Goal: Task Accomplishment & Management: Use online tool/utility

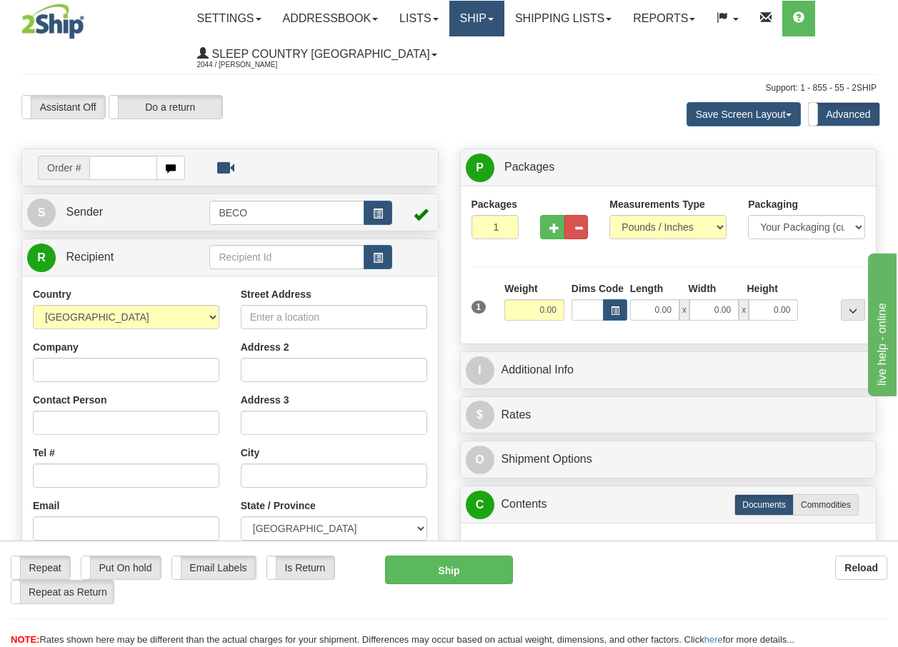
click at [498, 23] on link "Ship" at bounding box center [476, 19] width 55 height 36
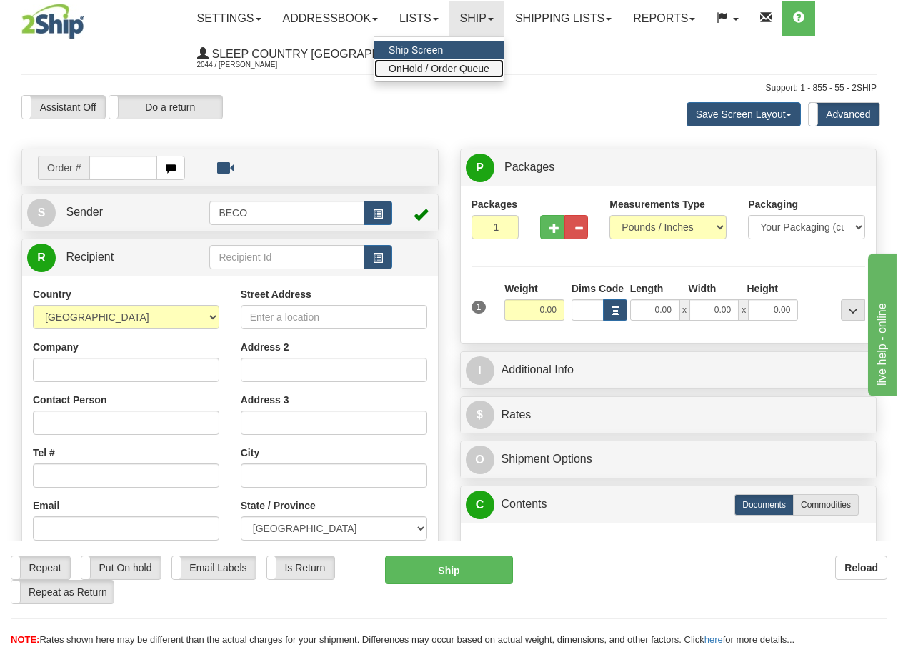
click at [452, 72] on span "OnHold / Order Queue" at bounding box center [438, 68] width 101 height 11
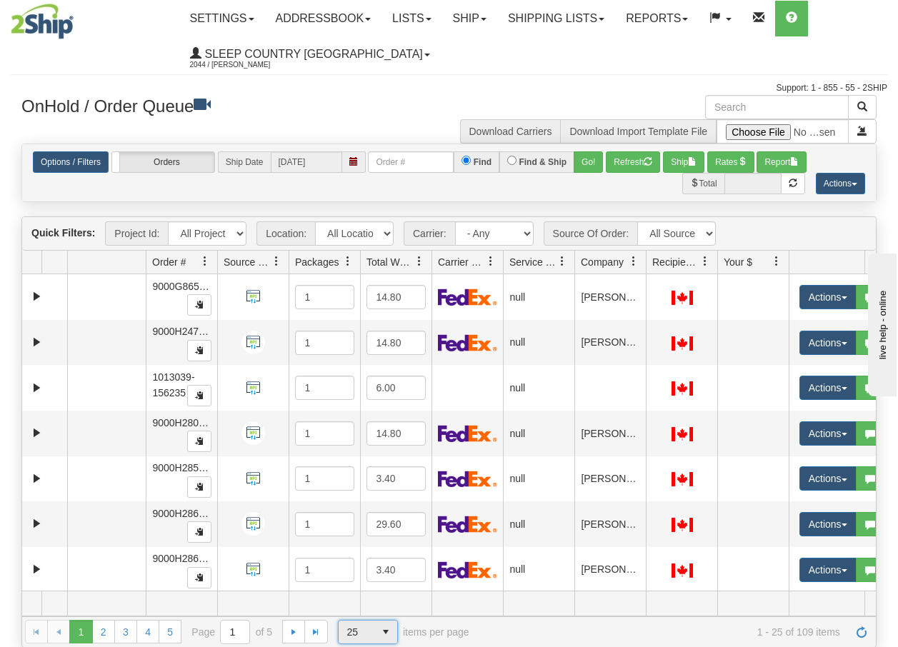
click at [387, 632] on span "select" at bounding box center [385, 632] width 23 height 23
click at [364, 607] on li "100" at bounding box center [367, 609] width 59 height 20
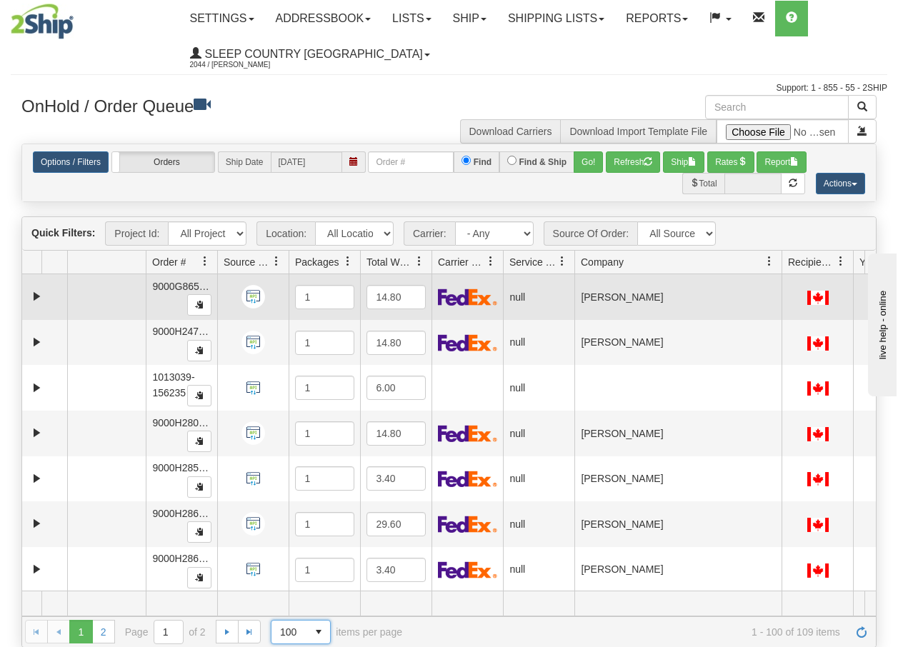
drag, startPoint x: 645, startPoint y: 265, endPoint x: 780, endPoint y: 281, distance: 135.9
click at [780, 281] on div "Quick Filters: Project Id: All Projects Location: All Locations BECO Carrier: -…" at bounding box center [448, 431] width 855 height 431
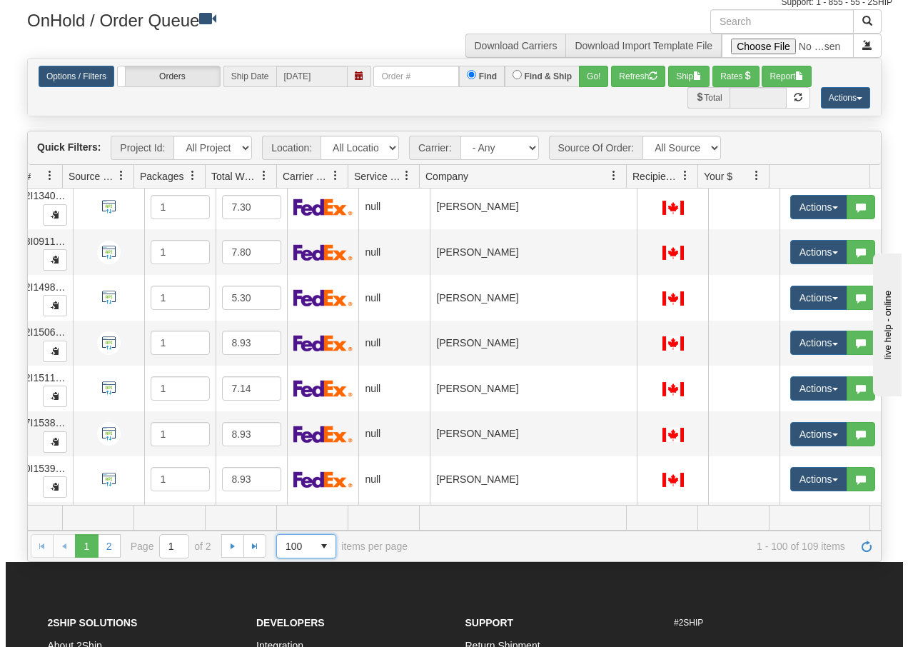
scroll to position [4235, 161]
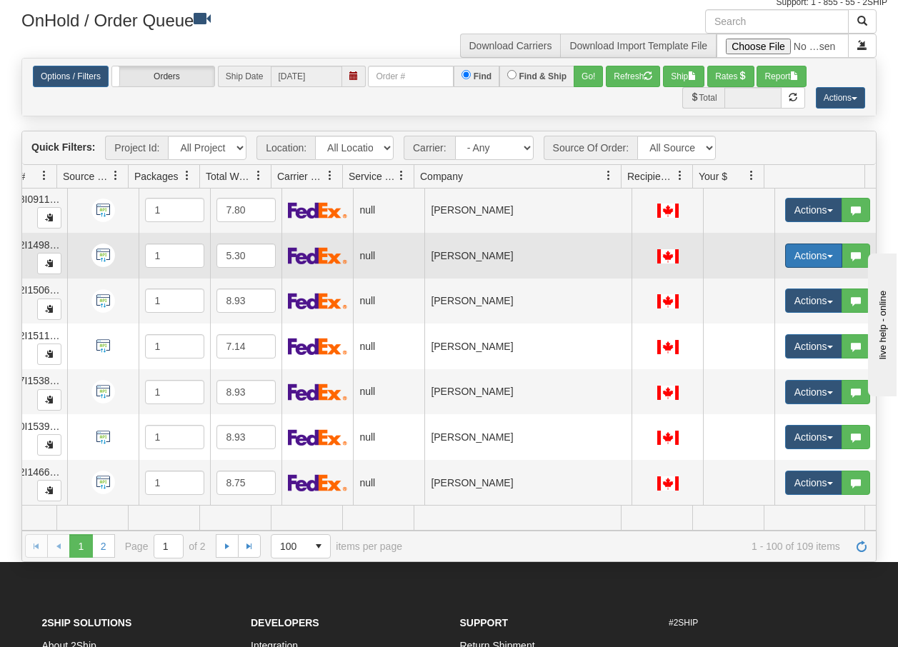
click at [816, 249] on button "Actions" at bounding box center [813, 255] width 57 height 24
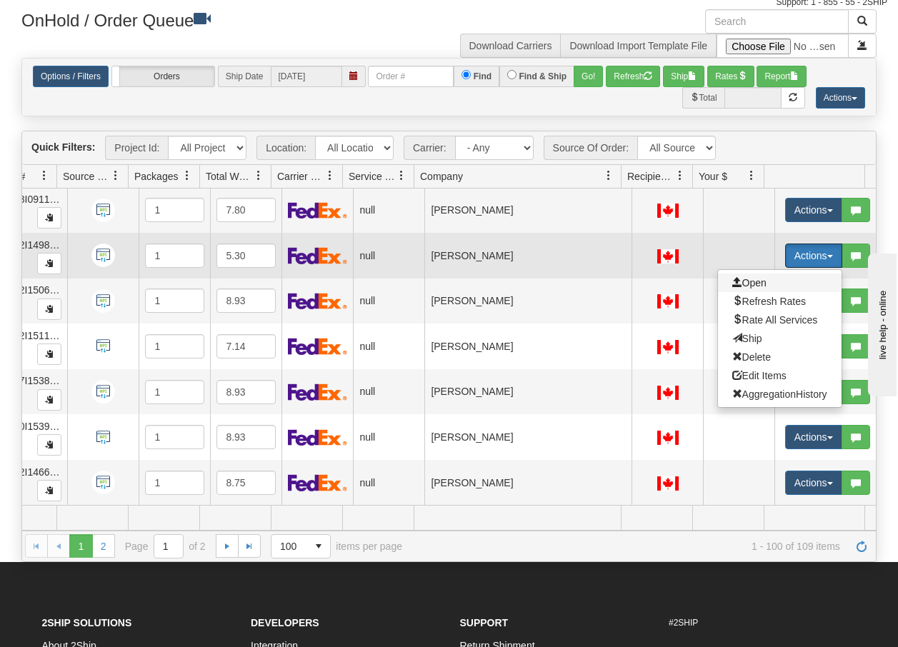
click at [755, 277] on span "Open" at bounding box center [749, 282] width 34 height 11
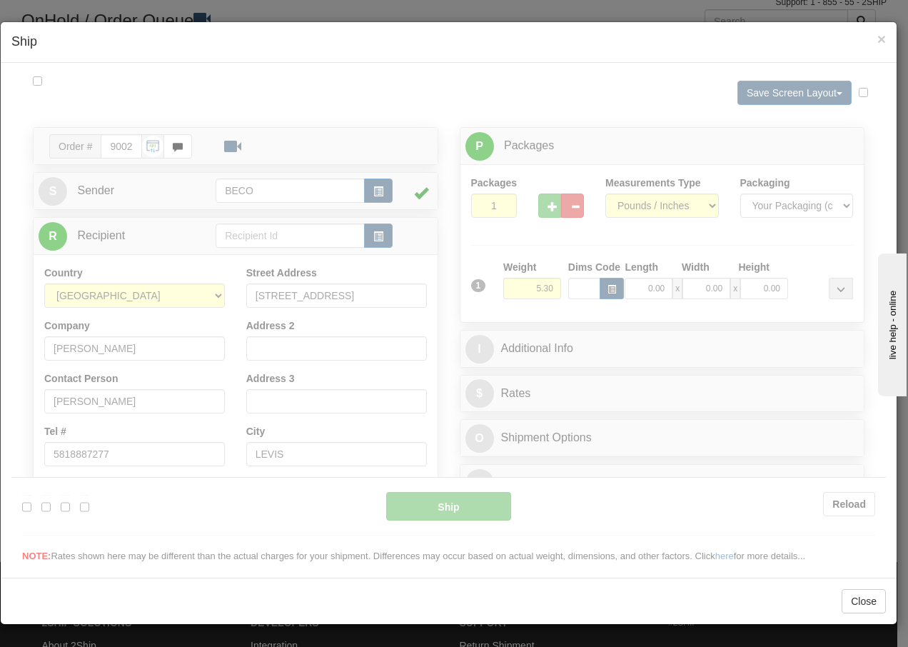
scroll to position [0, 0]
type input "15:18"
type input "16:00"
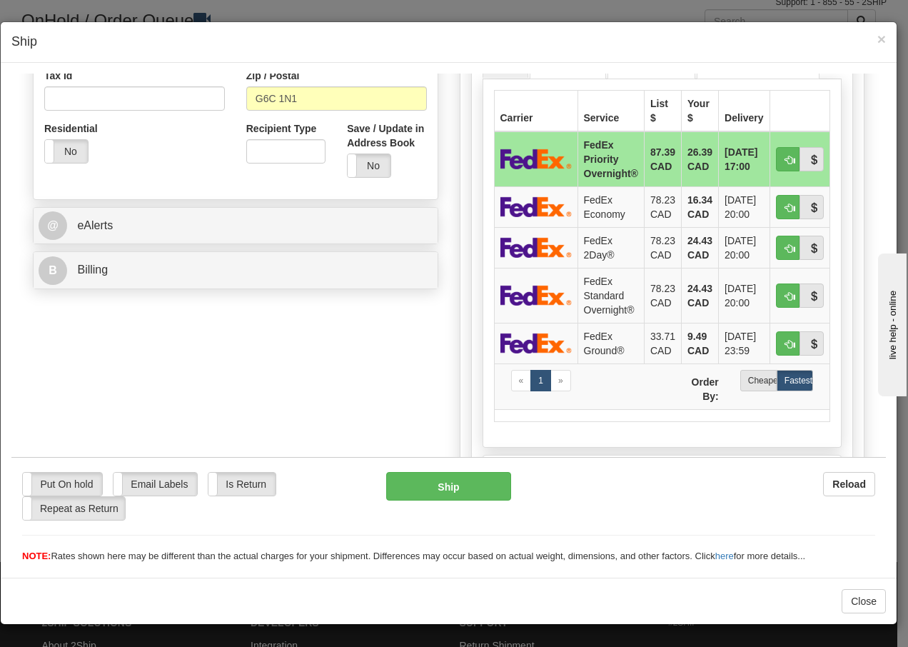
scroll to position [476, 0]
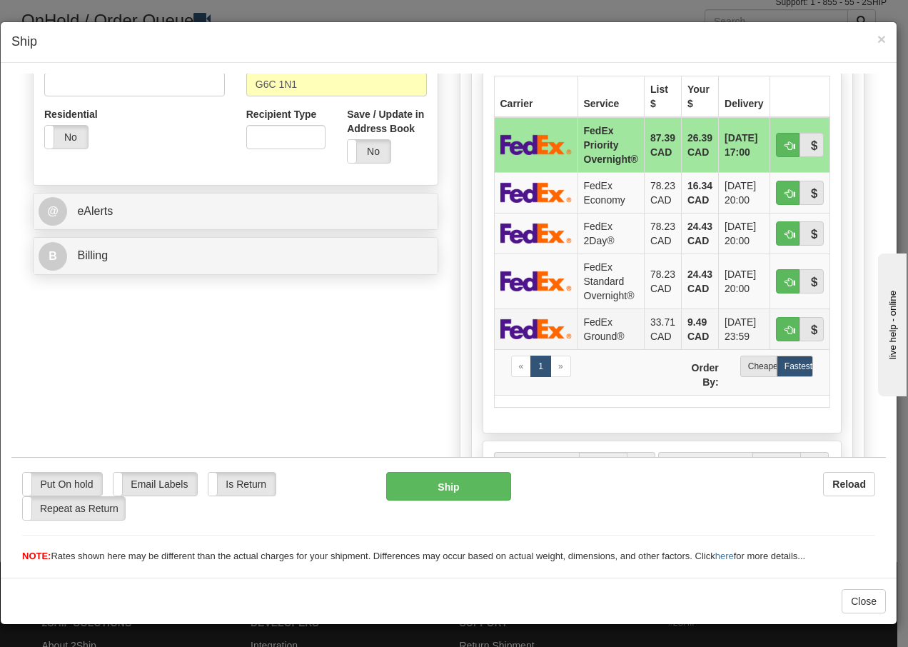
click at [590, 332] on td "FedEx Ground®" at bounding box center [611, 328] width 66 height 41
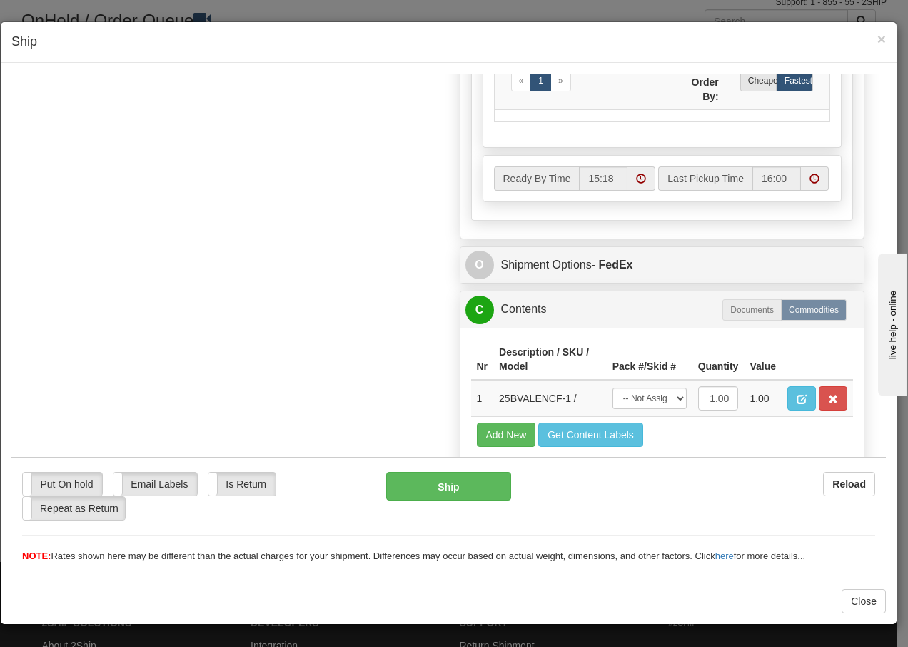
scroll to position [825, 0]
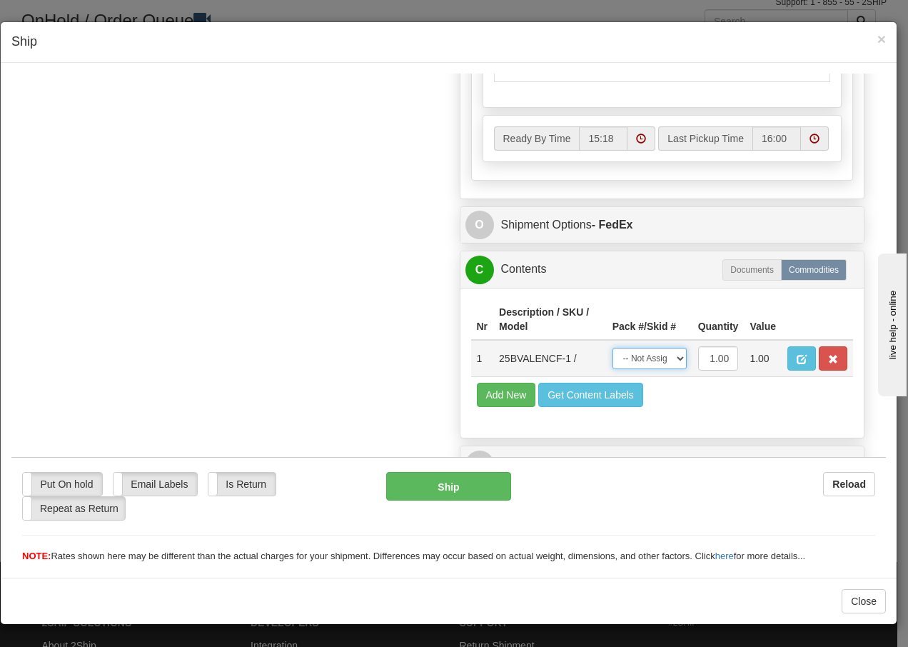
click at [668, 363] on select "-- Not Assigned -- Package 1" at bounding box center [650, 357] width 74 height 21
select select "0"
click at [613, 347] on select "-- Not Assigned -- Package 1" at bounding box center [650, 357] width 74 height 21
click at [421, 486] on button "Ship" at bounding box center [448, 485] width 124 height 29
type input "92"
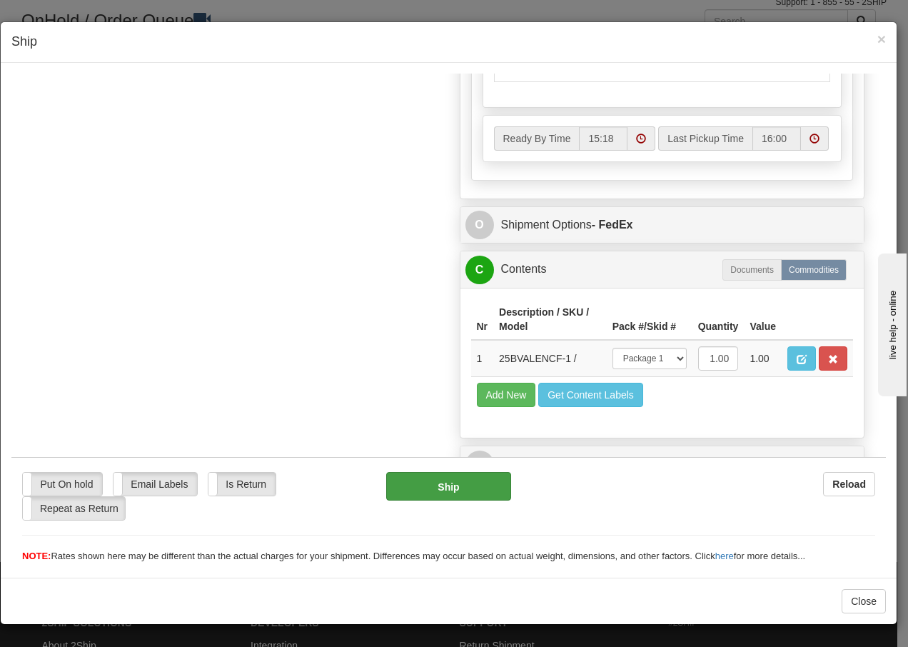
scroll to position [883, 0]
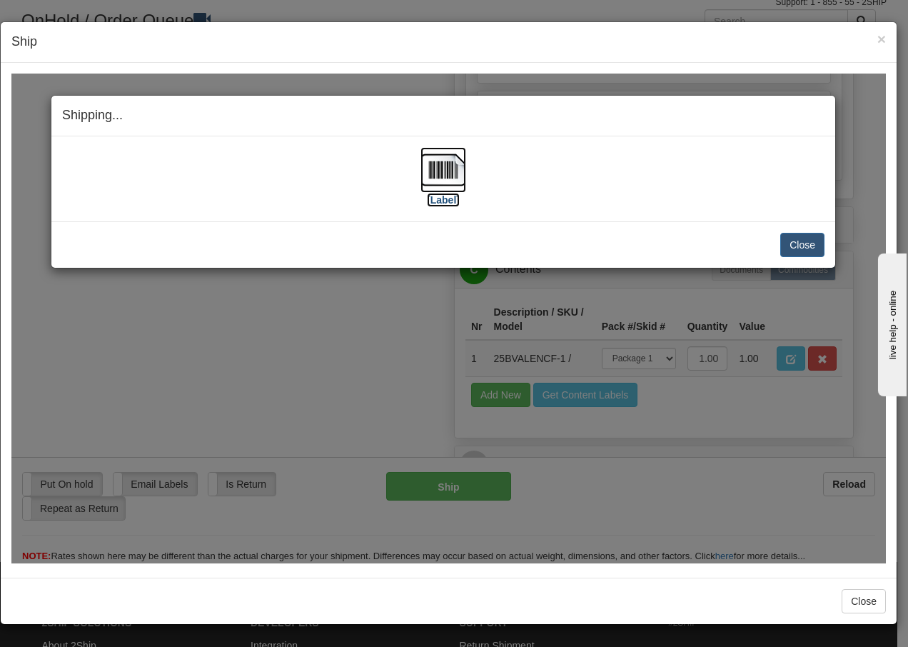
click at [437, 175] on img at bounding box center [444, 169] width 46 height 46
click at [798, 247] on button "Close" at bounding box center [802, 244] width 44 height 24
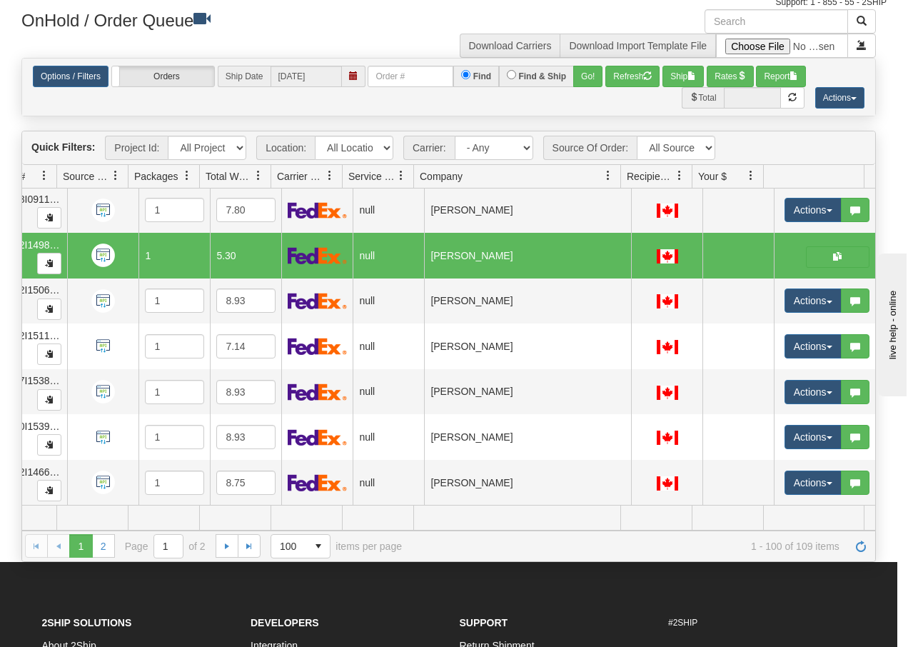
scroll to position [0, 151]
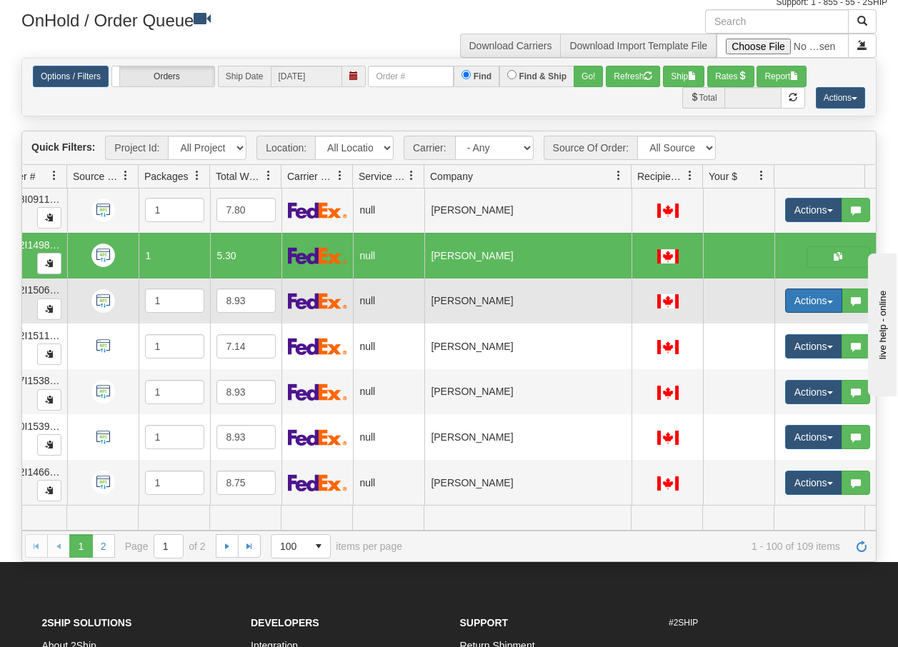
click at [827, 295] on button "Actions" at bounding box center [813, 300] width 57 height 24
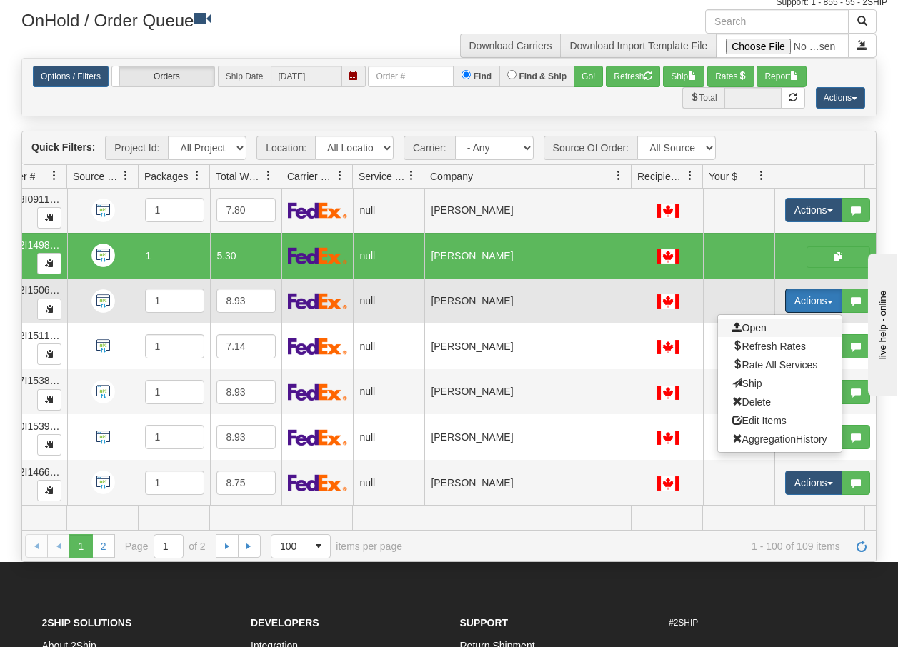
click at [742, 322] on span "Open" at bounding box center [749, 327] width 34 height 11
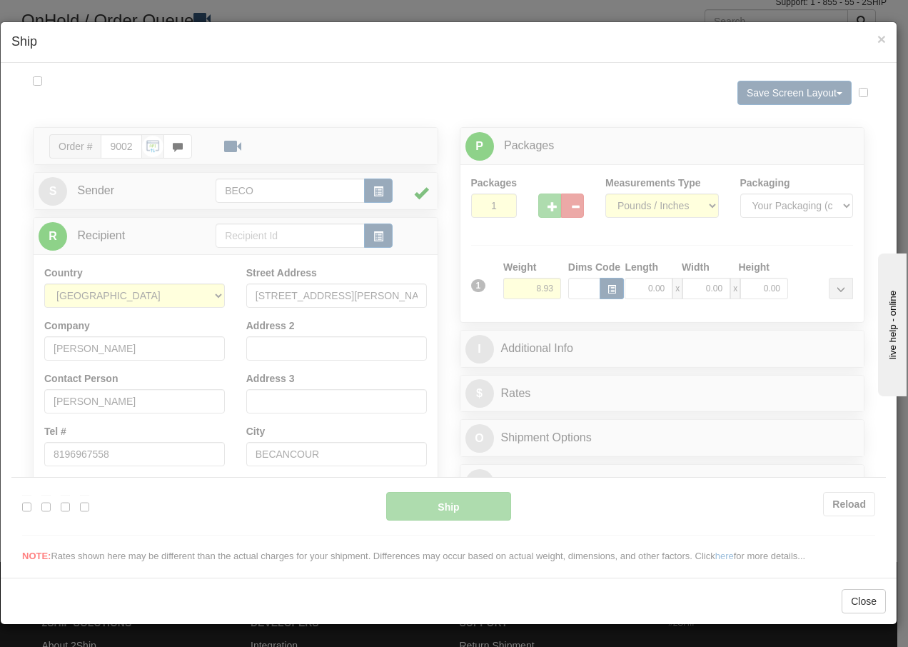
scroll to position [0, 0]
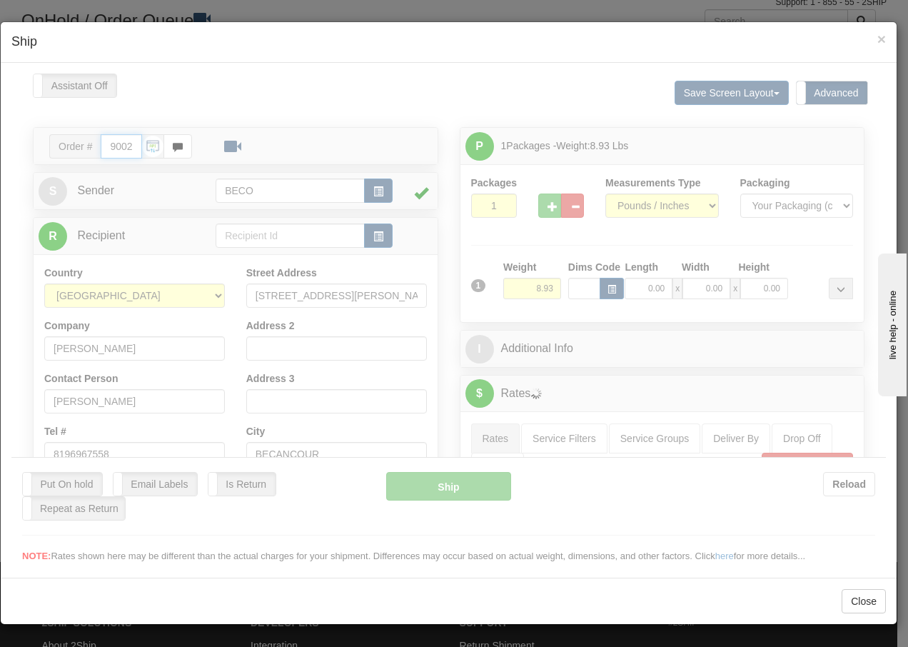
type input "15:19"
type input "16:00"
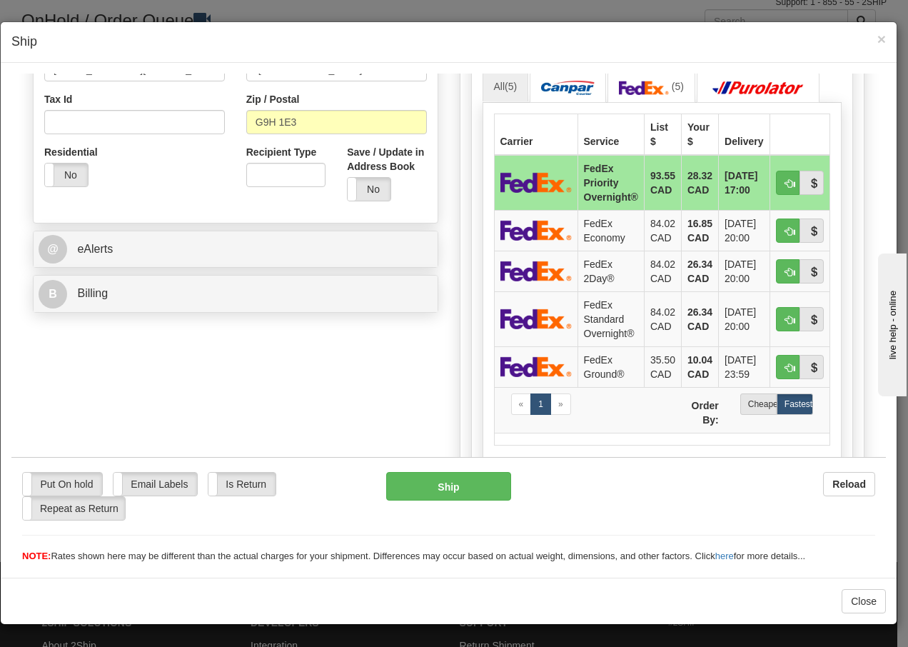
scroll to position [466, 0]
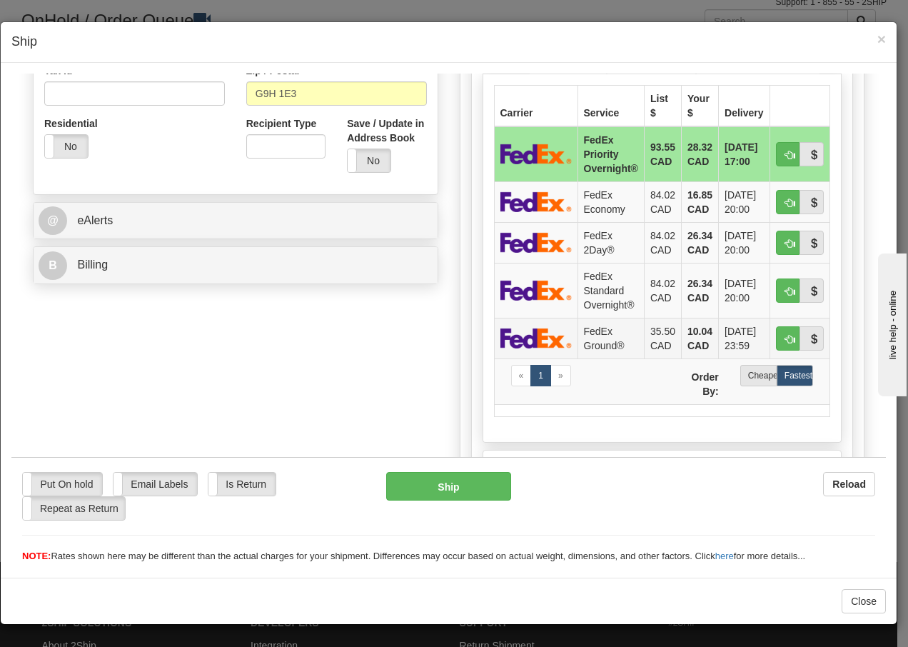
click at [586, 340] on td "FedEx Ground®" at bounding box center [611, 337] width 66 height 41
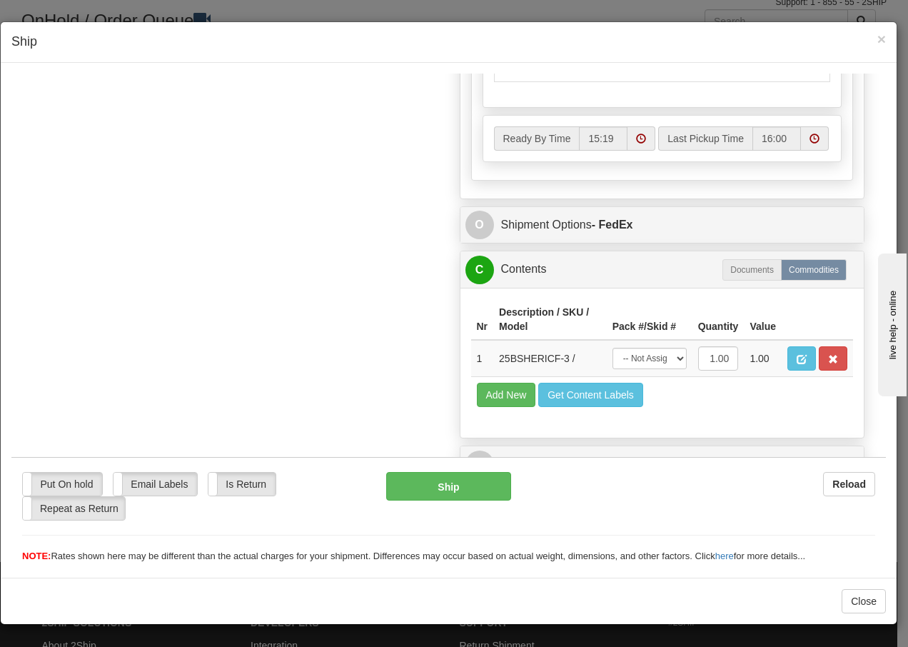
scroll to position [825, 0]
click at [666, 360] on select "-- Not Assigned -- Package 1" at bounding box center [650, 357] width 74 height 21
select select "0"
click at [613, 347] on select "-- Not Assigned -- Package 1" at bounding box center [650, 357] width 74 height 21
click at [432, 497] on button "Ship" at bounding box center [448, 485] width 124 height 29
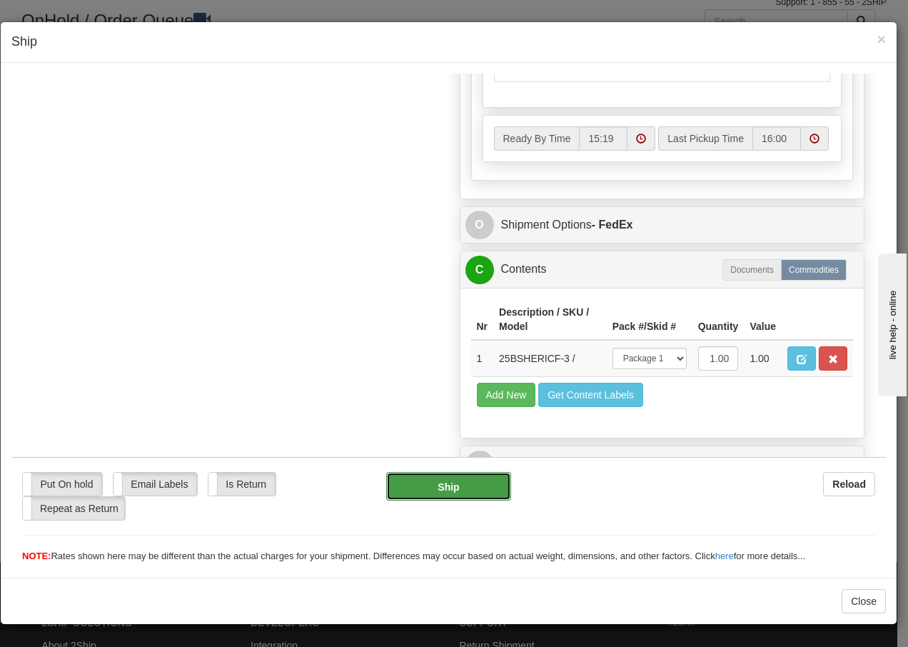
type input "92"
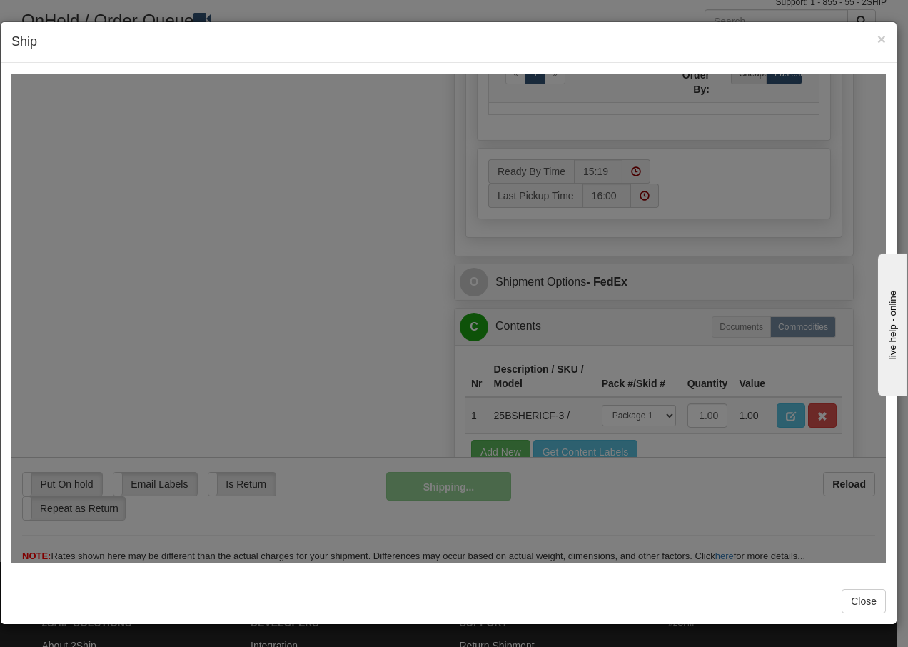
scroll to position [883, 0]
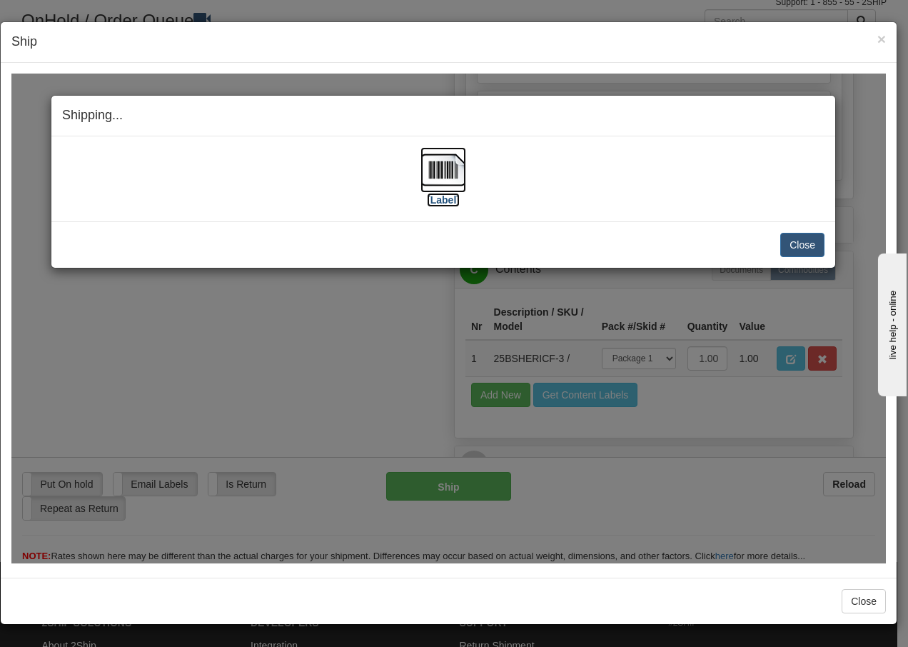
click at [445, 164] on img at bounding box center [444, 169] width 46 height 46
click at [805, 250] on button "Close" at bounding box center [802, 244] width 44 height 24
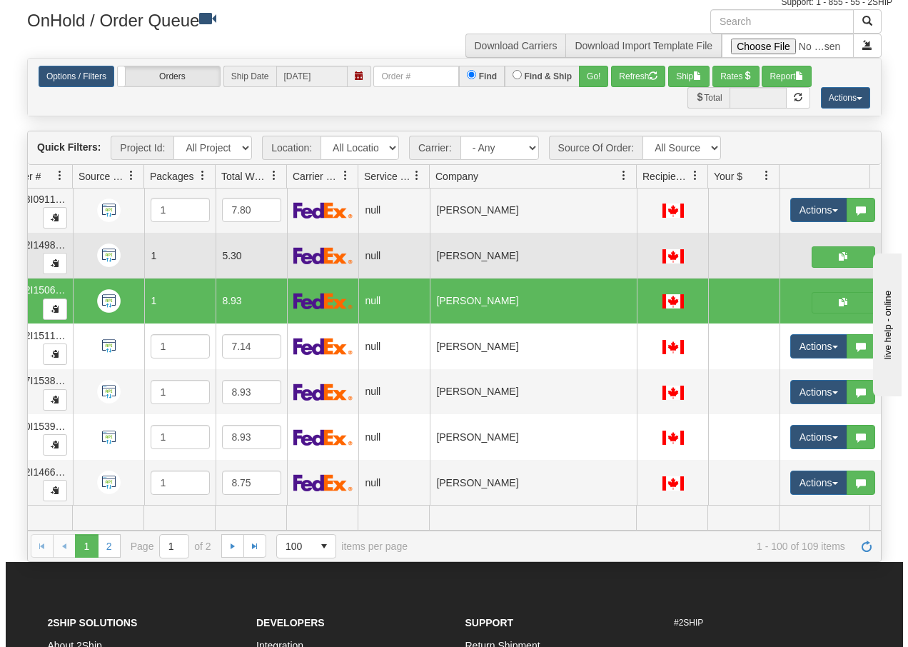
scroll to position [0, 150]
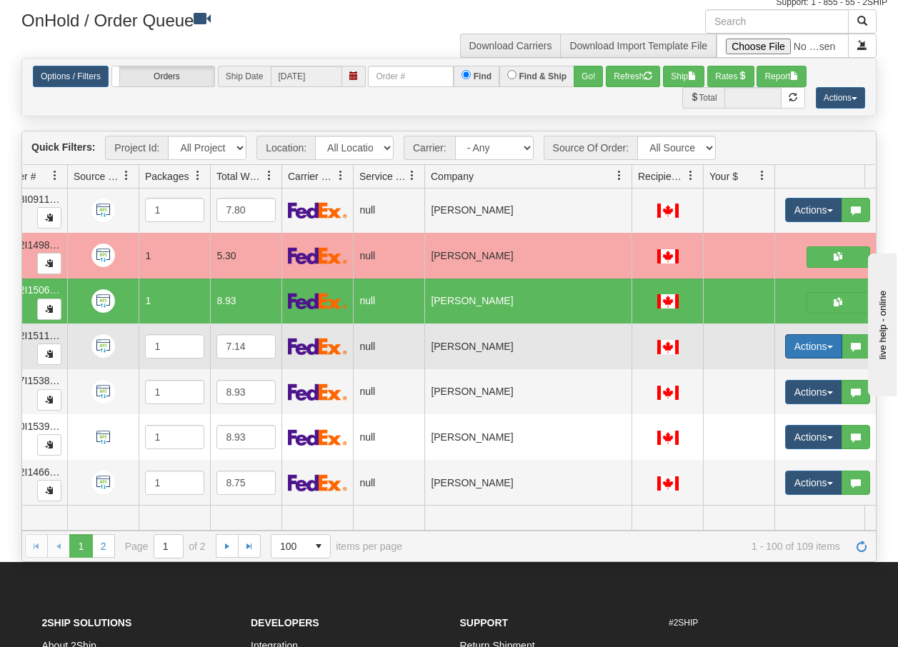
click at [828, 340] on button "Actions" at bounding box center [813, 346] width 57 height 24
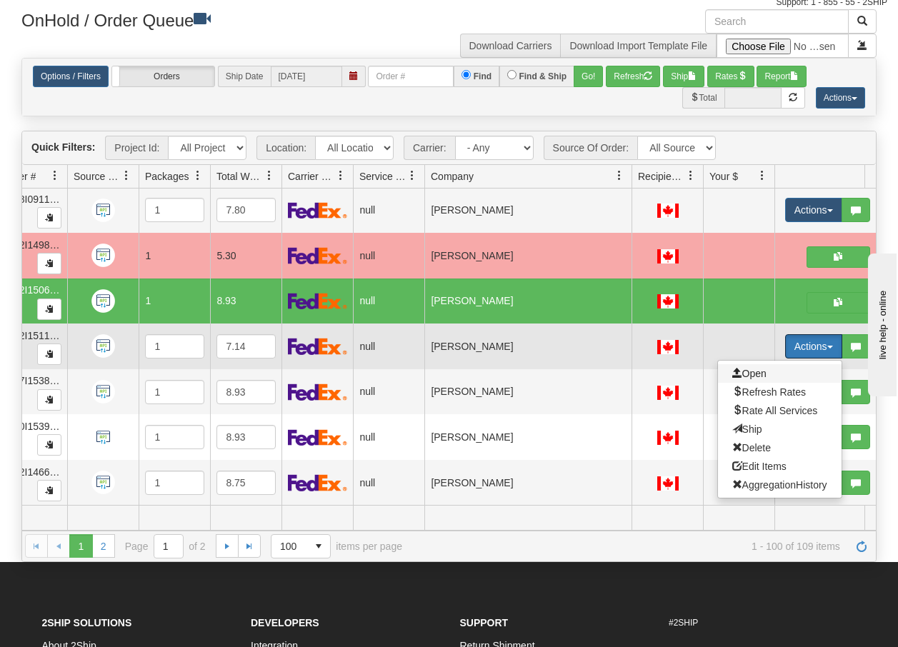
click at [753, 368] on span "Open" at bounding box center [749, 373] width 34 height 11
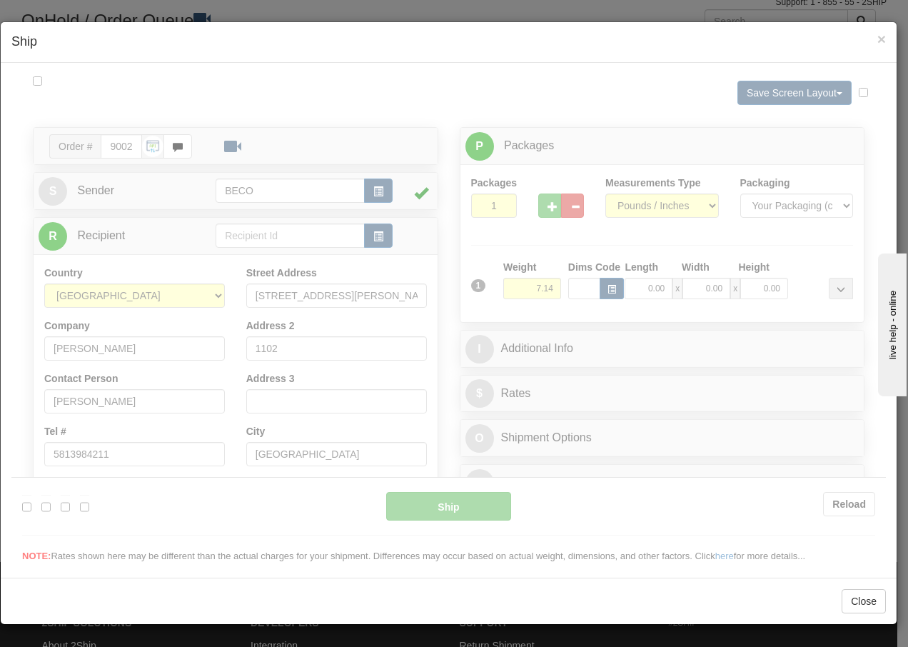
scroll to position [0, 0]
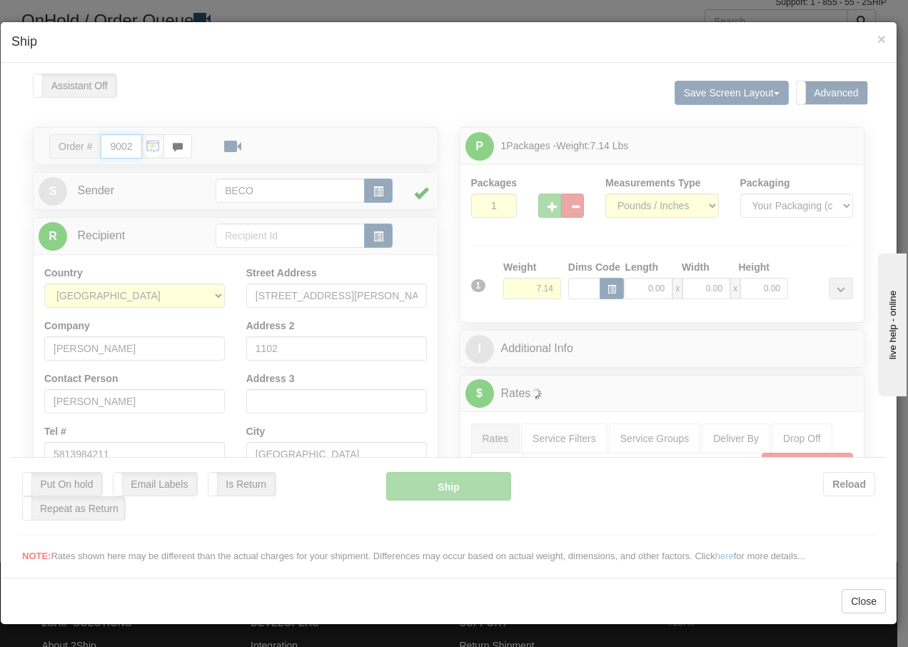
type input "15:20"
type input "16:00"
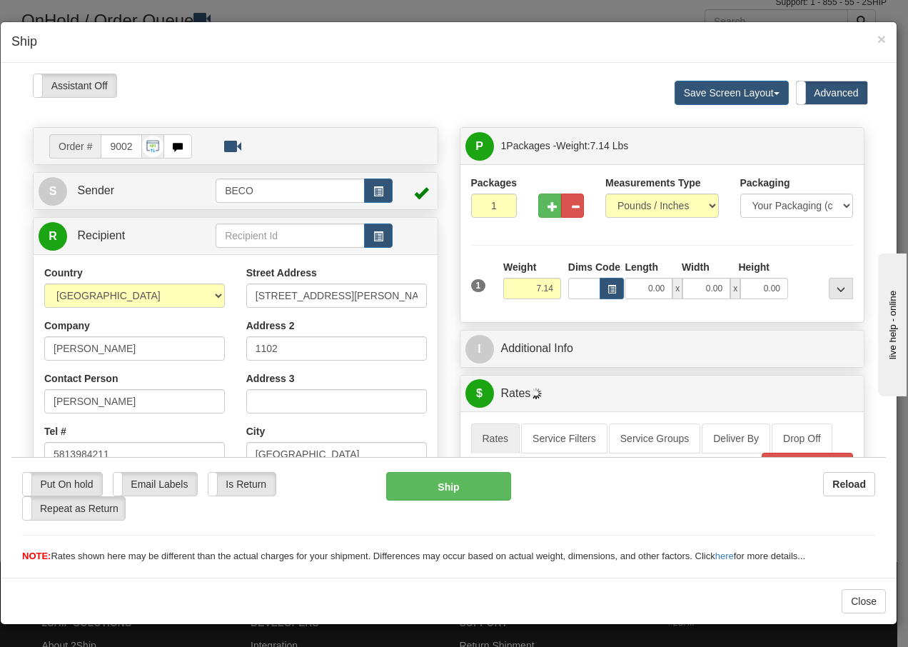
click at [546, 208] on div "Please wait... Attention! Ok Add to Bidding... Preview Custom Documents Preview…" at bounding box center [448, 590] width 875 height 1035
click at [548, 208] on span "button" at bounding box center [553, 205] width 10 height 9
type input "2"
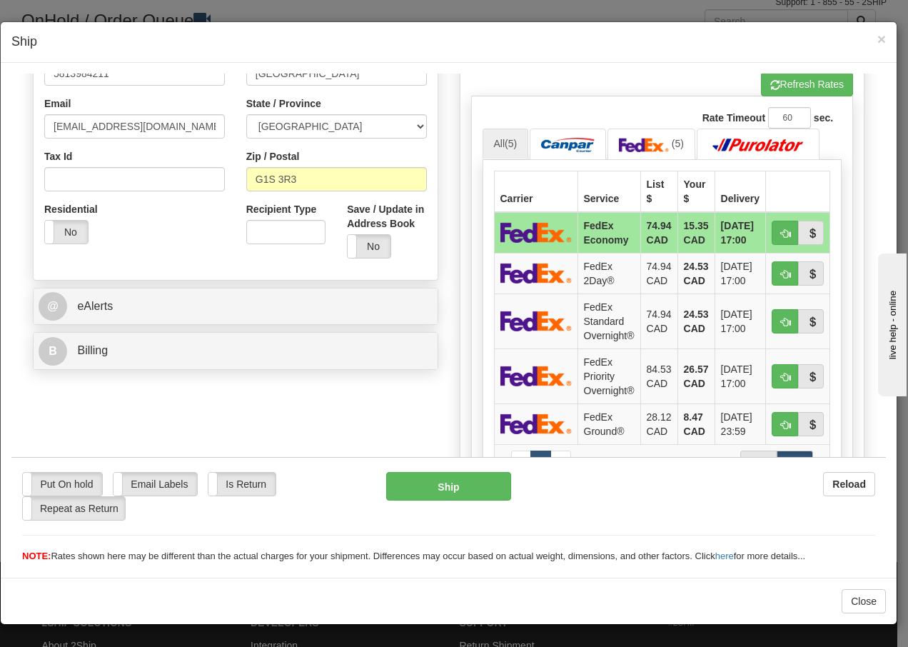
scroll to position [428, 0]
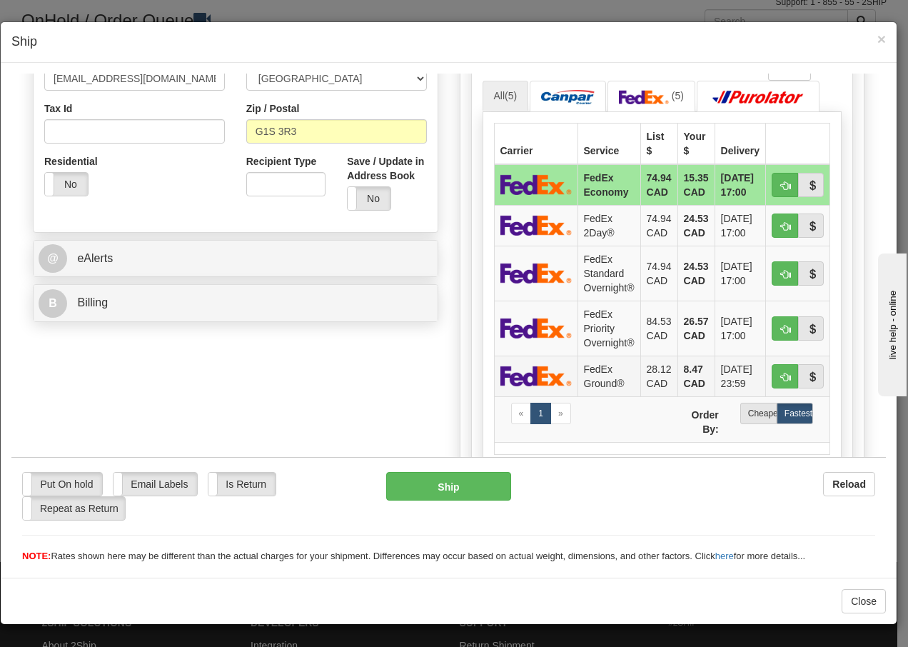
click at [601, 376] on td "FedEx Ground®" at bounding box center [609, 375] width 63 height 41
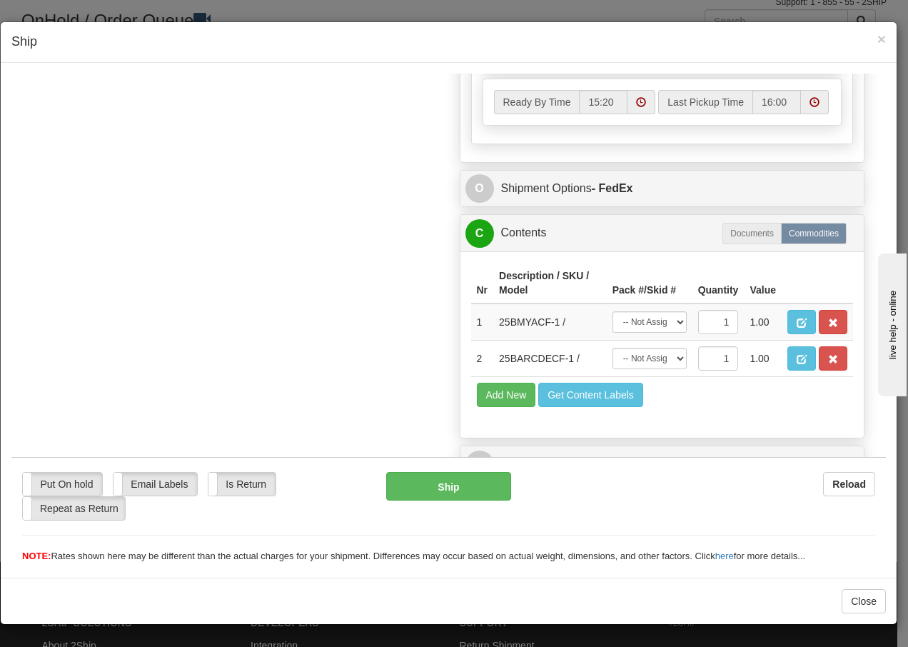
scroll to position [862, 0]
drag, startPoint x: 671, startPoint y: 321, endPoint x: 653, endPoint y: 328, distance: 19.5
click at [671, 321] on select "-- Not Assigned -- Package 1 Package 2" at bounding box center [650, 321] width 74 height 21
select select "0"
click at [613, 311] on select "-- Not Assigned -- Package 1 Package 2" at bounding box center [650, 321] width 74 height 21
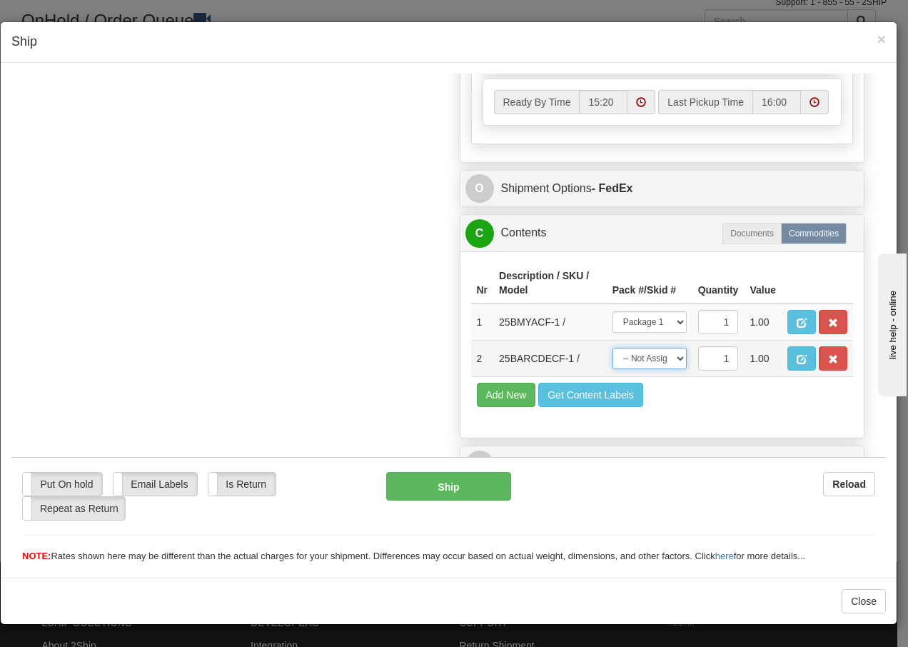
drag, startPoint x: 665, startPoint y: 358, endPoint x: 667, endPoint y: 367, distance: 8.8
click at [665, 358] on select "-- Not Assigned -- Package 1 Package 2" at bounding box center [650, 357] width 74 height 21
select select "1"
click at [613, 347] on select "-- Not Assigned -- Package 1 Package 2" at bounding box center [650, 357] width 74 height 21
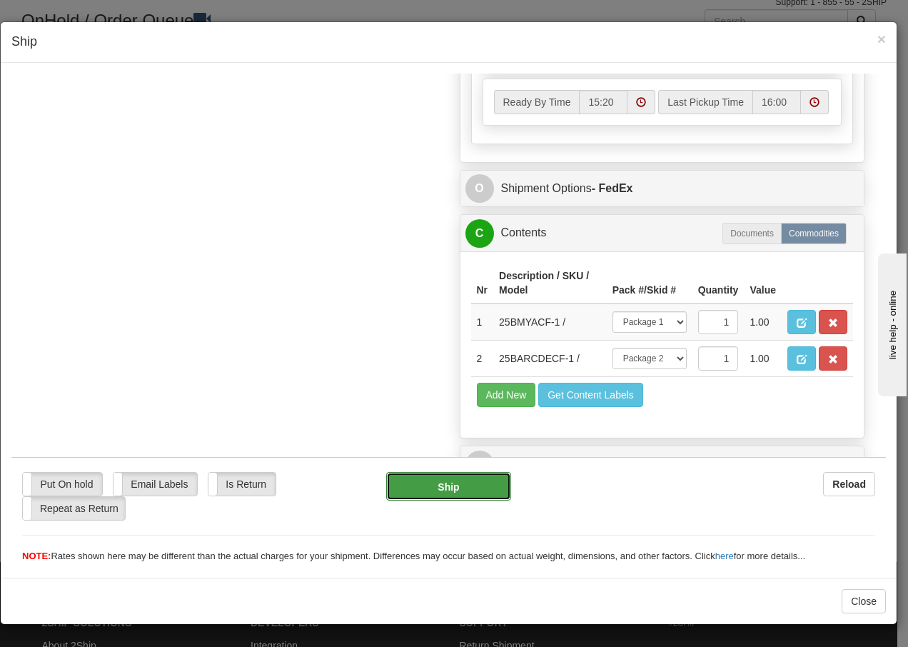
click at [436, 484] on button "Ship" at bounding box center [448, 485] width 124 height 29
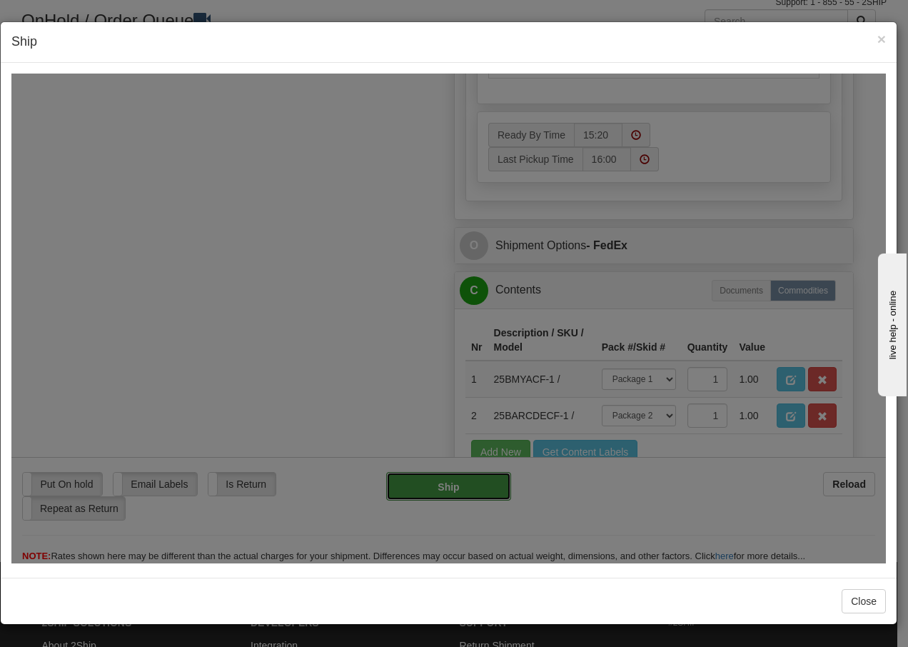
type input "92"
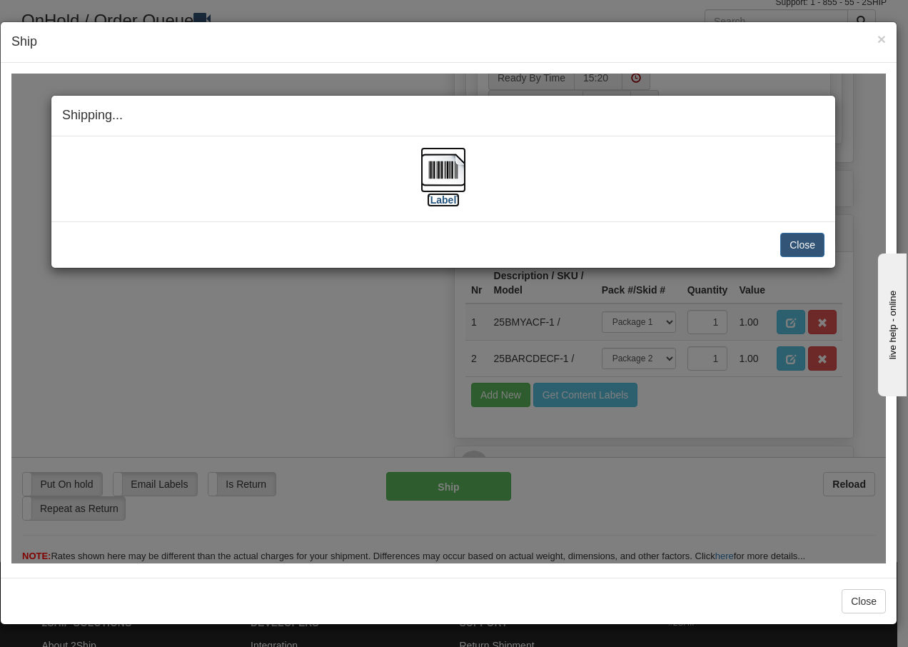
click at [446, 171] on img at bounding box center [444, 169] width 46 height 46
click at [804, 244] on button "Close" at bounding box center [802, 244] width 44 height 24
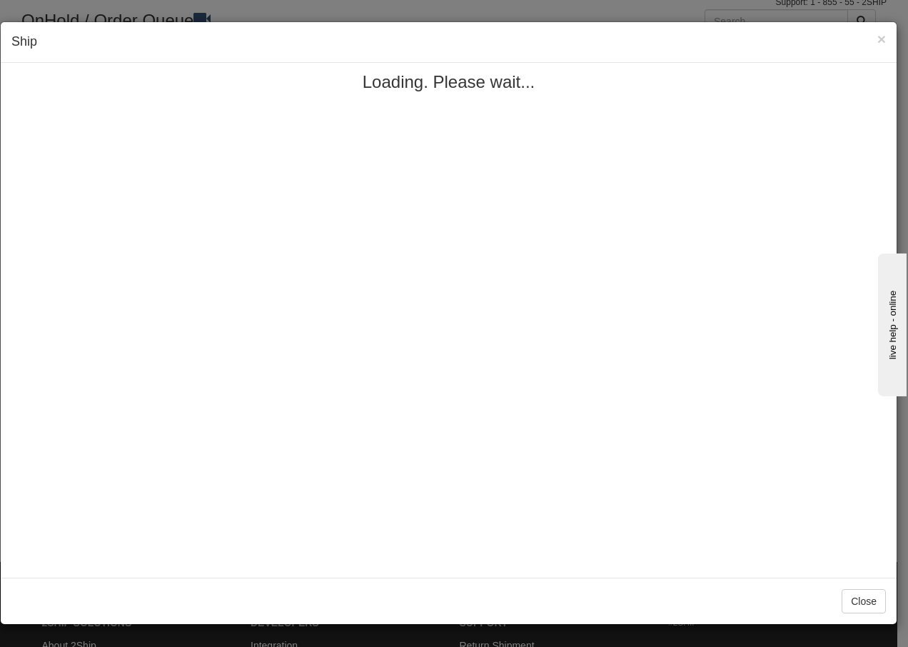
scroll to position [0, 0]
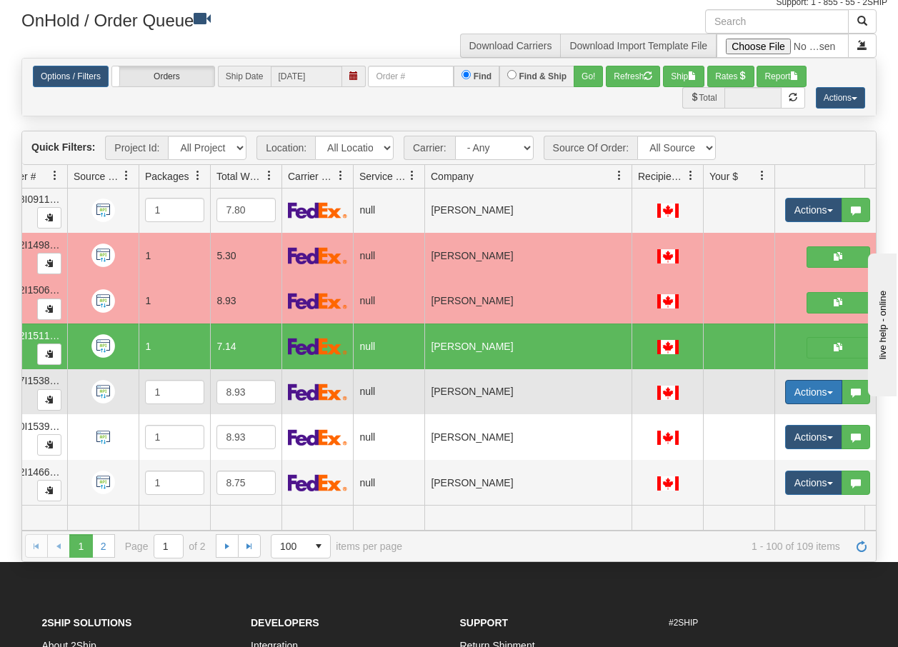
click at [833, 383] on button "Actions" at bounding box center [813, 392] width 57 height 24
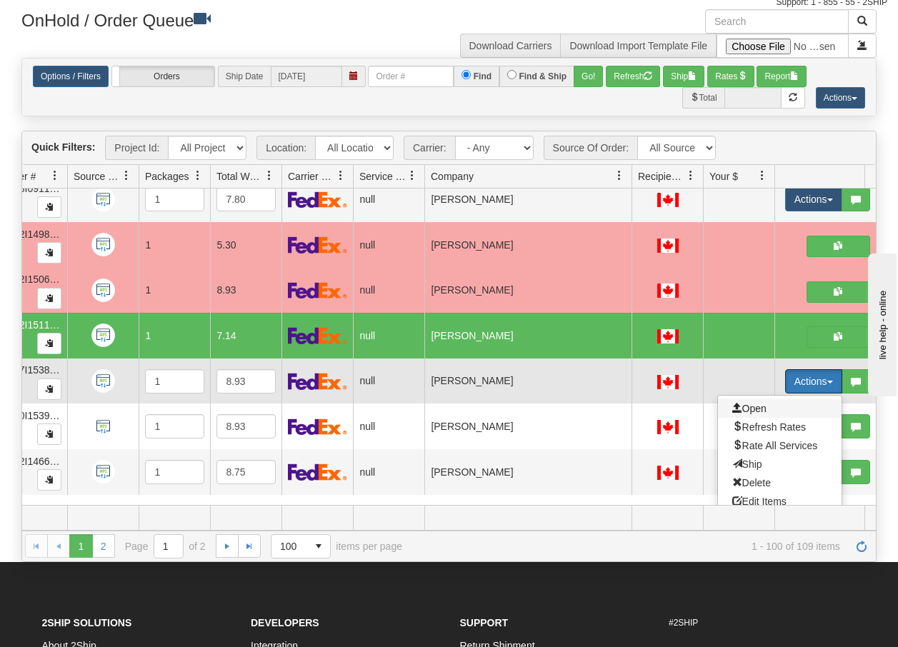
click at [759, 406] on span "Open" at bounding box center [749, 408] width 34 height 11
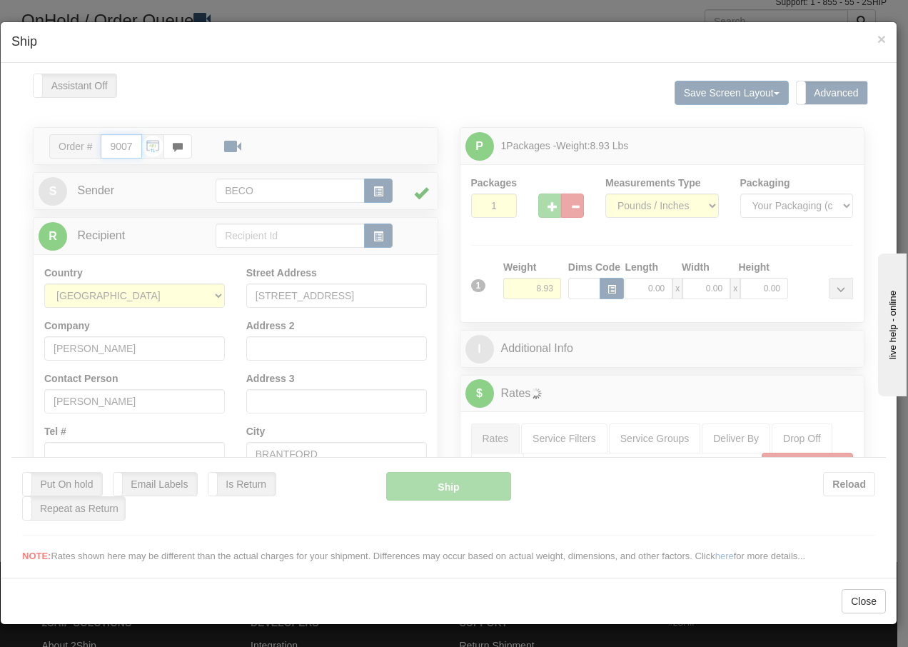
type input "15:21"
type input "16:00"
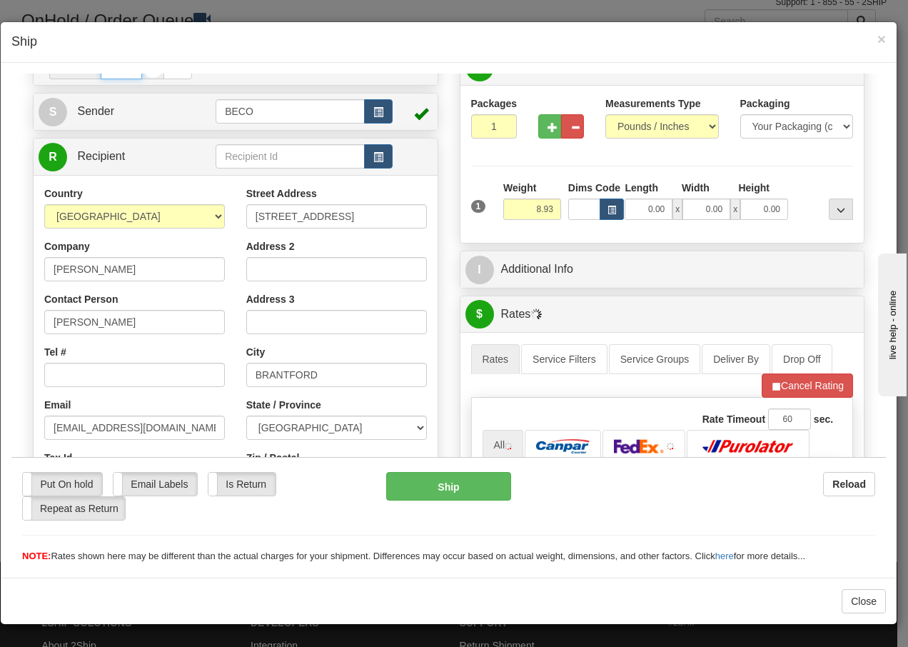
scroll to position [143, 0]
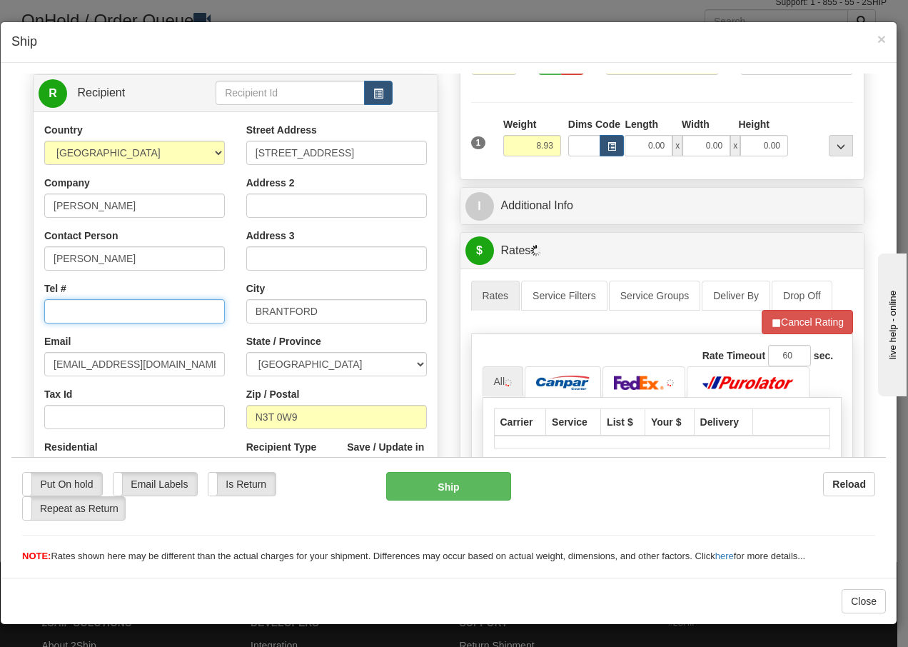
click at [93, 317] on input "Tel #" at bounding box center [134, 310] width 181 height 24
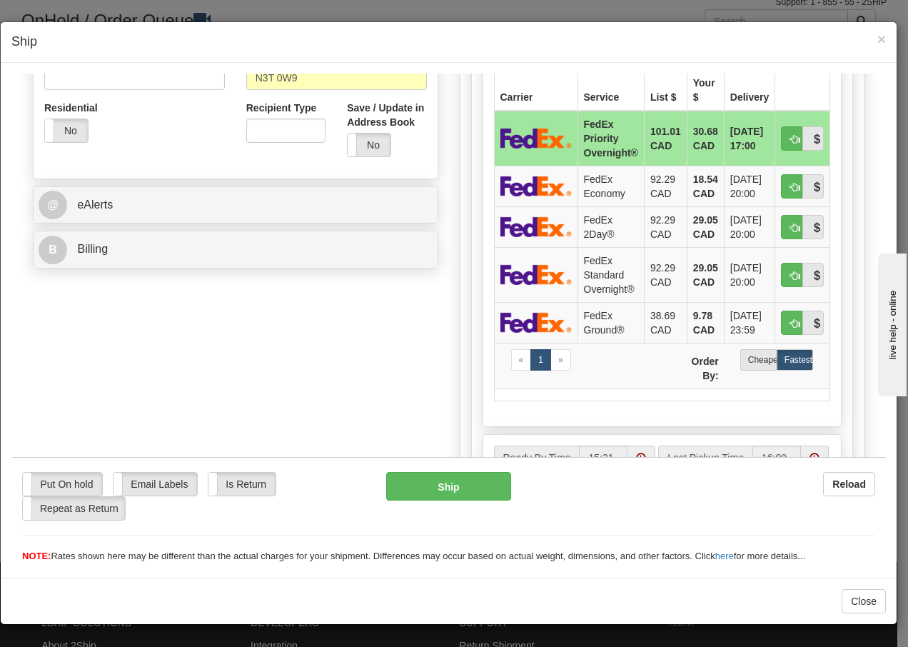
scroll to position [571, 0]
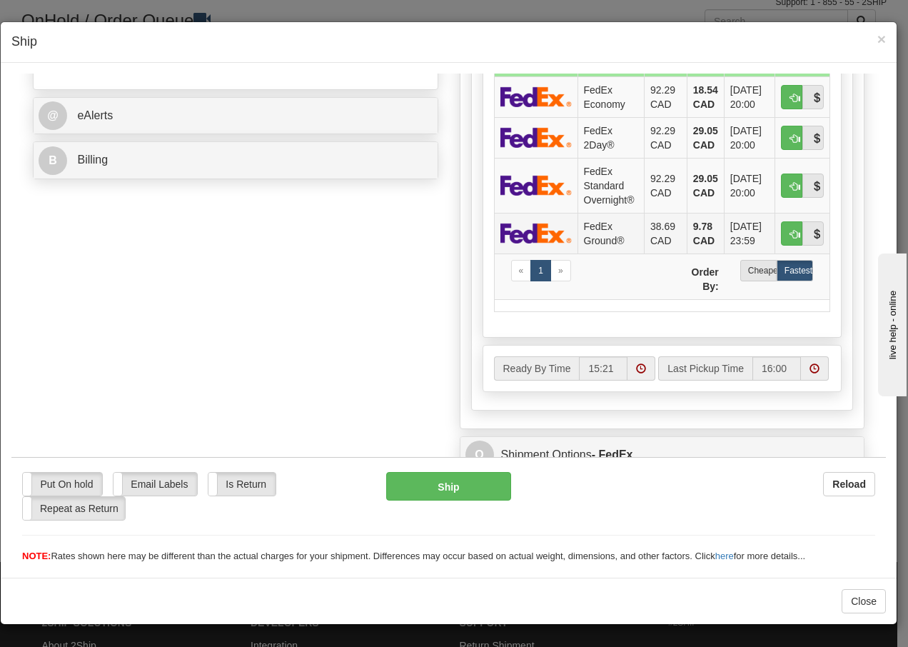
type input "[PHONE_NUMBER]"
click at [582, 232] on td "FedEx Ground®" at bounding box center [611, 232] width 66 height 41
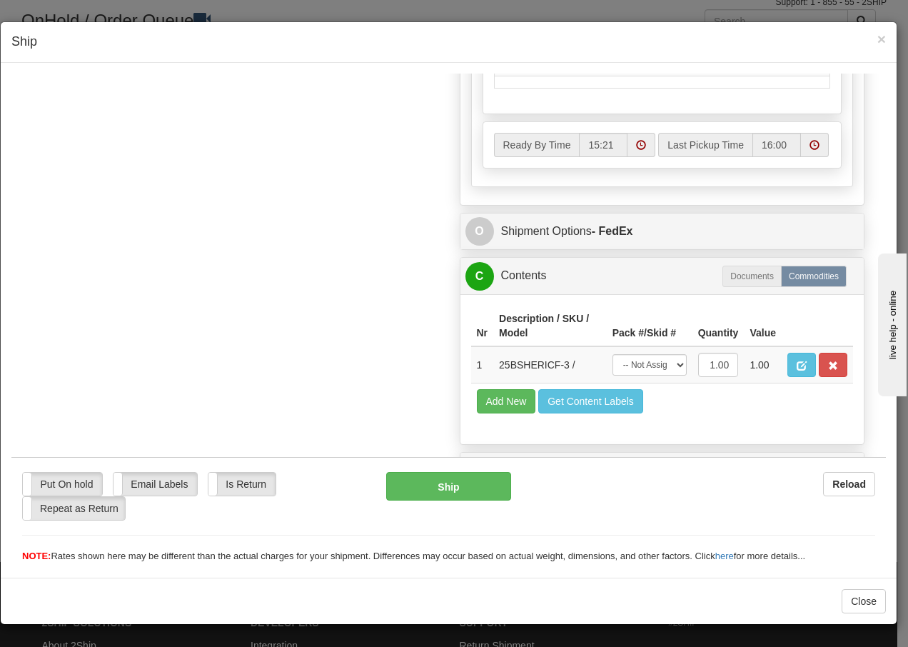
scroll to position [825, 0]
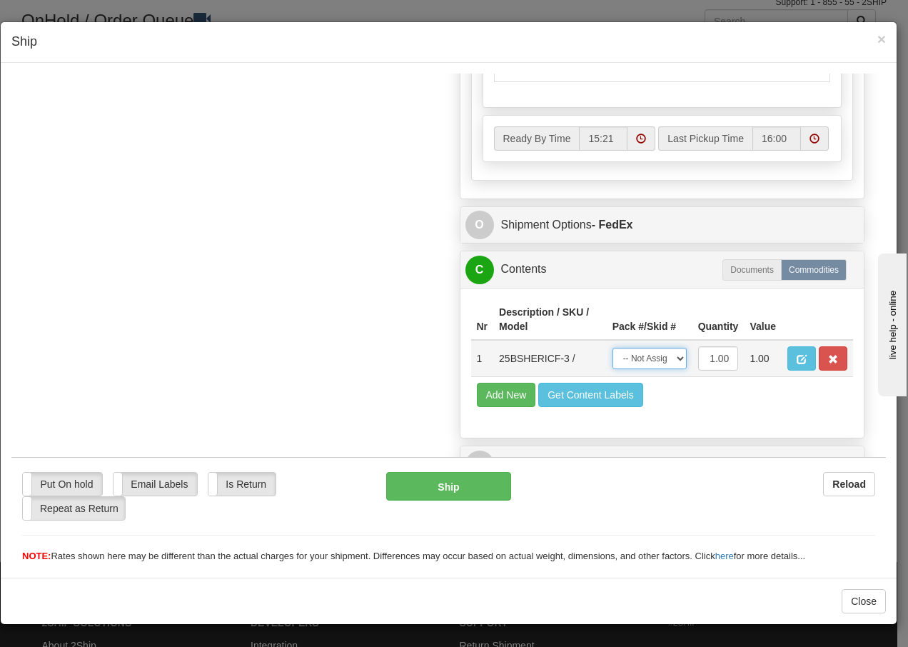
drag, startPoint x: 653, startPoint y: 358, endPoint x: 653, endPoint y: 371, distance: 12.1
click at [653, 358] on select "-- Not Assigned -- Package 1" at bounding box center [650, 357] width 74 height 21
select select "0"
click at [613, 347] on select "-- Not Assigned -- Package 1" at bounding box center [650, 357] width 74 height 21
click at [419, 493] on button "Ship" at bounding box center [448, 485] width 124 height 29
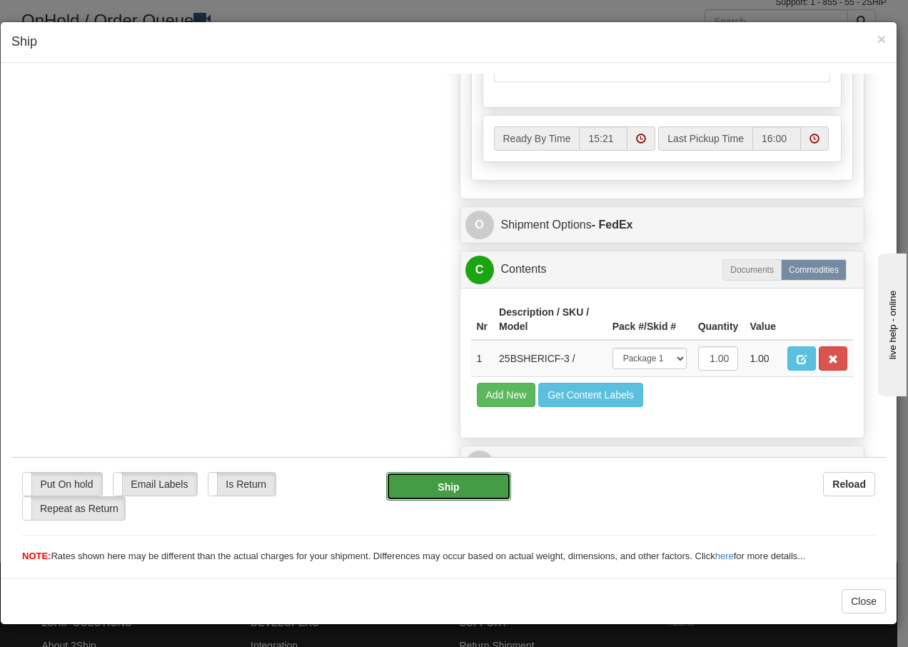
type input "92"
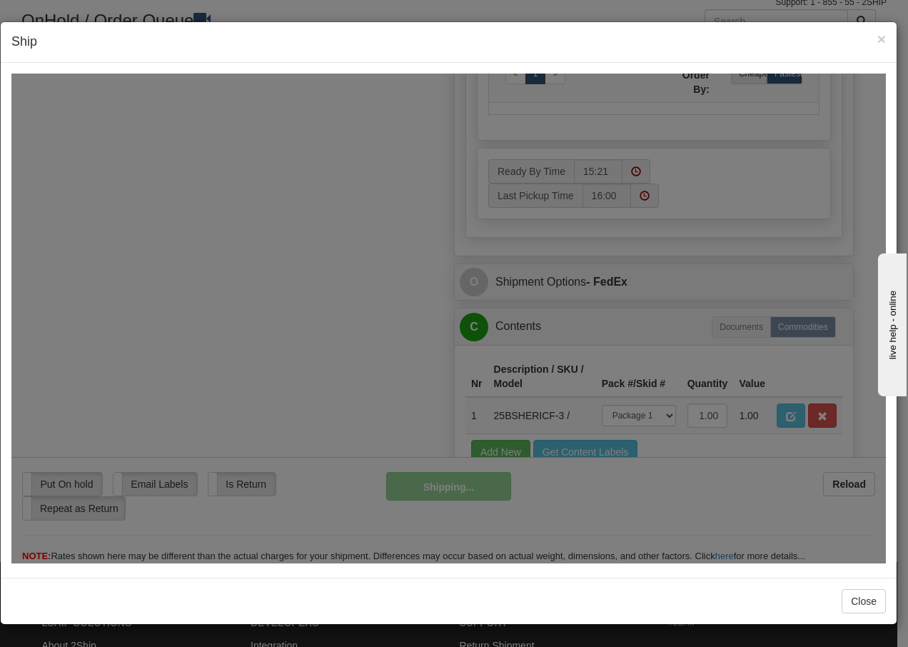
scroll to position [883, 0]
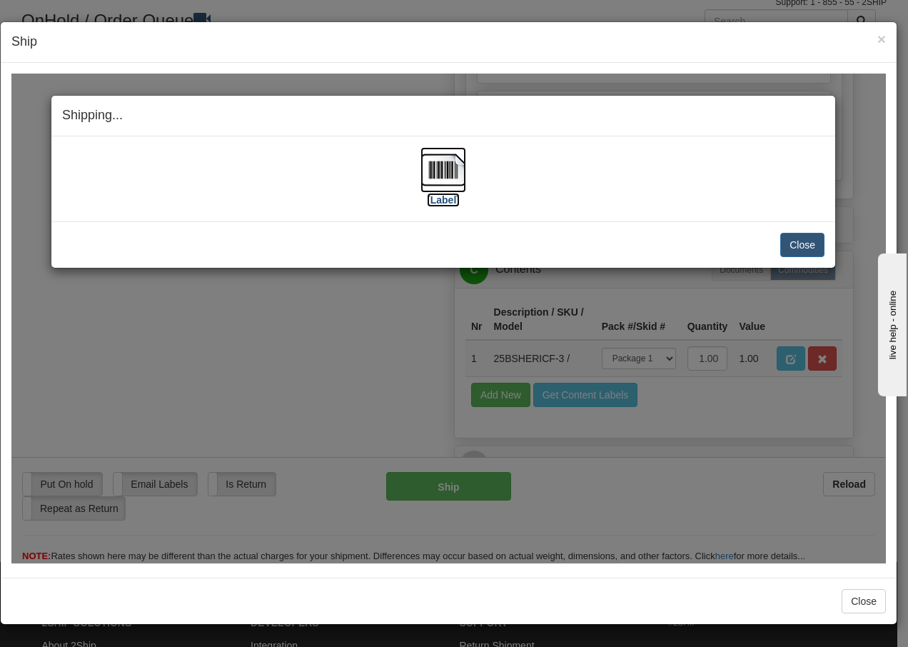
click at [446, 161] on img at bounding box center [444, 169] width 46 height 46
click at [799, 244] on button "Close" at bounding box center [802, 244] width 44 height 24
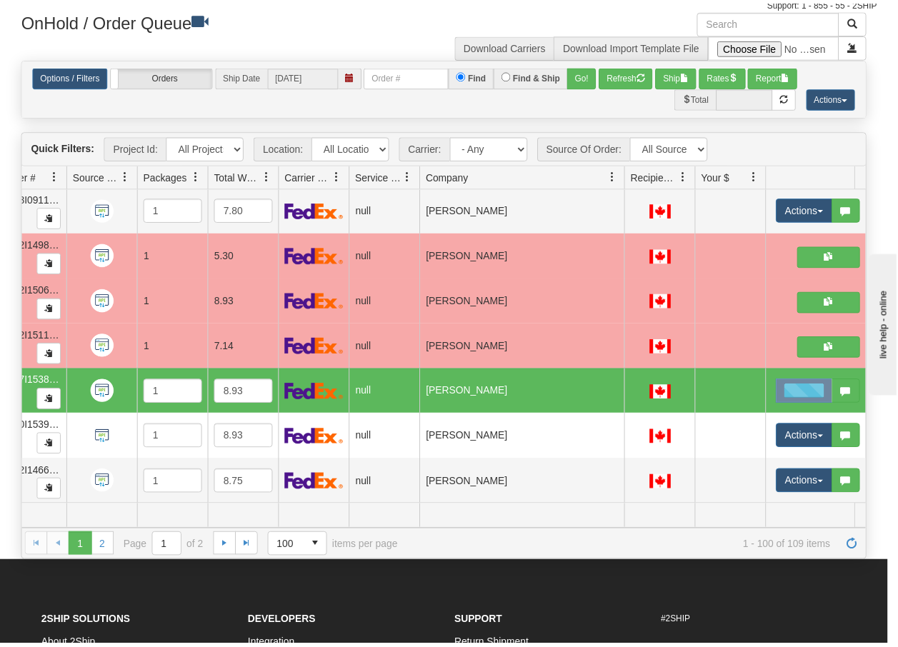
scroll to position [0, 0]
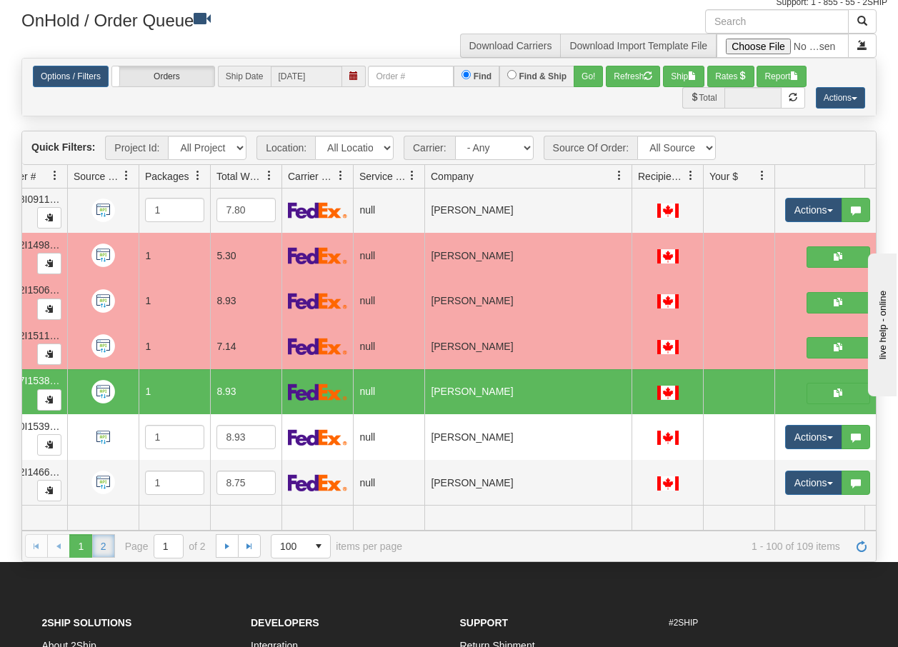
click at [106, 546] on link "2" at bounding box center [103, 545] width 23 height 23
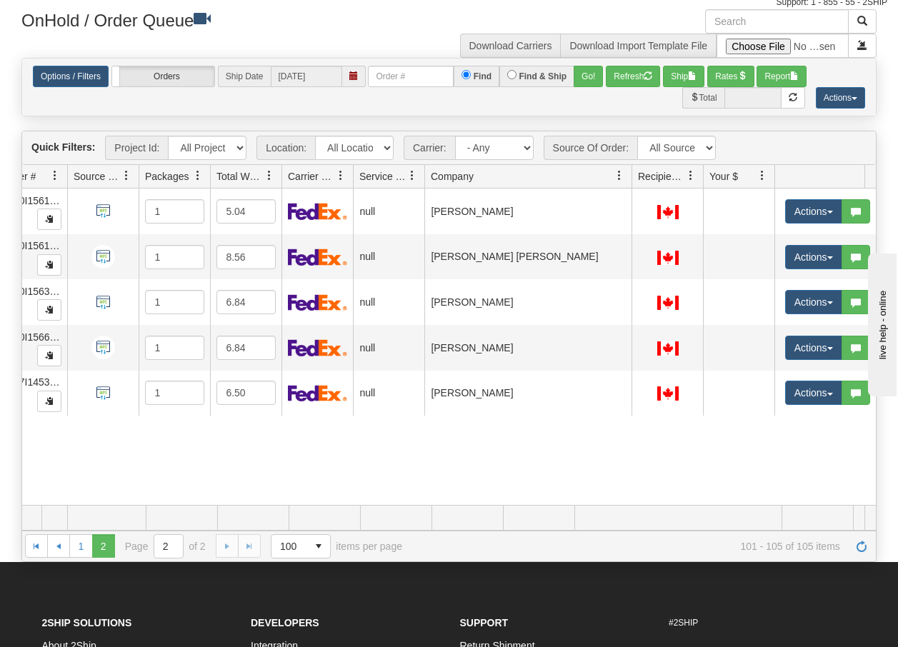
scroll to position [0, 150]
click at [79, 546] on link "1" at bounding box center [80, 545] width 23 height 23
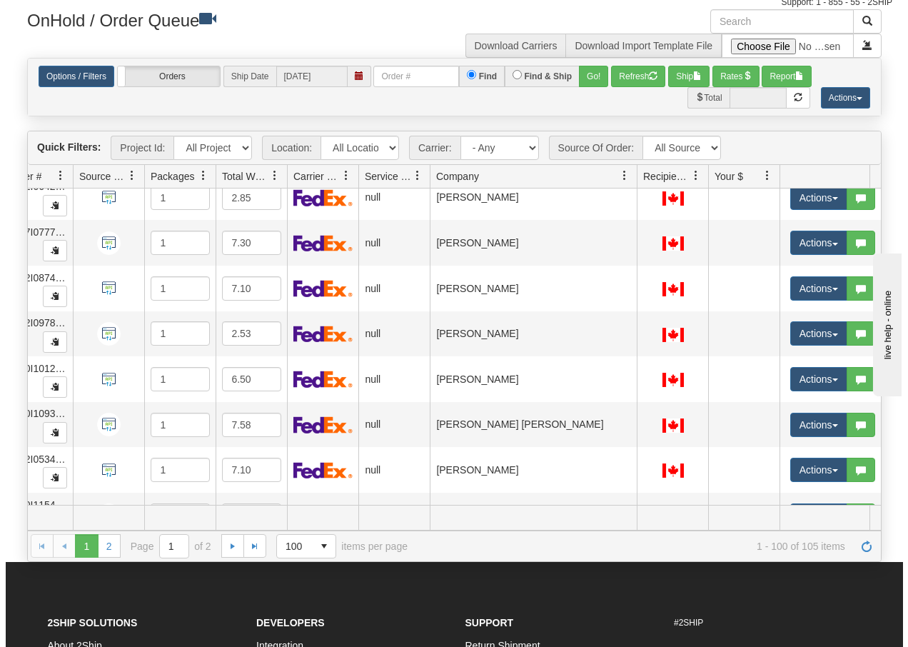
scroll to position [4235, 150]
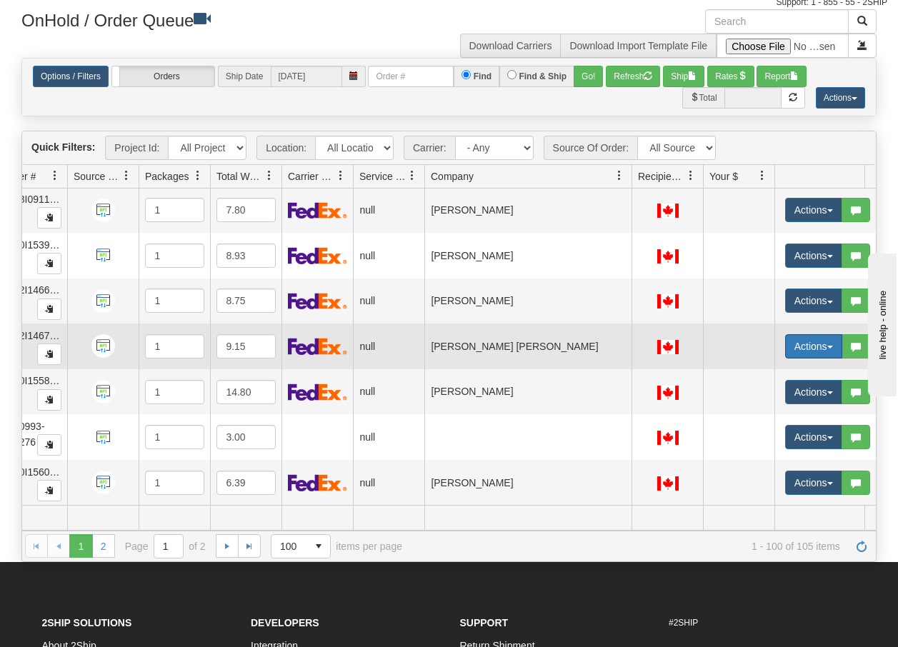
click at [836, 340] on button "Actions" at bounding box center [813, 346] width 57 height 24
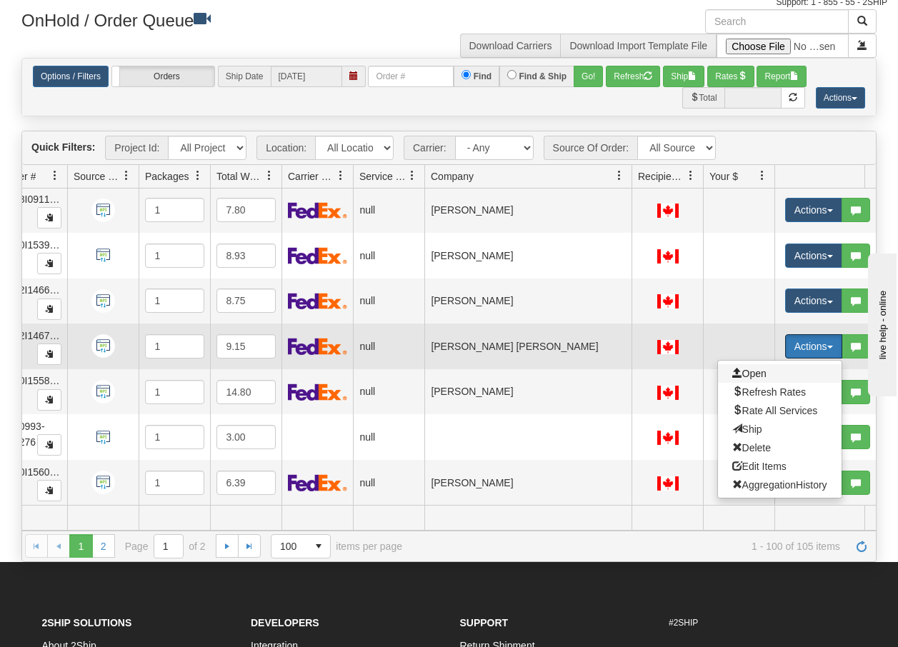
click at [750, 368] on span "Open" at bounding box center [749, 373] width 34 height 11
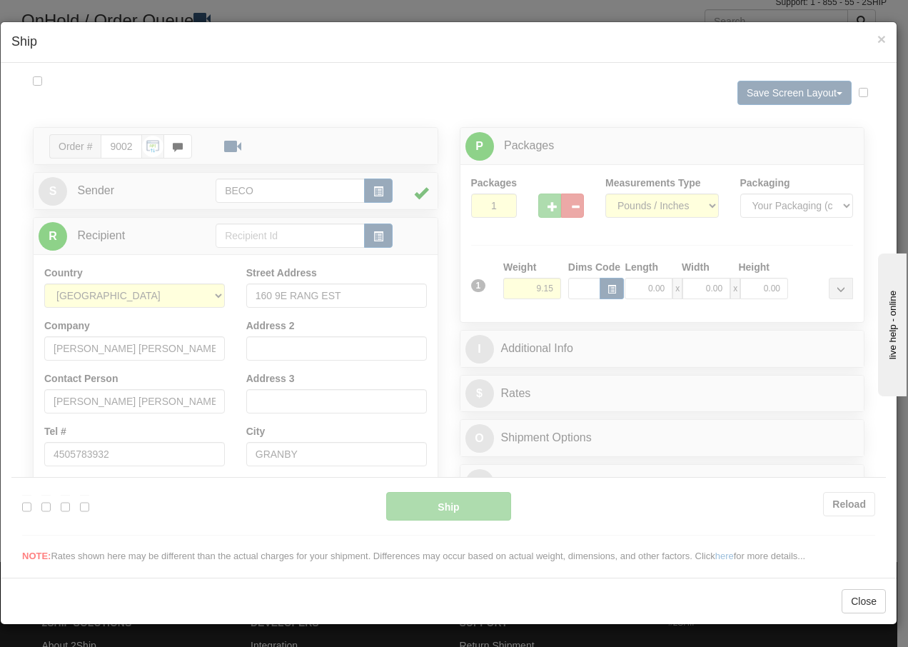
scroll to position [0, 0]
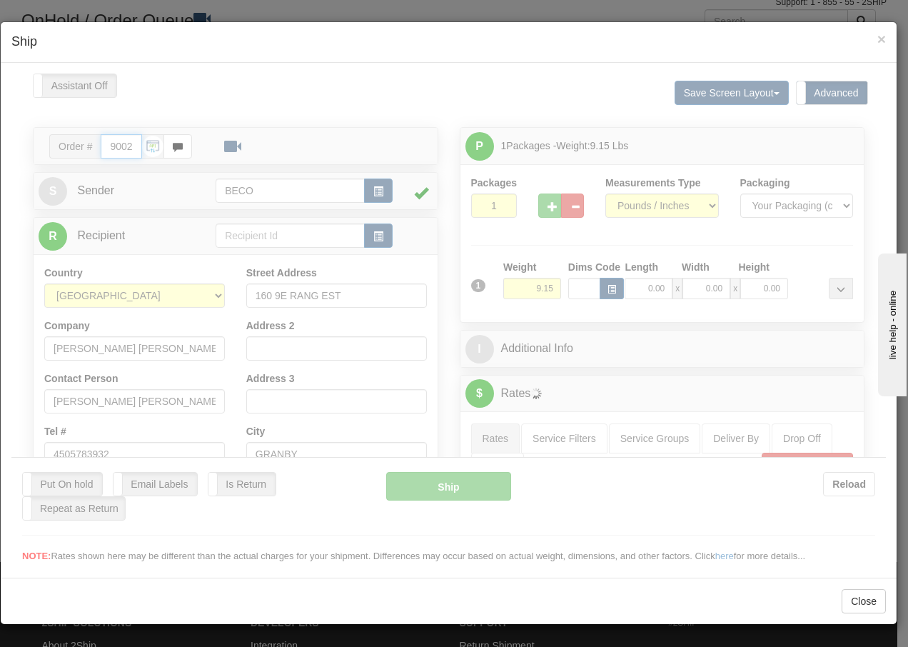
type input "15:23"
type input "16:00"
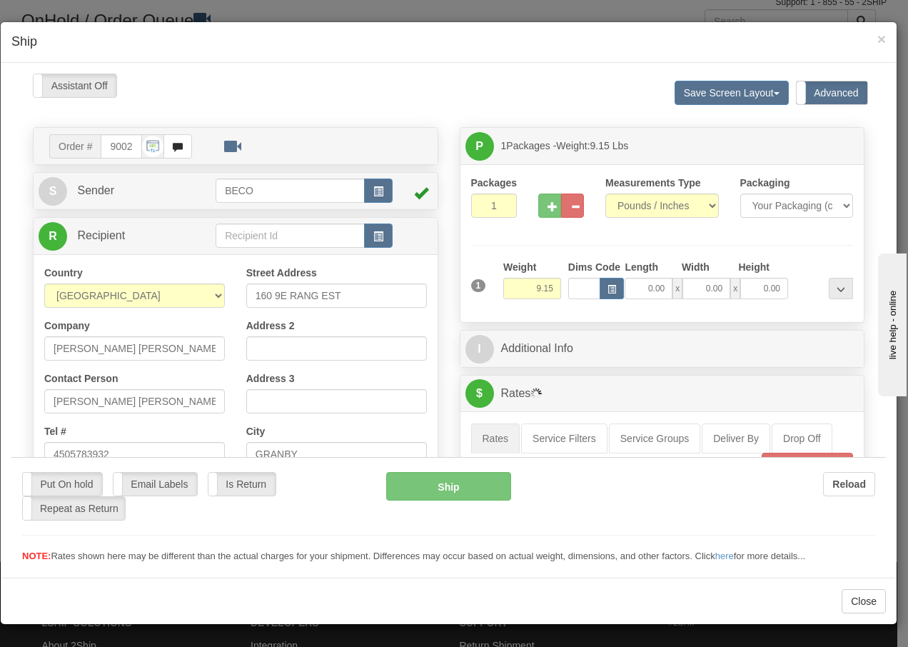
click at [542, 203] on div at bounding box center [448, 318] width 875 height 490
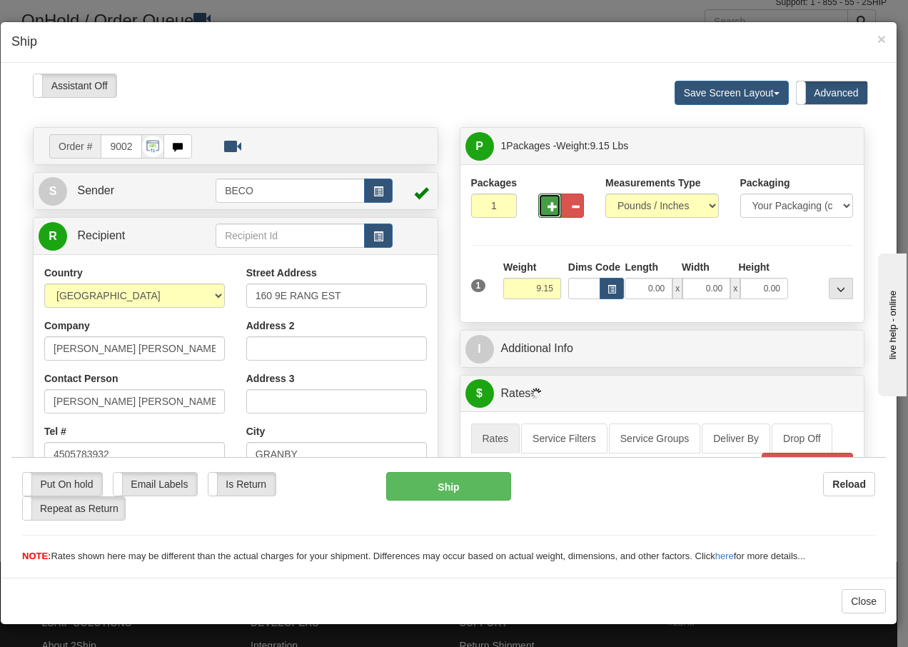
click at [548, 203] on span "button" at bounding box center [553, 205] width 10 height 9
type input "2"
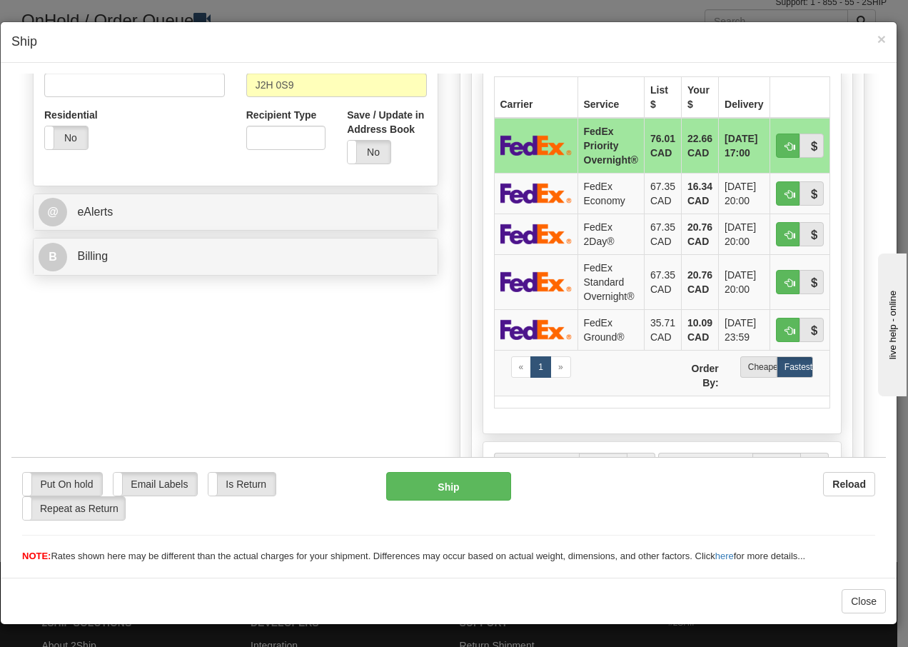
scroll to position [500, 0]
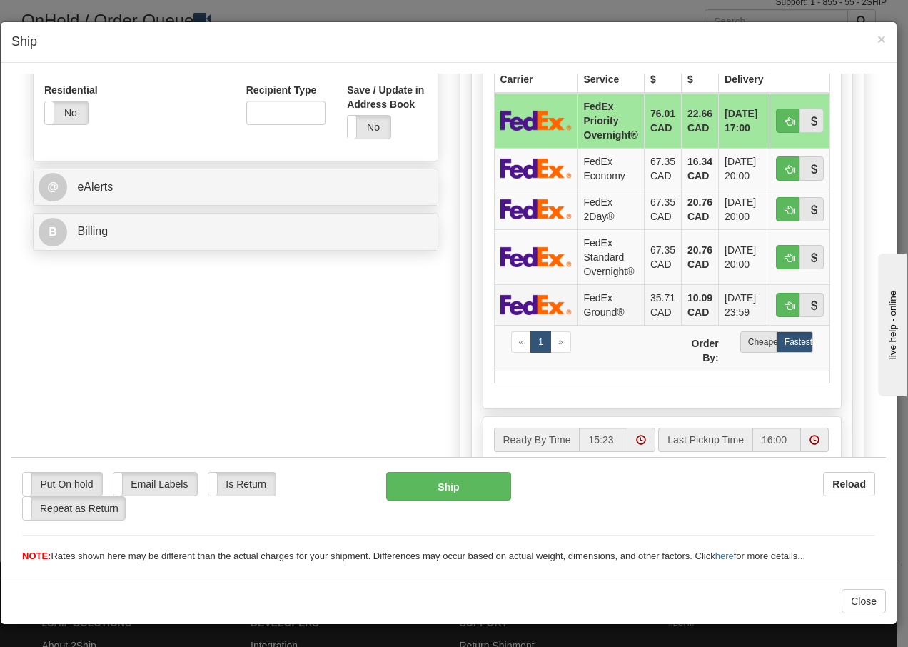
click at [586, 299] on td "FedEx Ground®" at bounding box center [611, 303] width 66 height 41
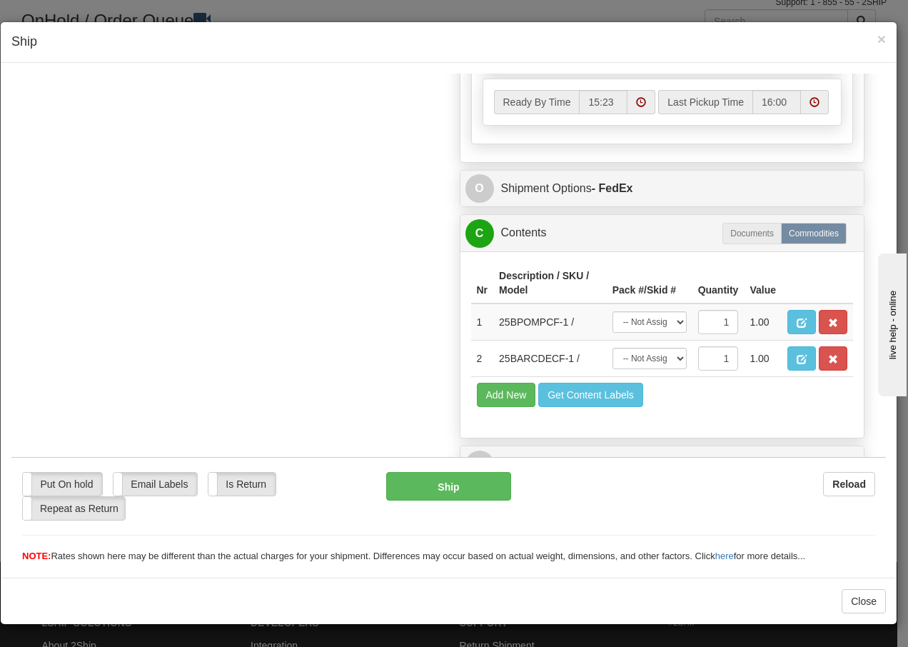
scroll to position [862, 0]
click at [666, 320] on select "-- Not Assigned -- Package 1 Package 2" at bounding box center [650, 321] width 74 height 21
select select "0"
click at [613, 311] on select "-- Not Assigned -- Package 1 Package 2" at bounding box center [650, 321] width 74 height 21
click at [661, 363] on select "-- Not Assigned -- Package 1 Package 2" at bounding box center [650, 357] width 74 height 21
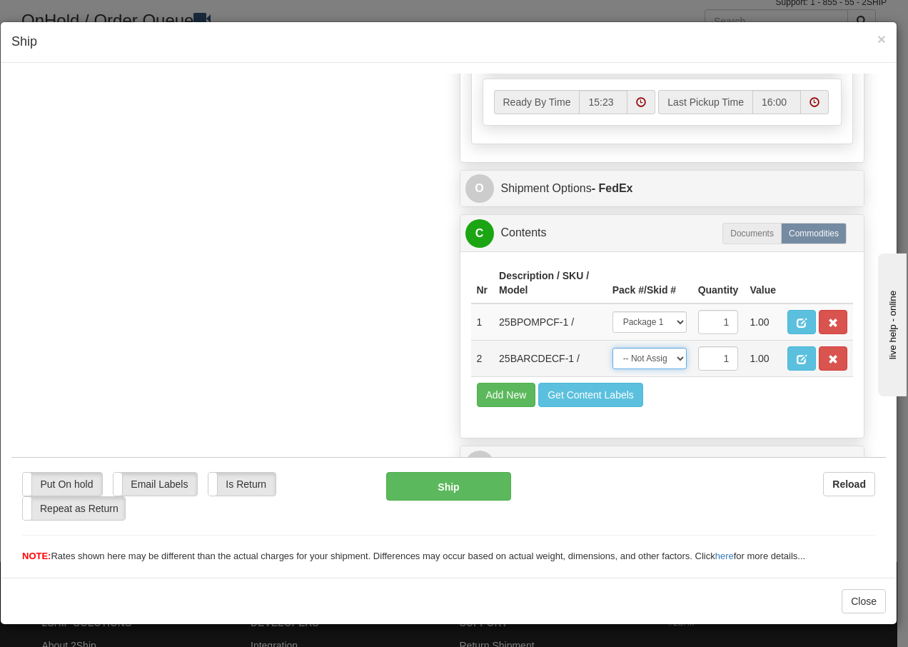
select select "1"
click at [613, 347] on select "-- Not Assigned -- Package 1 Package 2" at bounding box center [650, 357] width 74 height 21
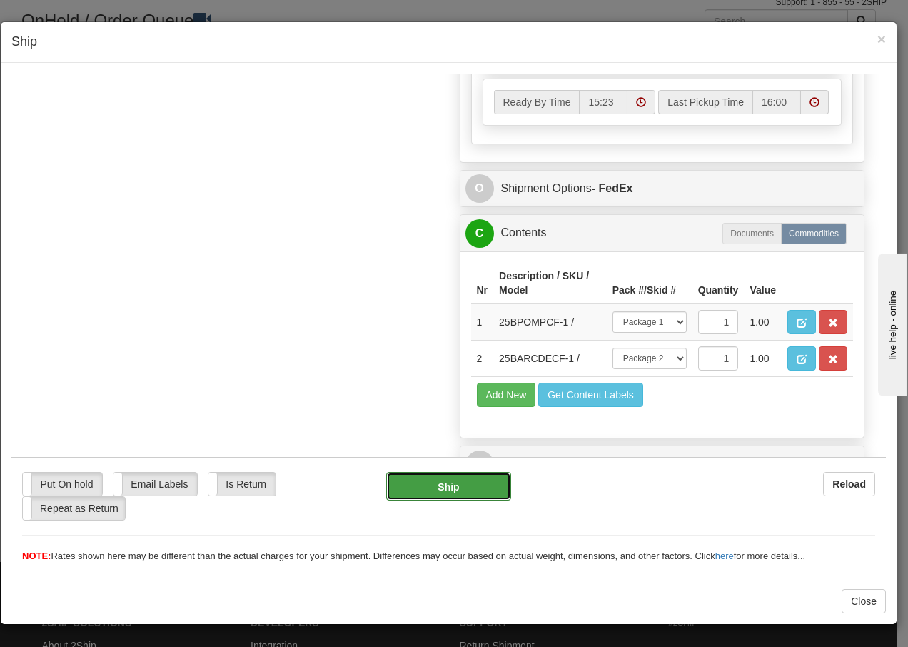
click at [448, 489] on button "Ship" at bounding box center [448, 485] width 124 height 29
type input "92"
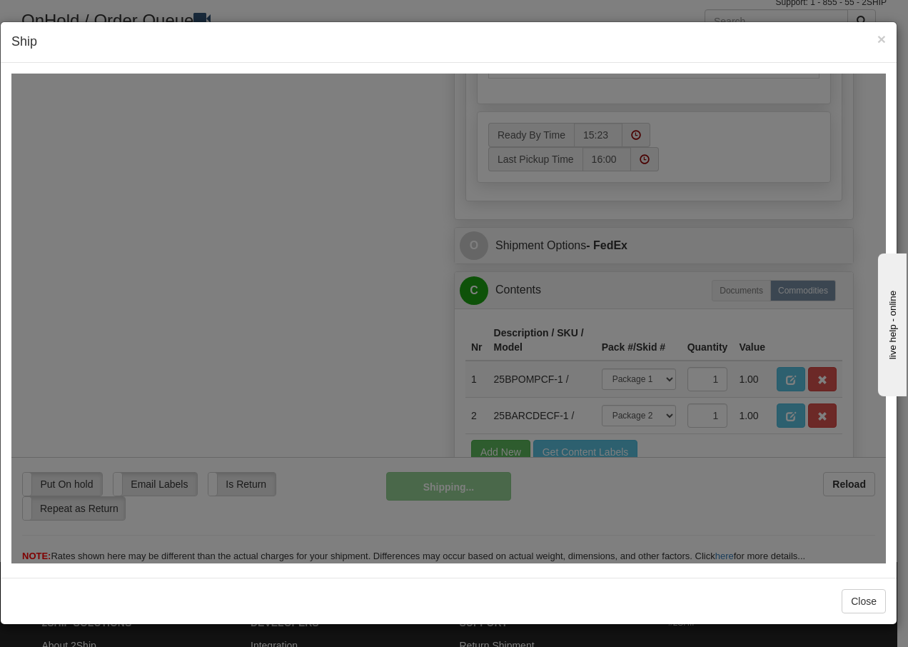
scroll to position [919, 0]
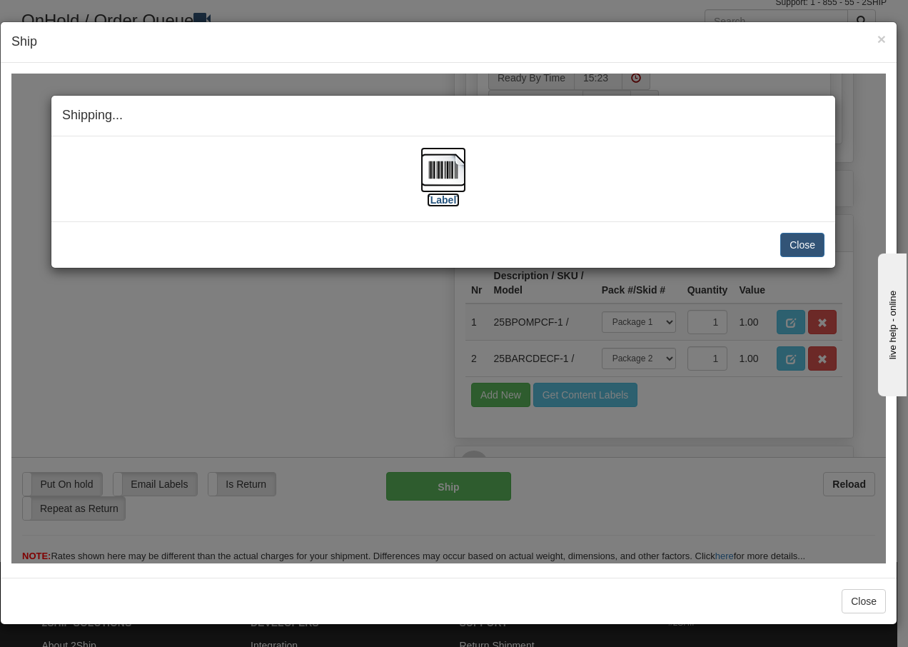
click at [445, 171] on img at bounding box center [444, 169] width 46 height 46
click at [792, 242] on button "Close" at bounding box center [802, 244] width 44 height 24
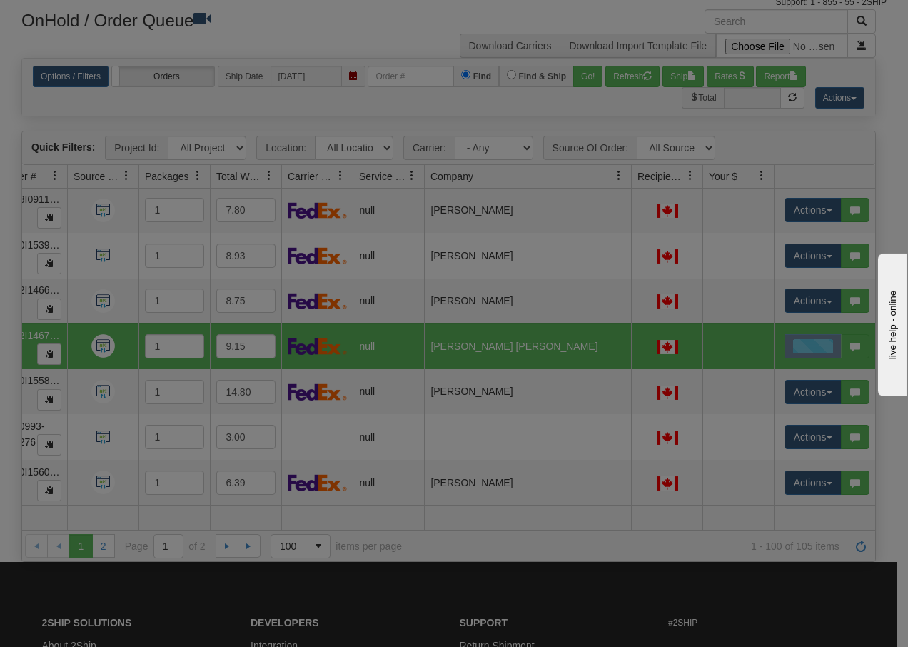
scroll to position [0, 0]
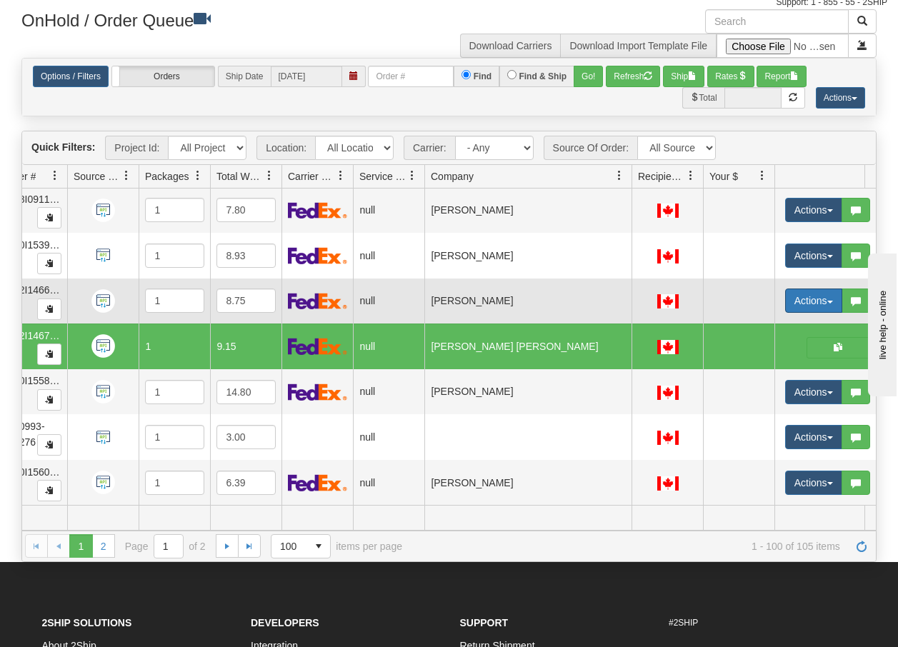
click at [830, 301] on span "button" at bounding box center [830, 302] width 6 height 3
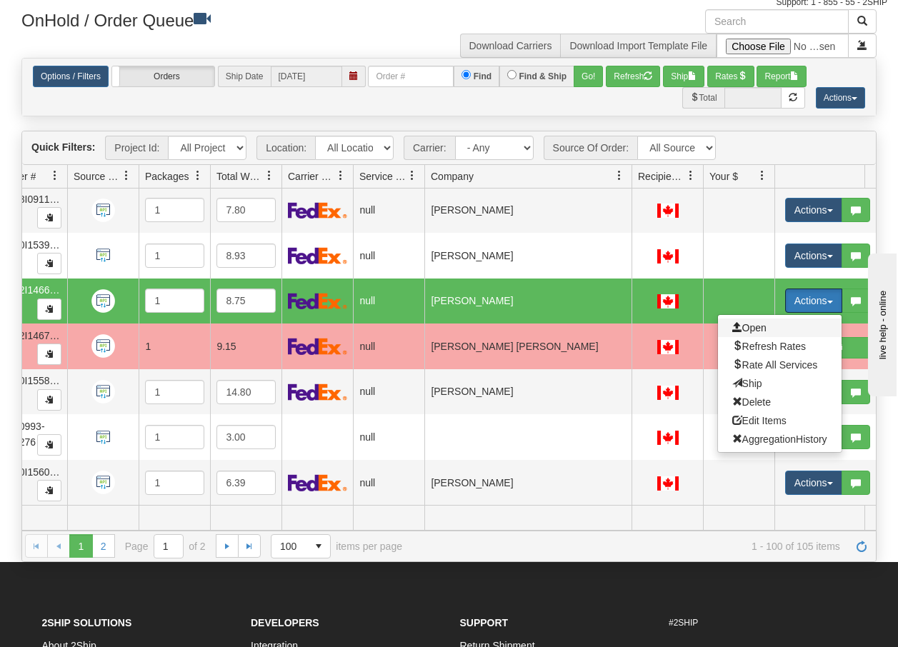
click at [761, 322] on span "Open" at bounding box center [749, 327] width 34 height 11
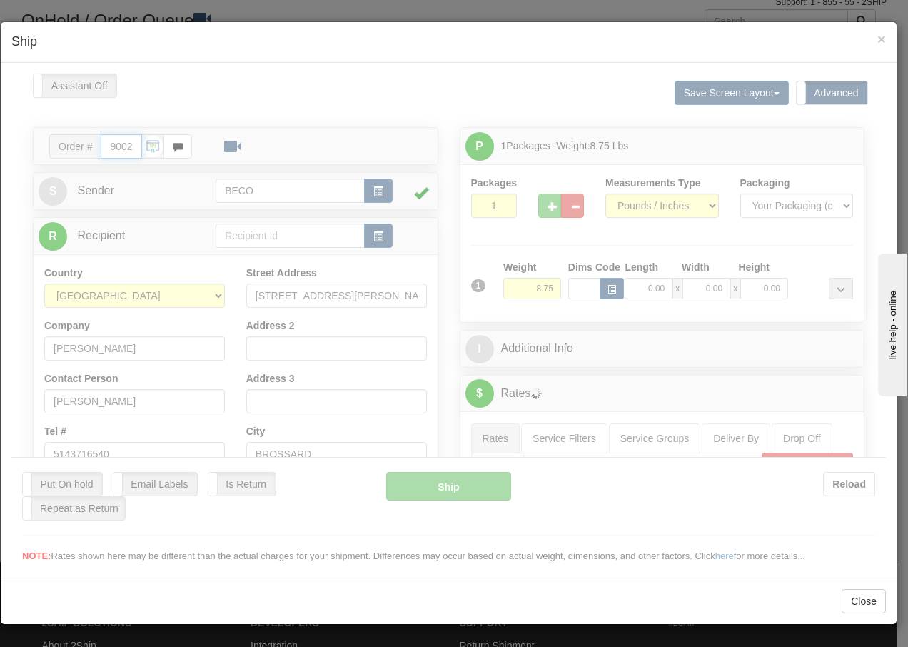
type input "15:24"
type input "16:00"
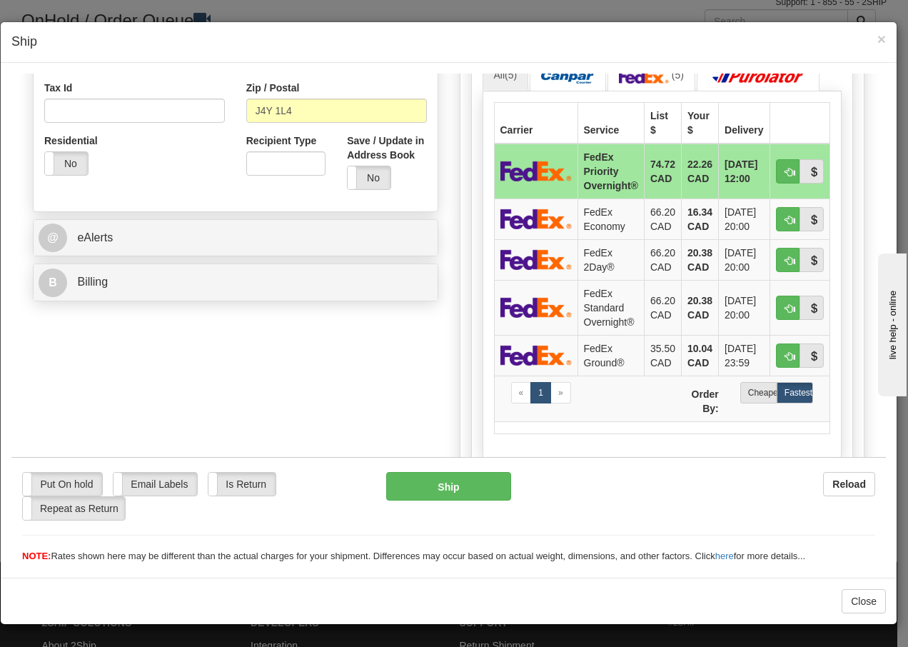
scroll to position [476, 0]
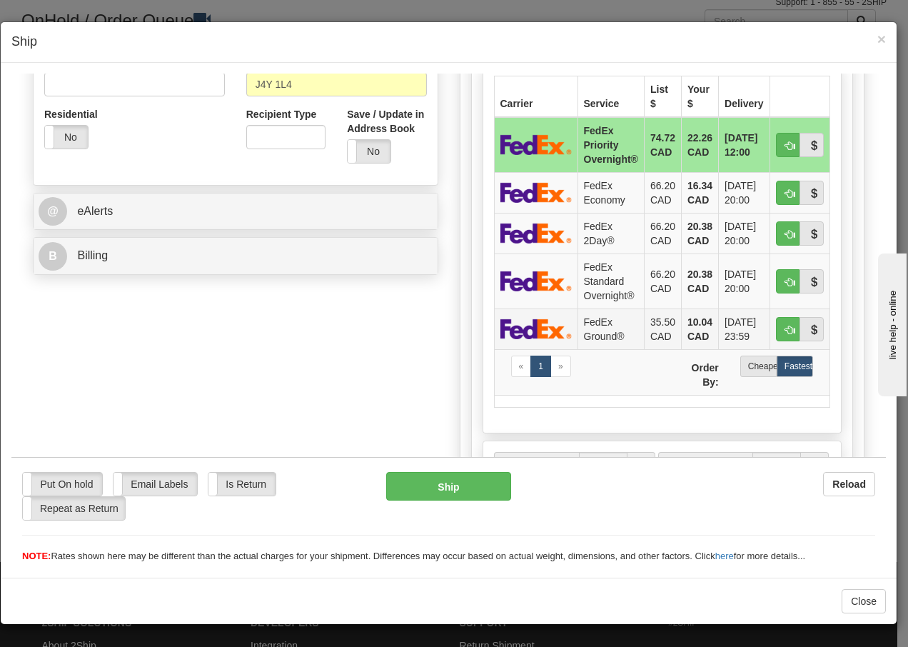
click at [594, 329] on td "FedEx Ground®" at bounding box center [611, 328] width 66 height 41
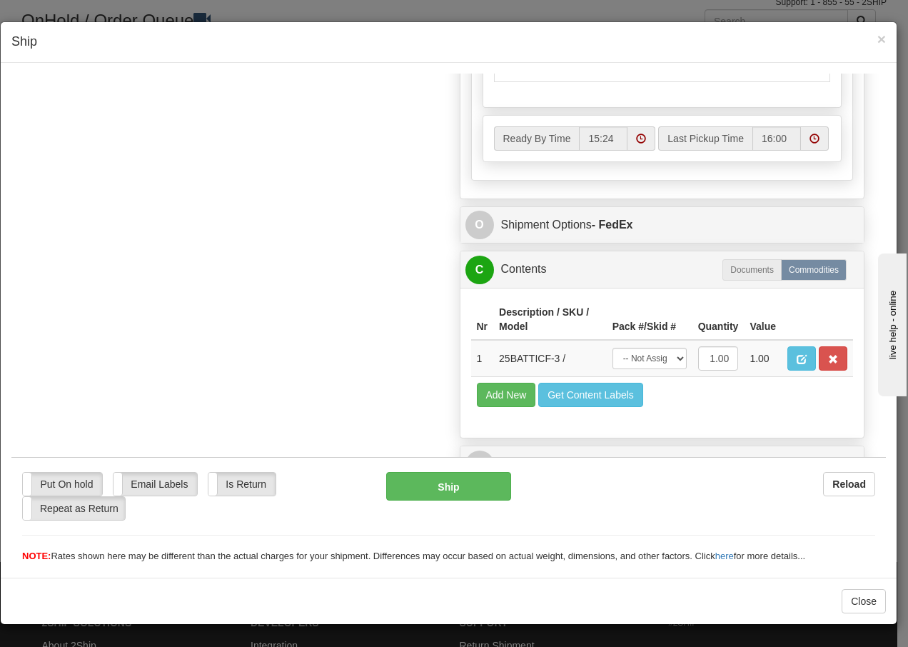
scroll to position [825, 0]
click at [665, 364] on select "-- Not Assigned -- Package 1" at bounding box center [650, 357] width 74 height 21
select select "0"
click at [613, 347] on select "-- Not Assigned -- Package 1" at bounding box center [650, 357] width 74 height 21
click at [411, 489] on button "Ship" at bounding box center [448, 485] width 124 height 29
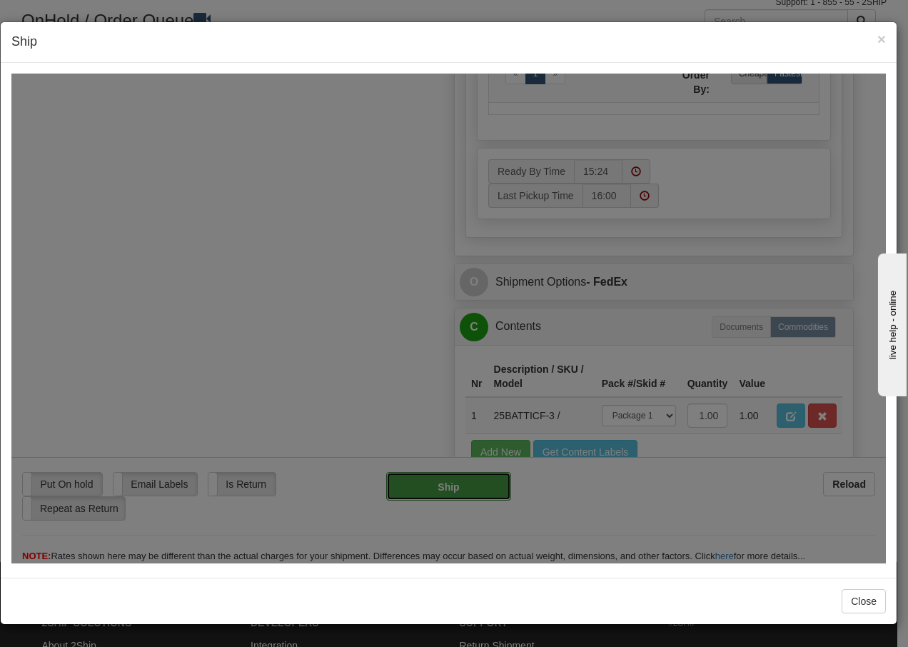
type input "92"
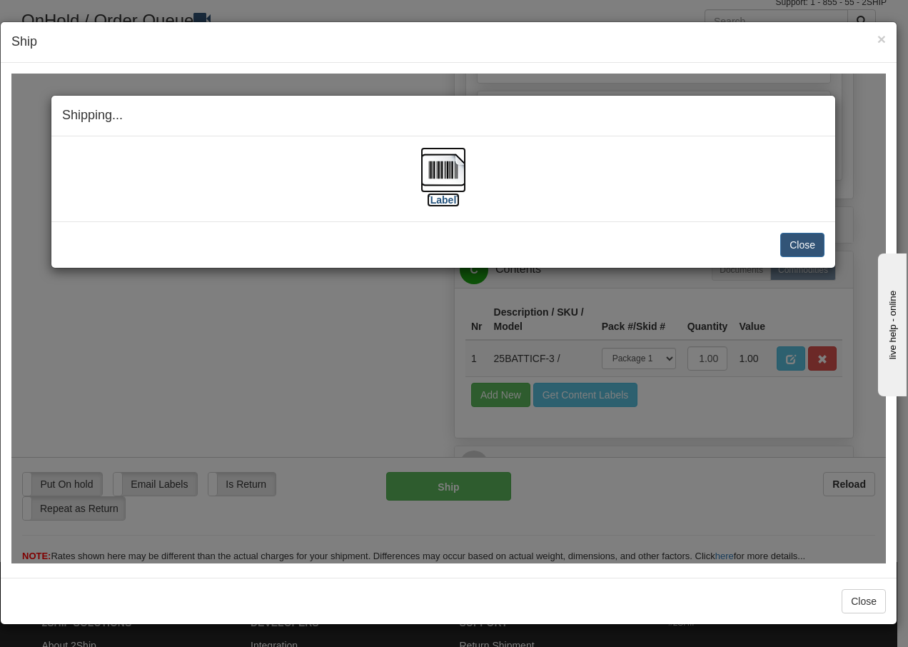
click at [441, 167] on img at bounding box center [444, 169] width 46 height 46
click at [805, 243] on button "Close" at bounding box center [802, 244] width 44 height 24
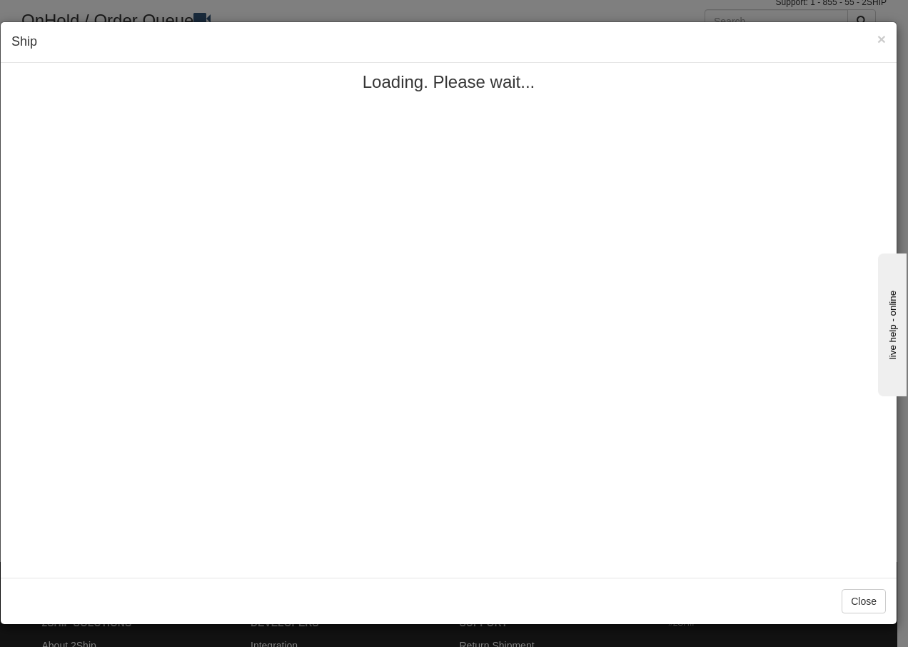
scroll to position [0, 0]
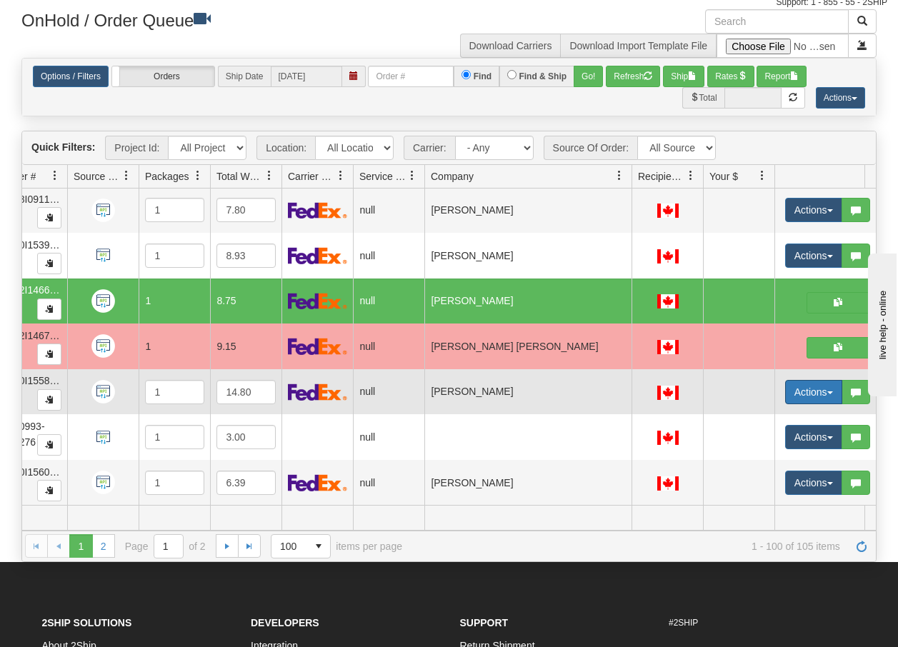
click at [825, 380] on button "Actions" at bounding box center [813, 392] width 57 height 24
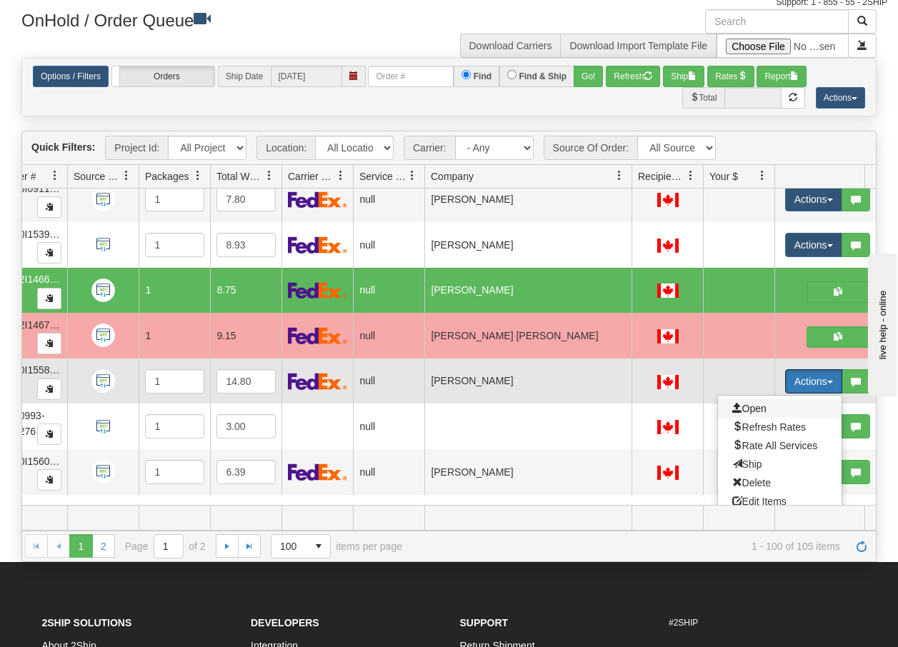
click at [758, 407] on span "Open" at bounding box center [749, 408] width 34 height 11
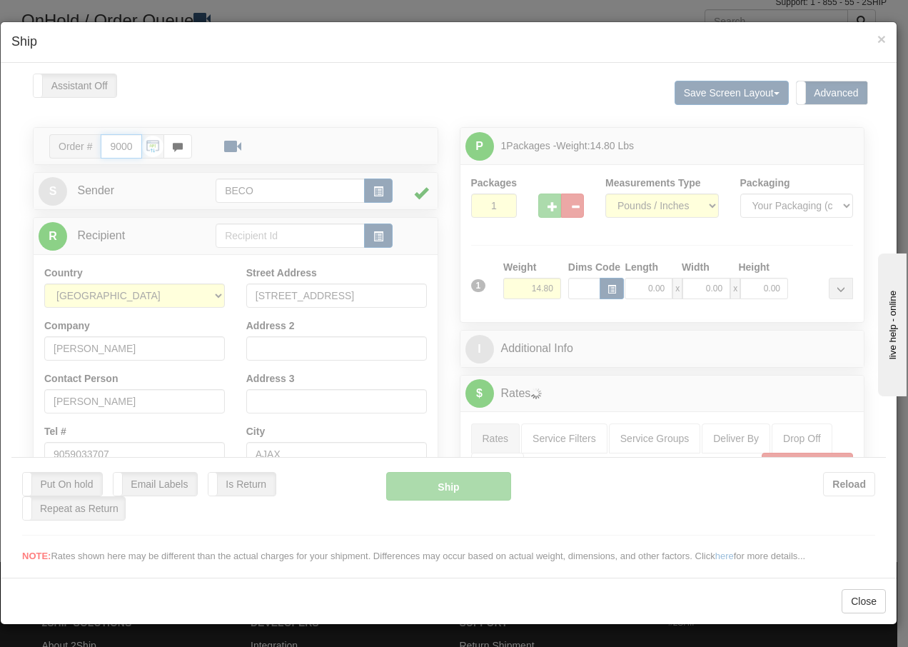
type input "15:24"
type input "16:00"
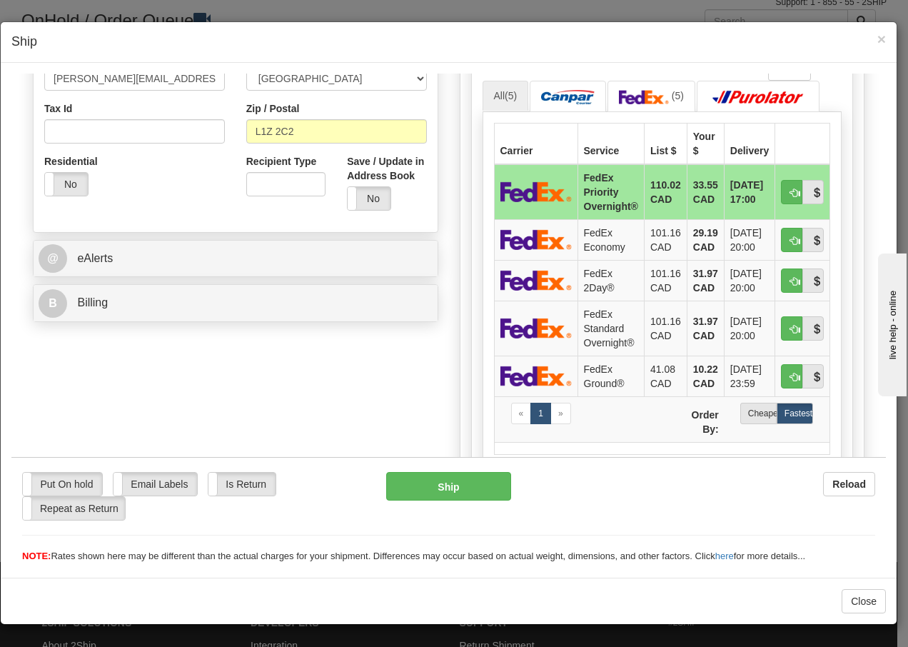
scroll to position [486, 0]
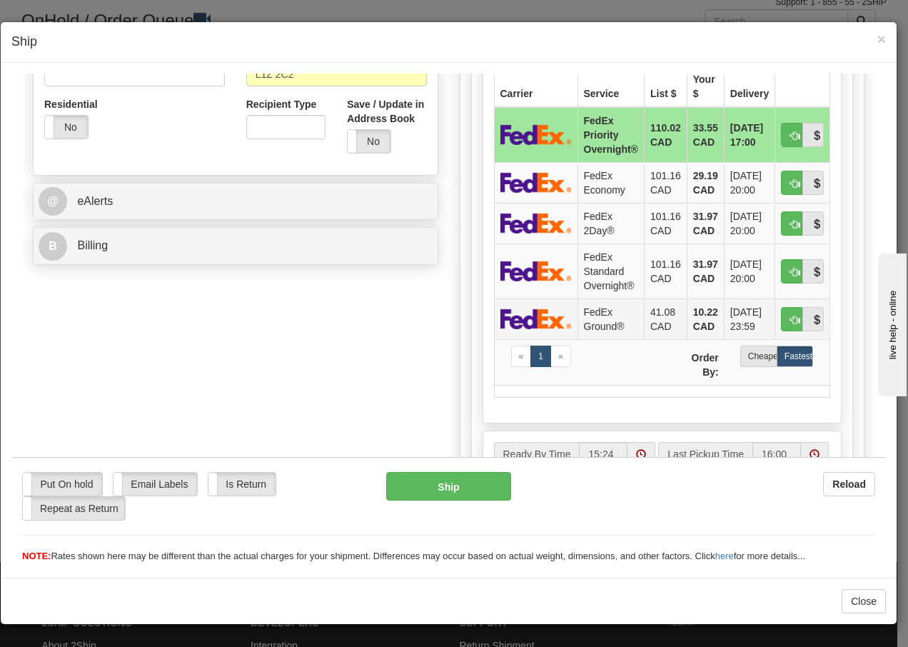
click at [594, 319] on td "FedEx Ground®" at bounding box center [611, 318] width 66 height 41
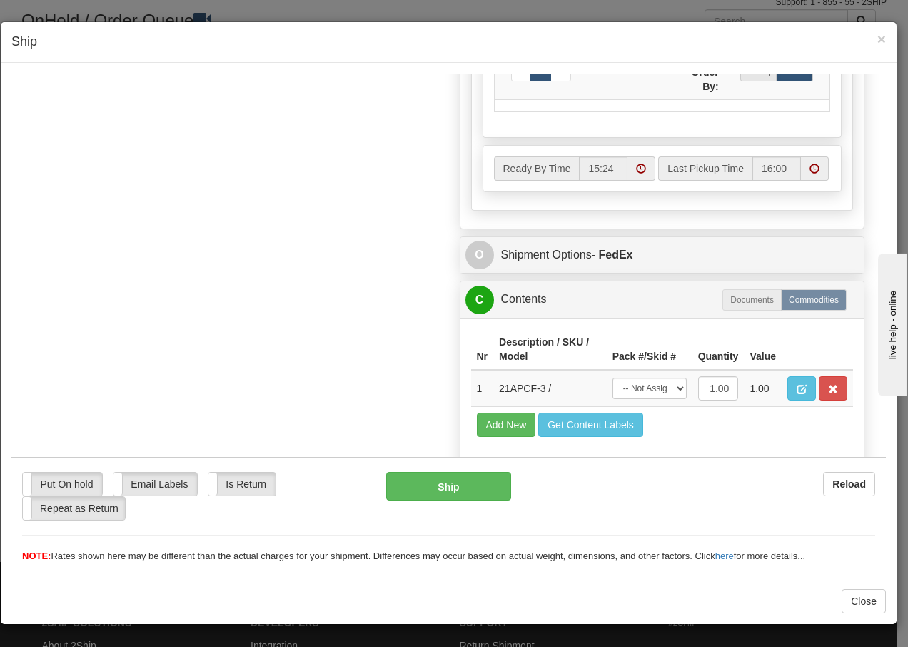
scroll to position [825, 0]
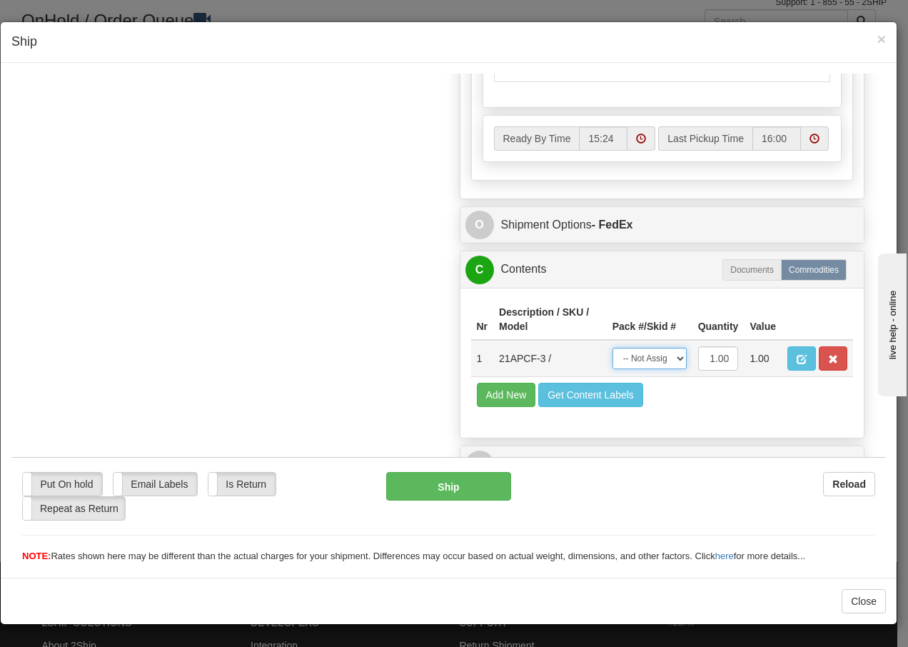
click at [657, 361] on select "-- Not Assigned -- Package 1" at bounding box center [650, 357] width 74 height 21
select select "0"
click at [613, 347] on select "-- Not Assigned -- Package 1" at bounding box center [650, 357] width 74 height 21
click at [414, 485] on button "Ship" at bounding box center [448, 485] width 124 height 29
type input "92"
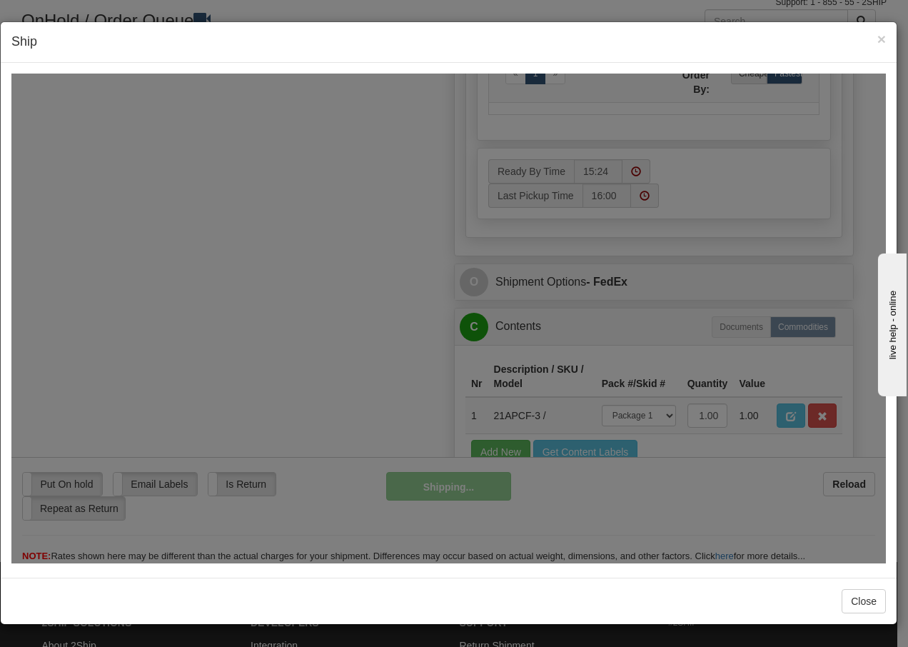
scroll to position [883, 0]
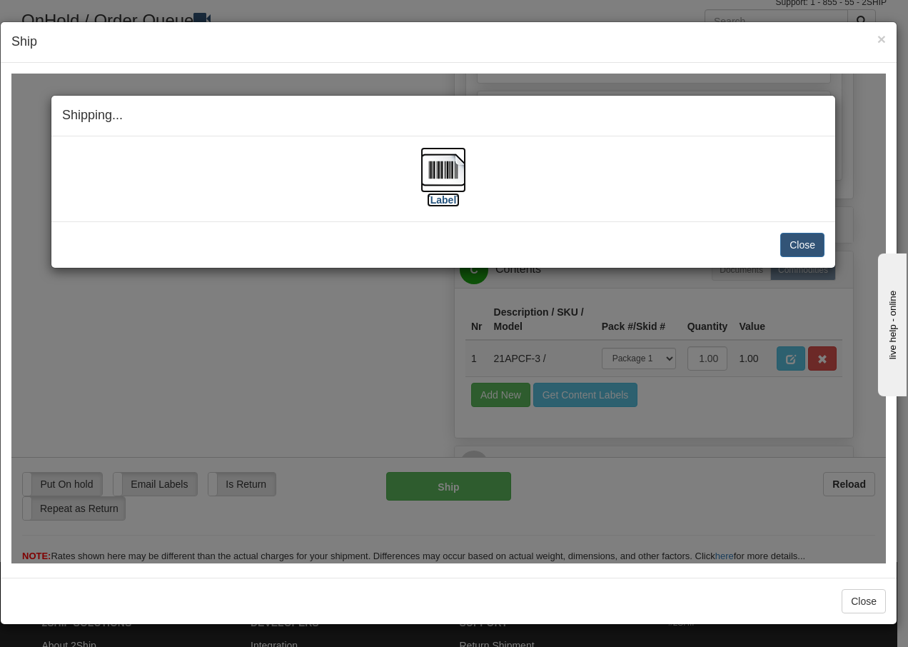
click at [446, 165] on img at bounding box center [444, 169] width 46 height 46
click at [808, 241] on button "Close" at bounding box center [802, 244] width 44 height 24
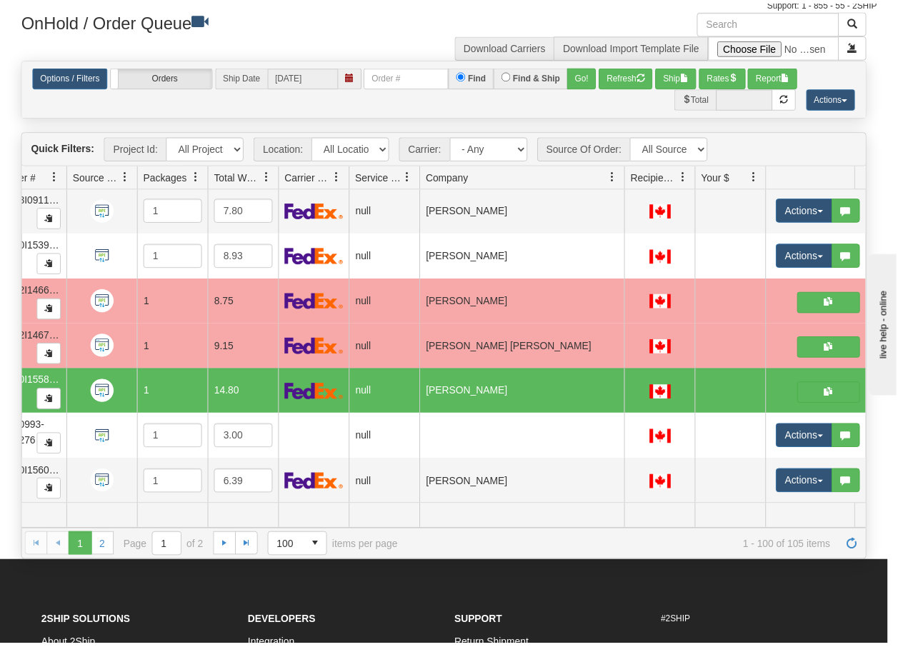
scroll to position [0, 0]
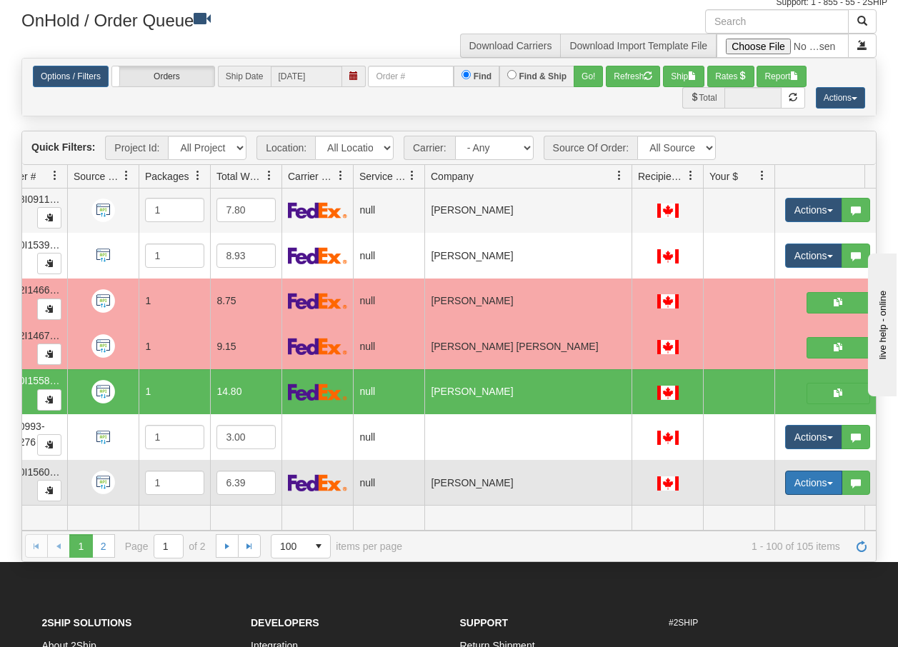
click at [828, 482] on span "button" at bounding box center [830, 483] width 6 height 3
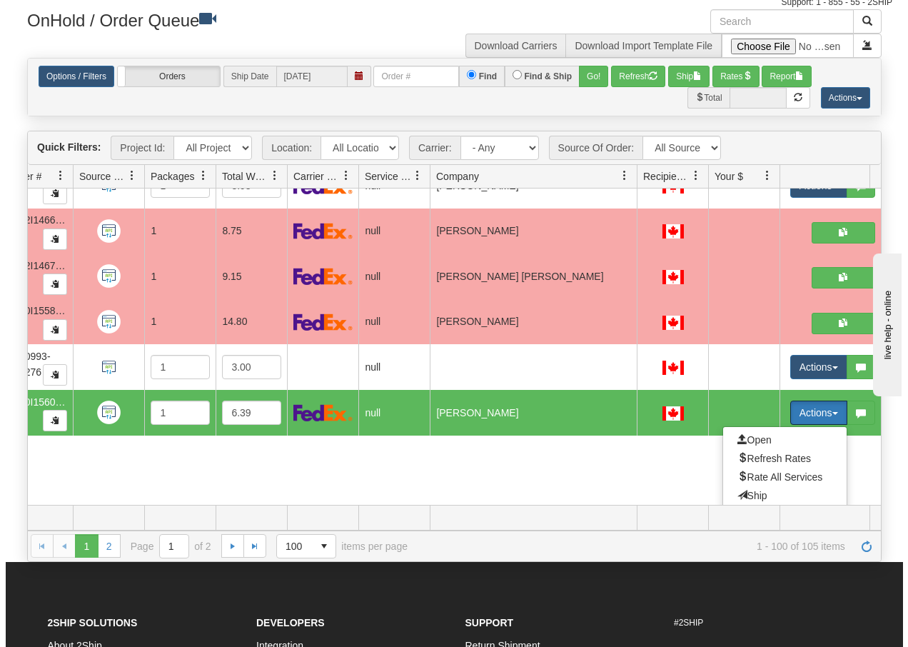
scroll to position [4365, 150]
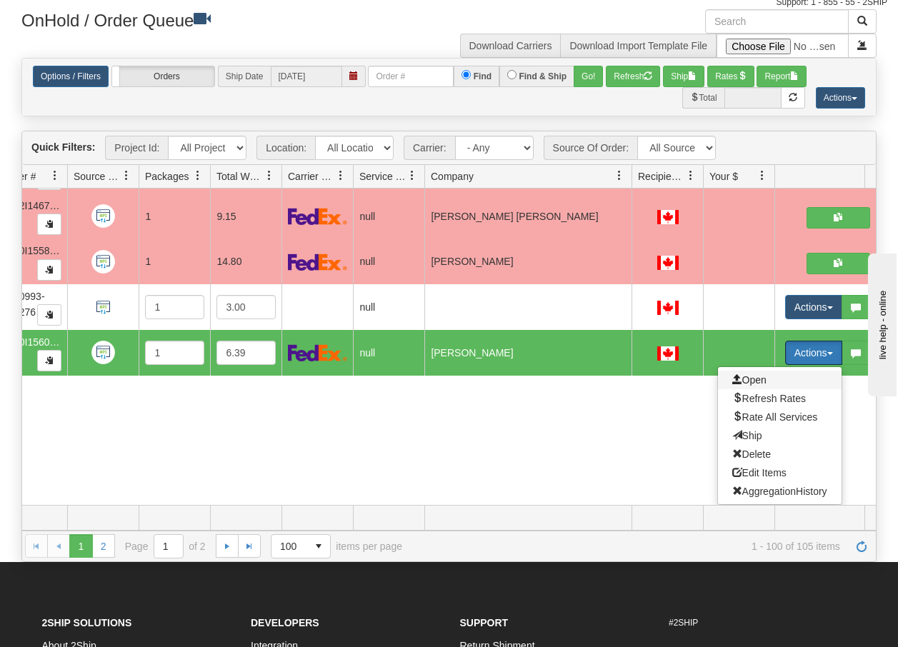
click at [750, 374] on span "Open" at bounding box center [749, 379] width 34 height 11
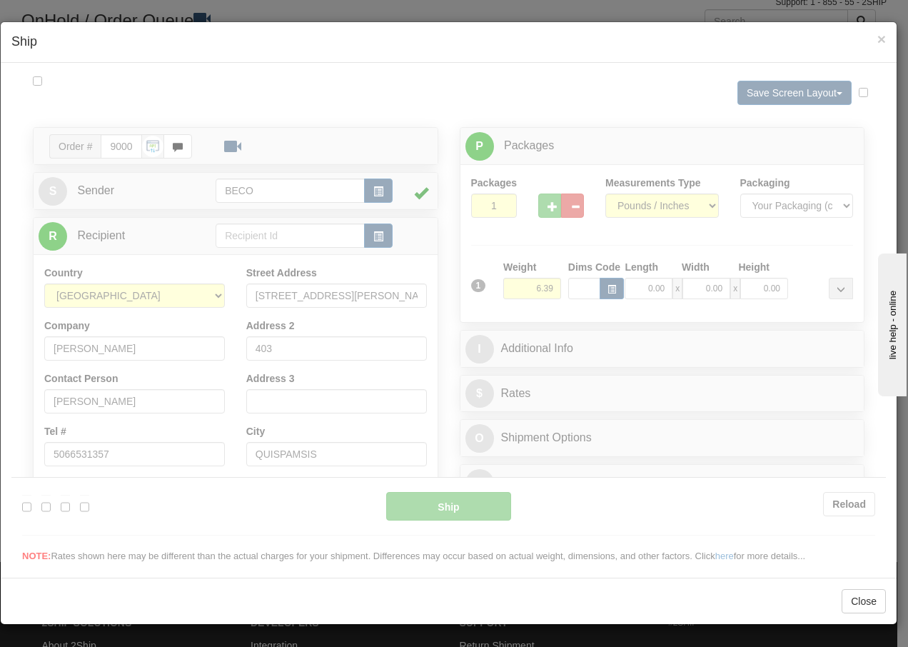
scroll to position [0, 0]
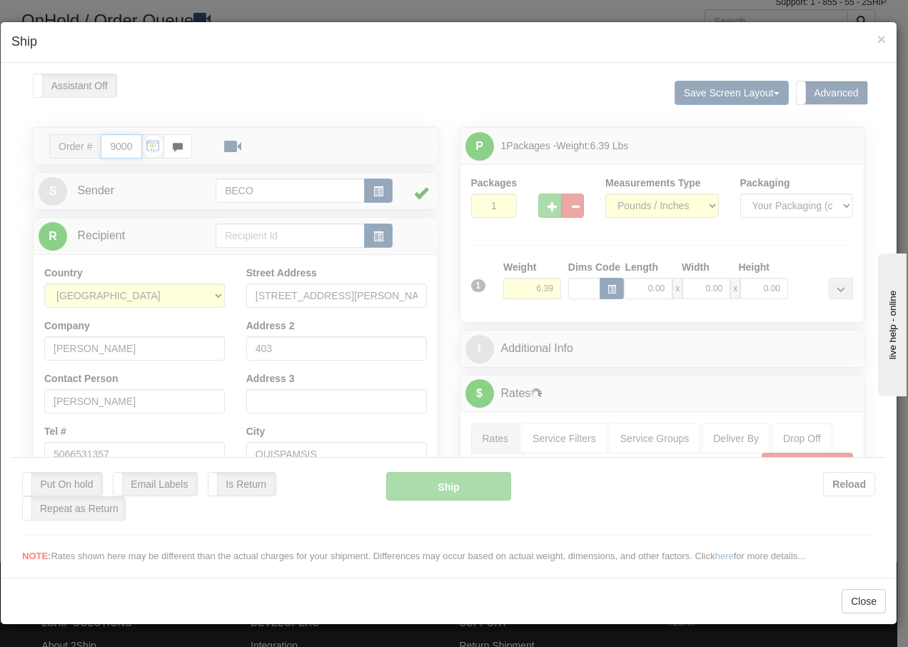
type input "15:25"
type input "16:00"
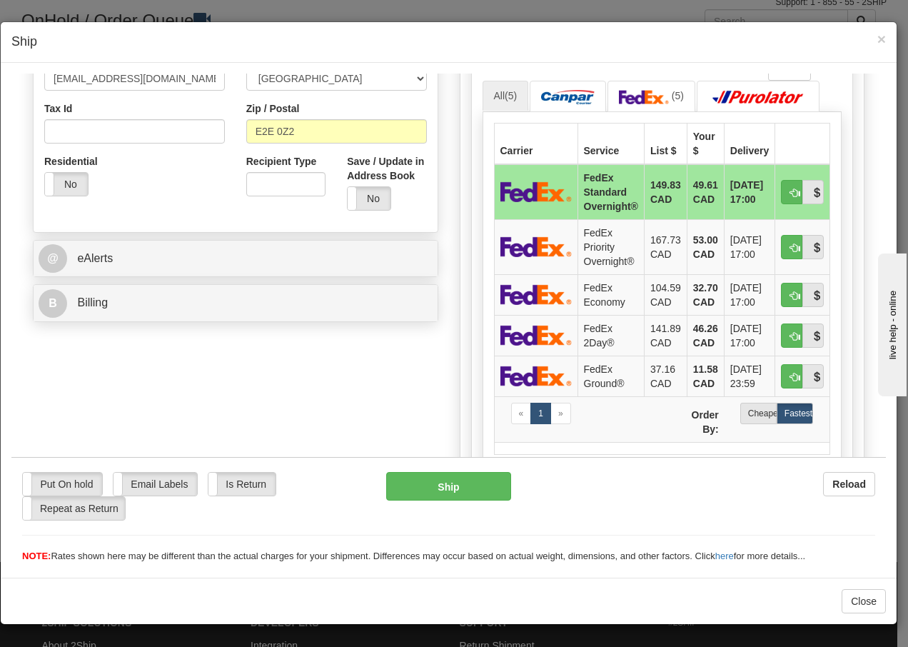
scroll to position [495, 0]
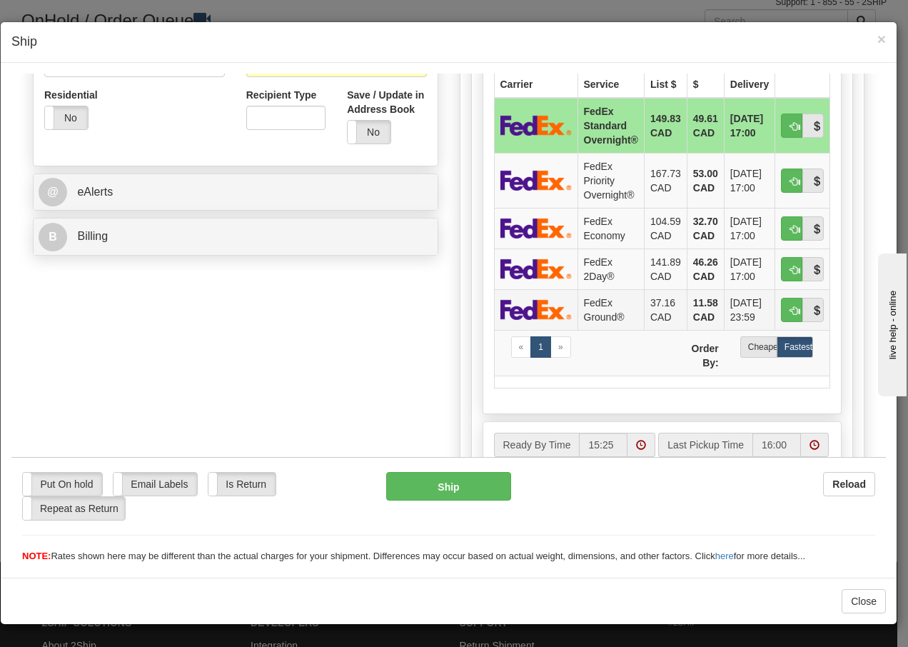
click at [592, 309] on td "FedEx Ground®" at bounding box center [611, 308] width 66 height 41
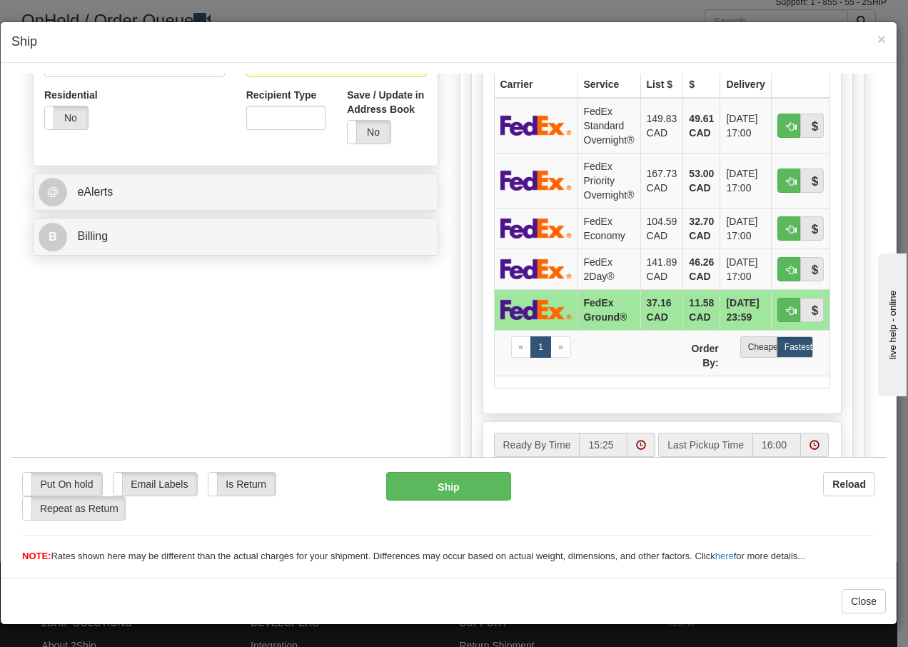
scroll to position [825, 0]
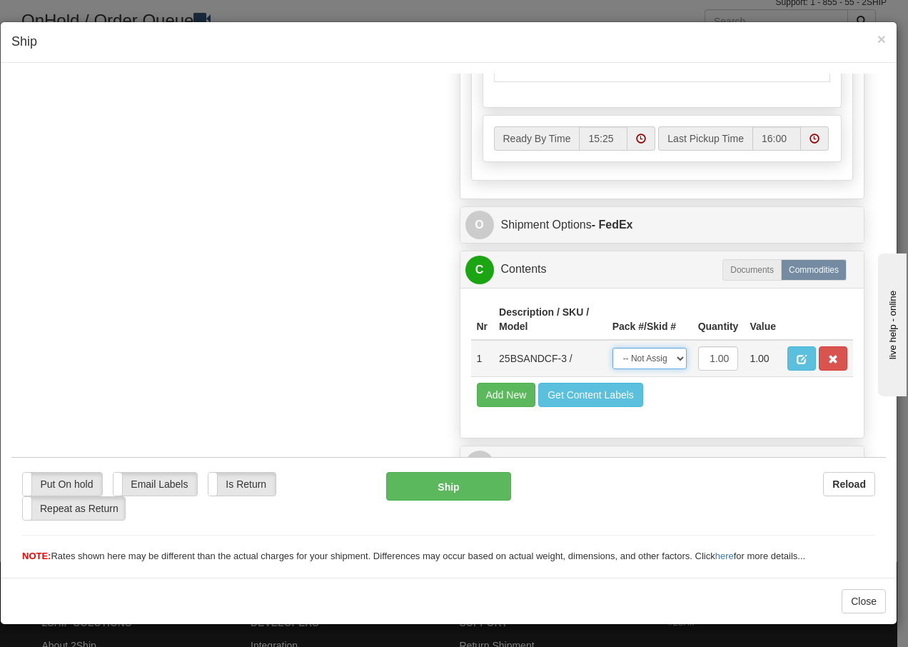
click at [661, 361] on select "-- Not Assigned -- Package 1" at bounding box center [650, 357] width 74 height 21
select select "0"
click at [613, 347] on select "-- Not Assigned -- Package 1" at bounding box center [650, 357] width 74 height 21
click at [441, 485] on button "Ship" at bounding box center [448, 485] width 124 height 29
type input "92"
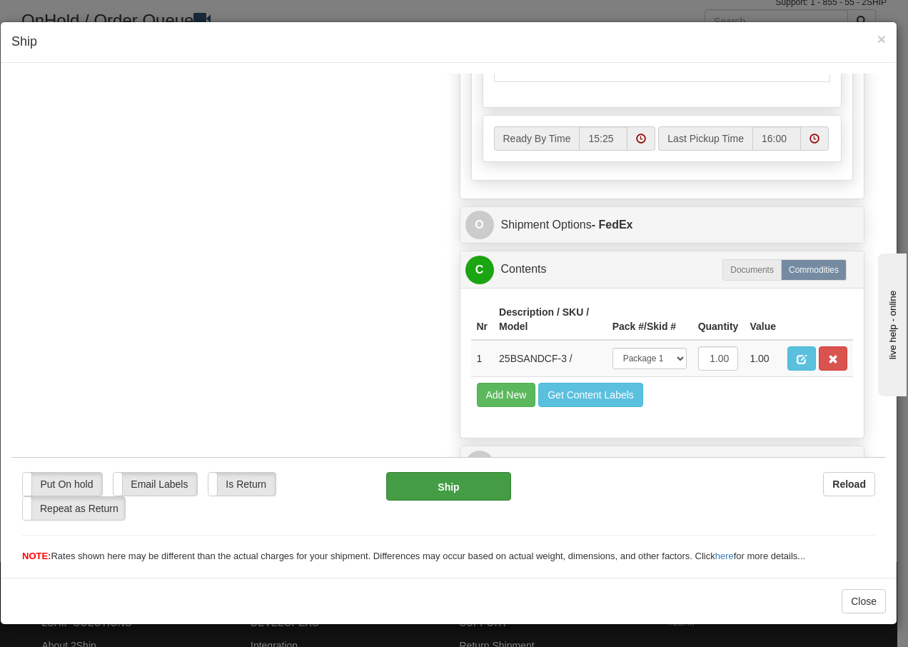
scroll to position [883, 0]
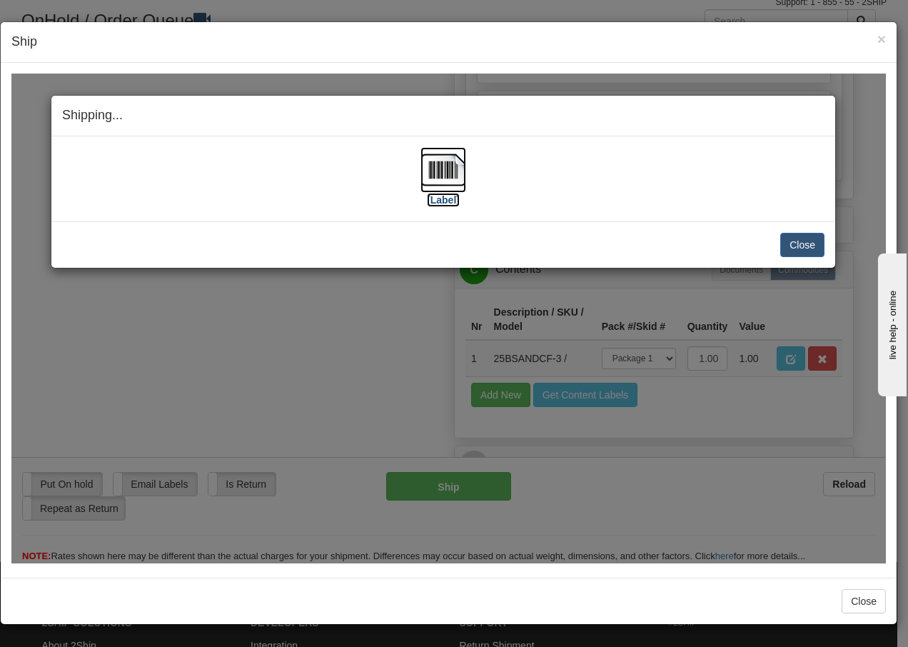
click at [437, 169] on img at bounding box center [444, 169] width 46 height 46
click at [808, 242] on button "Close" at bounding box center [802, 244] width 44 height 24
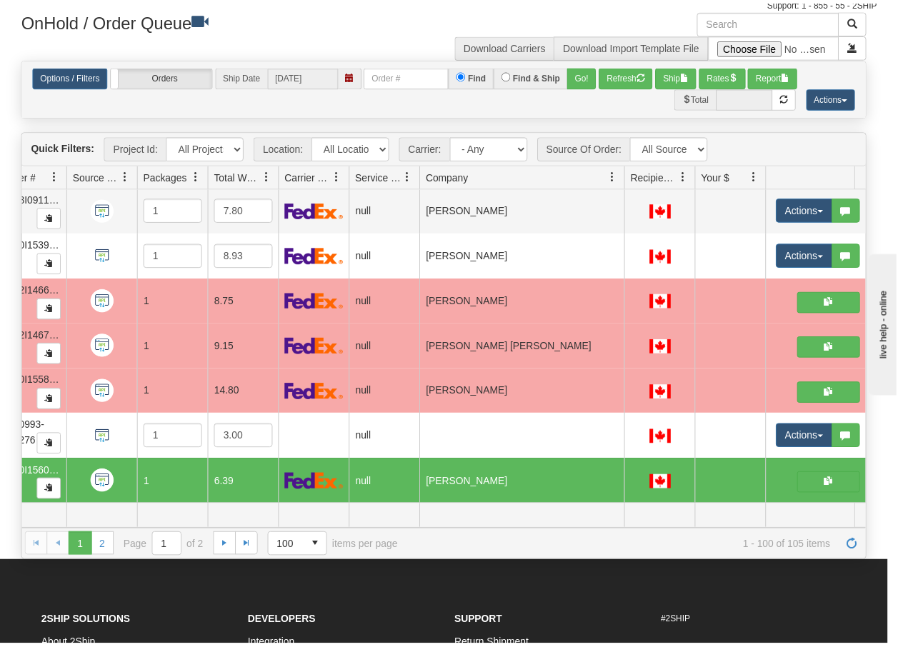
scroll to position [0, 0]
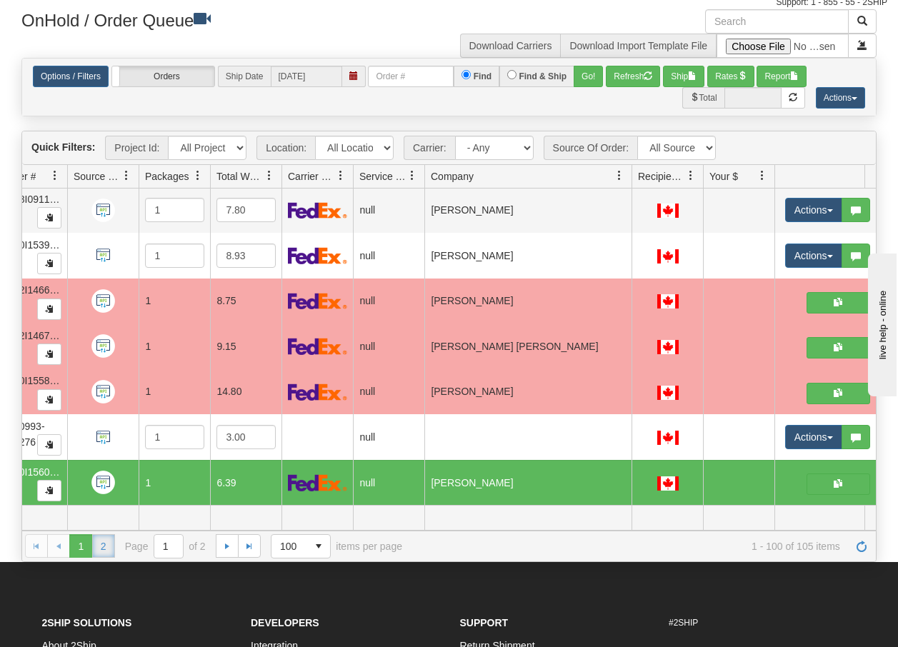
click at [102, 553] on link "2" at bounding box center [103, 545] width 23 height 23
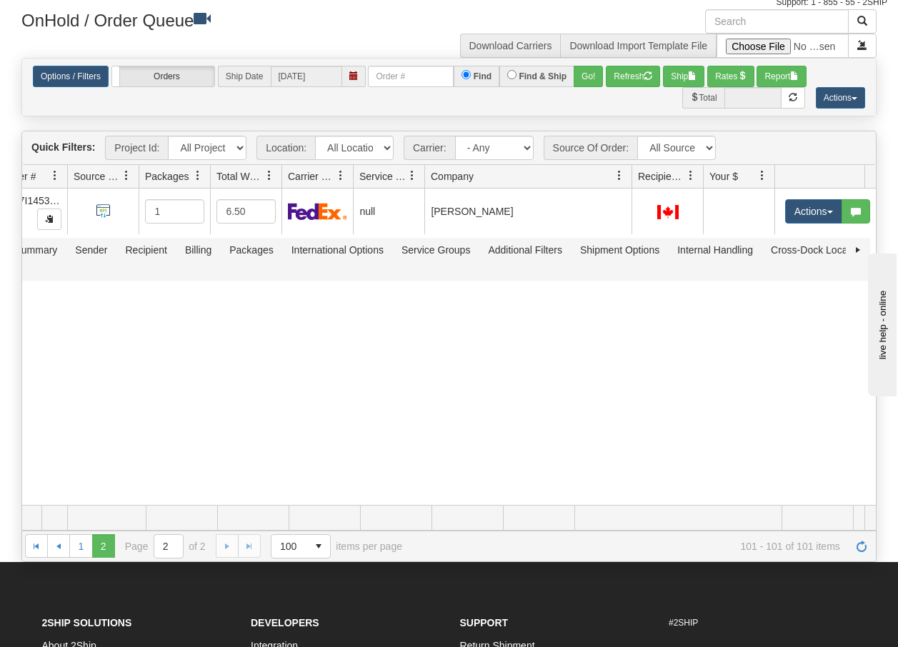
scroll to position [0, 150]
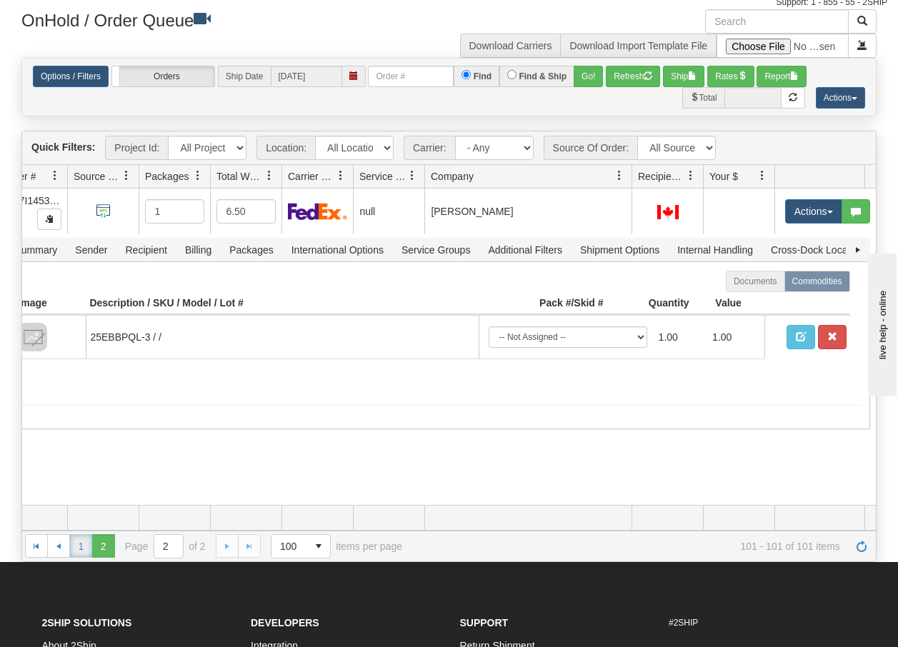
click at [81, 548] on link "1" at bounding box center [80, 545] width 23 height 23
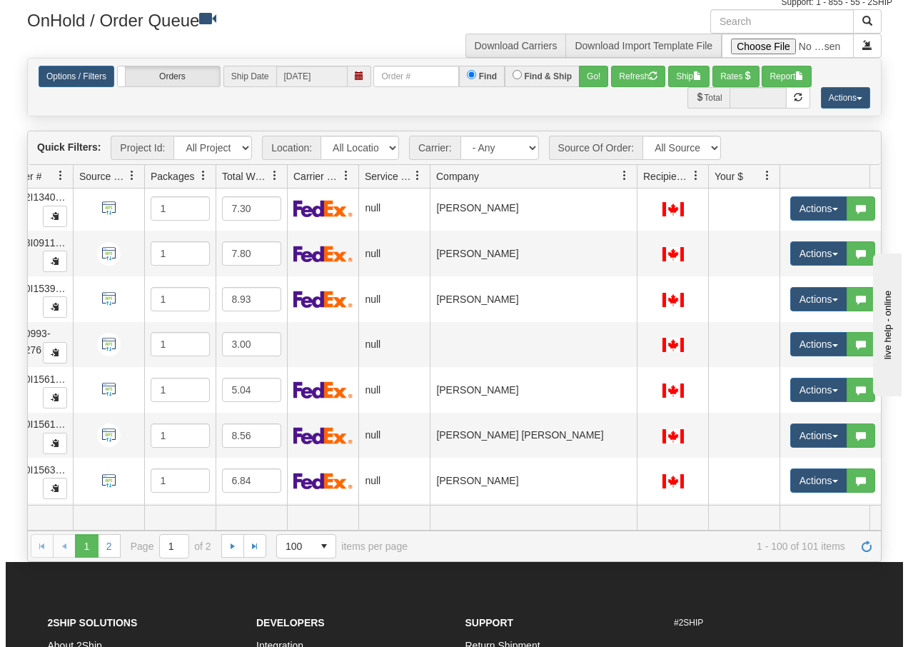
scroll to position [4235, 150]
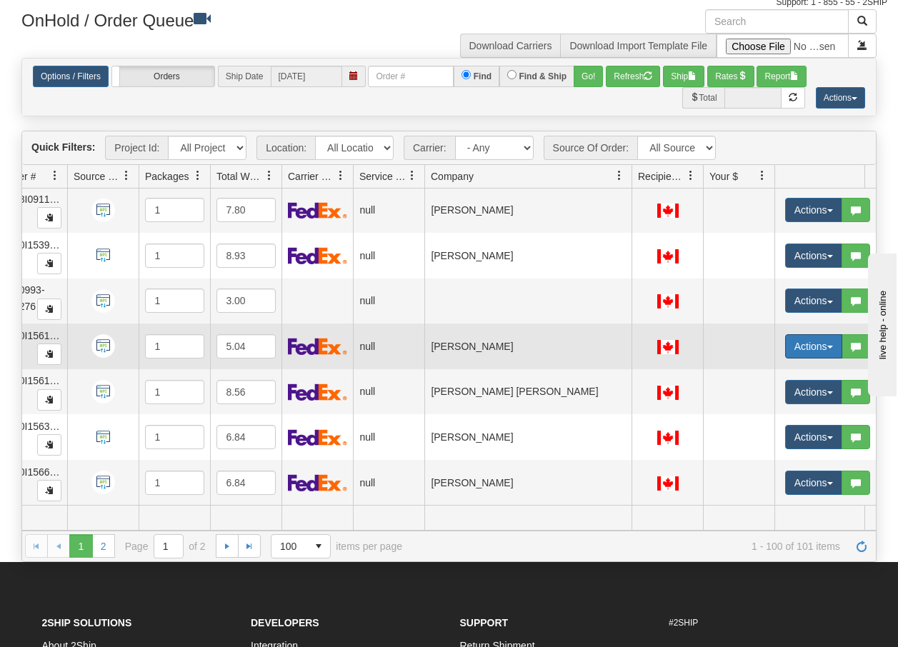
click at [828, 334] on button "Actions" at bounding box center [813, 346] width 57 height 24
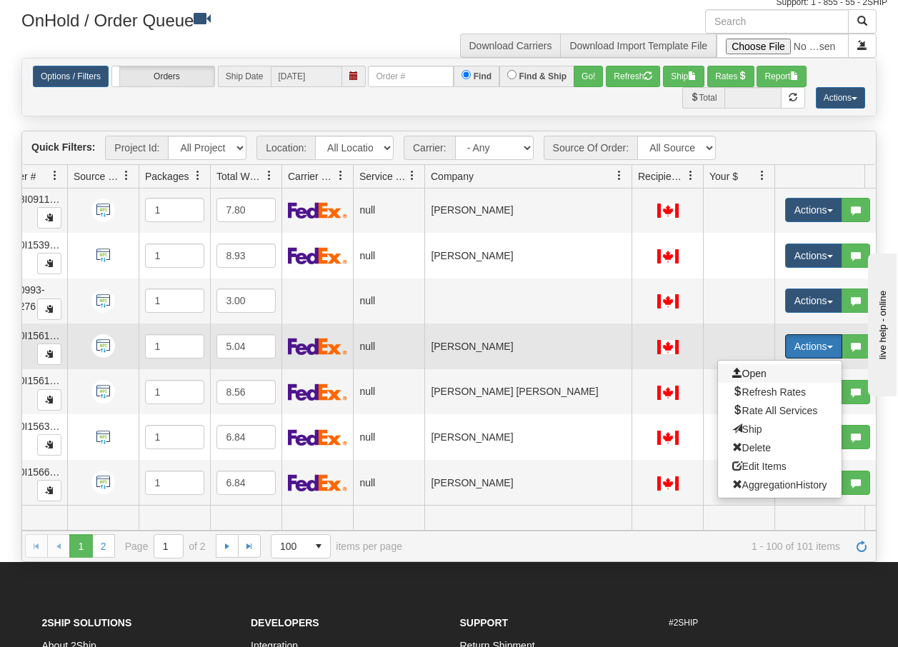
click at [760, 368] on span "Open" at bounding box center [749, 373] width 34 height 11
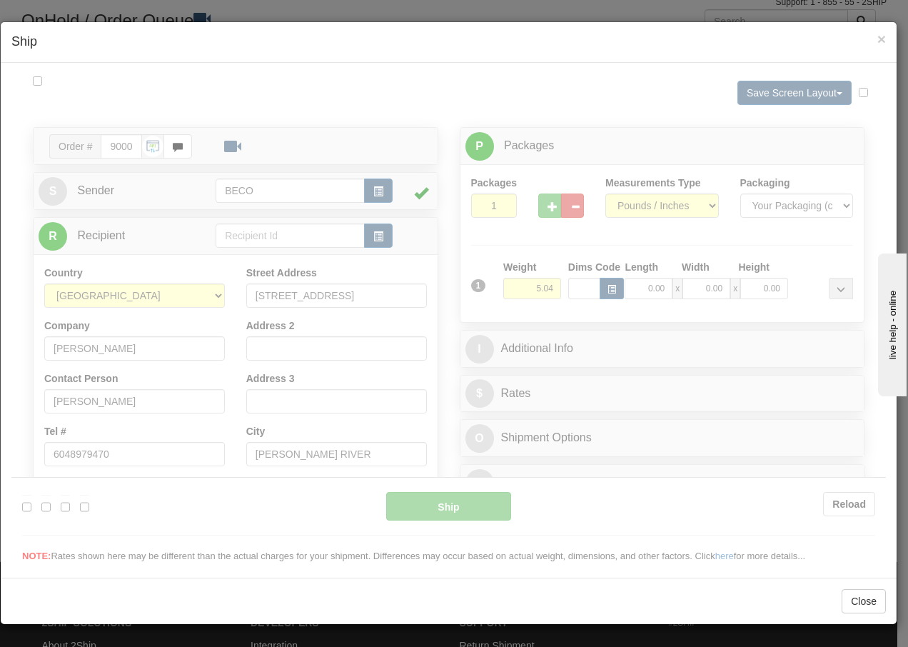
scroll to position [0, 0]
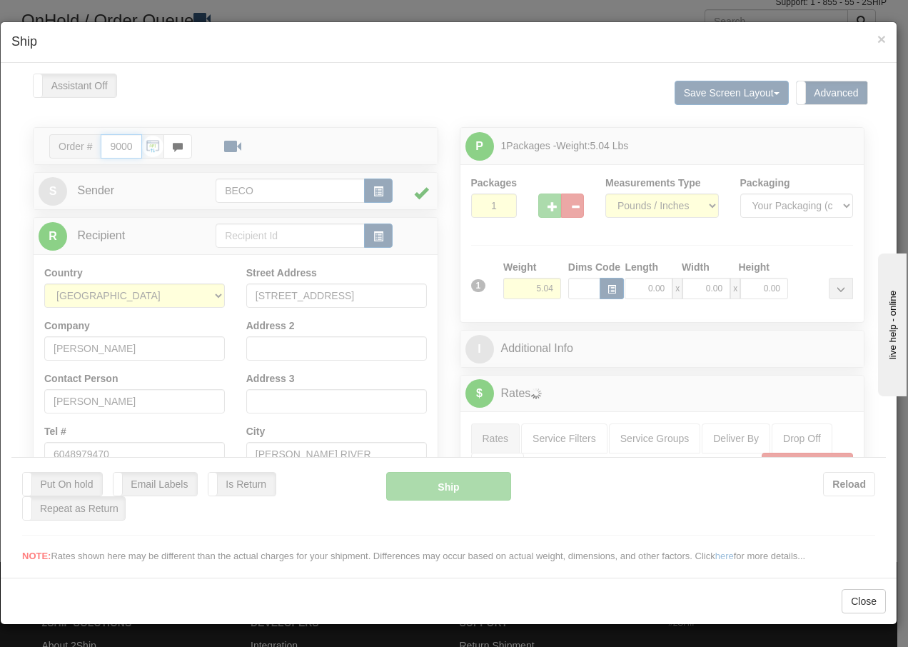
type input "15:26"
type input "16:00"
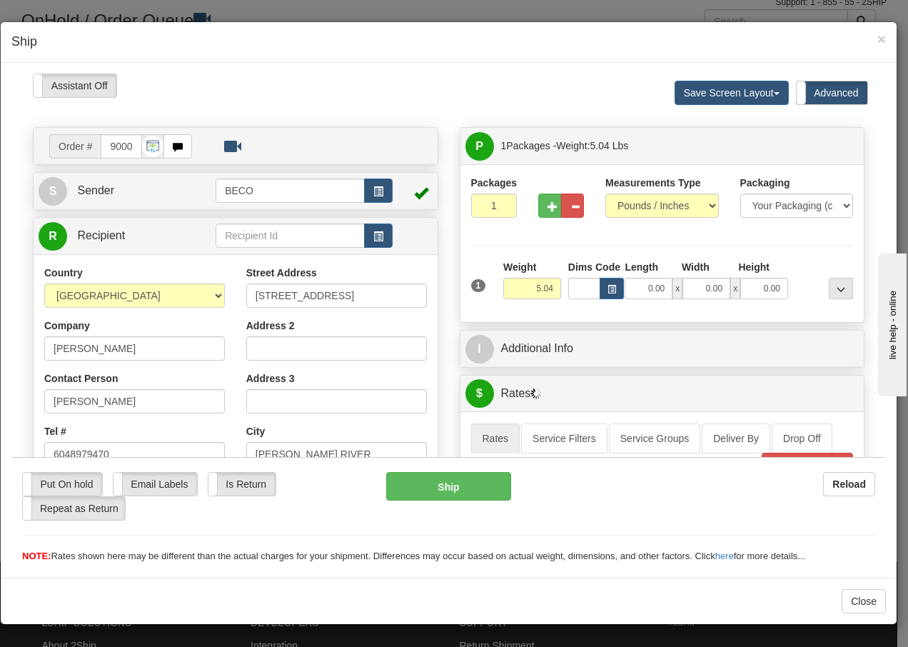
click at [543, 210] on div "Please wait... Attention! Ok Add to Bidding... Preview Custom Documents Preview…" at bounding box center [448, 590] width 875 height 1035
click at [548, 210] on span "button" at bounding box center [553, 205] width 10 height 9
type input "2"
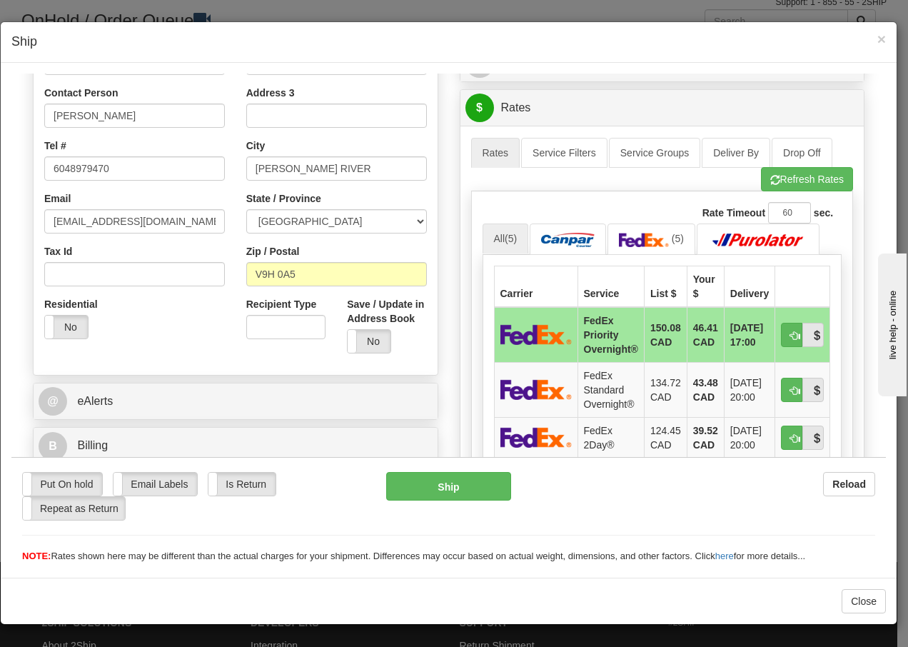
scroll to position [428, 0]
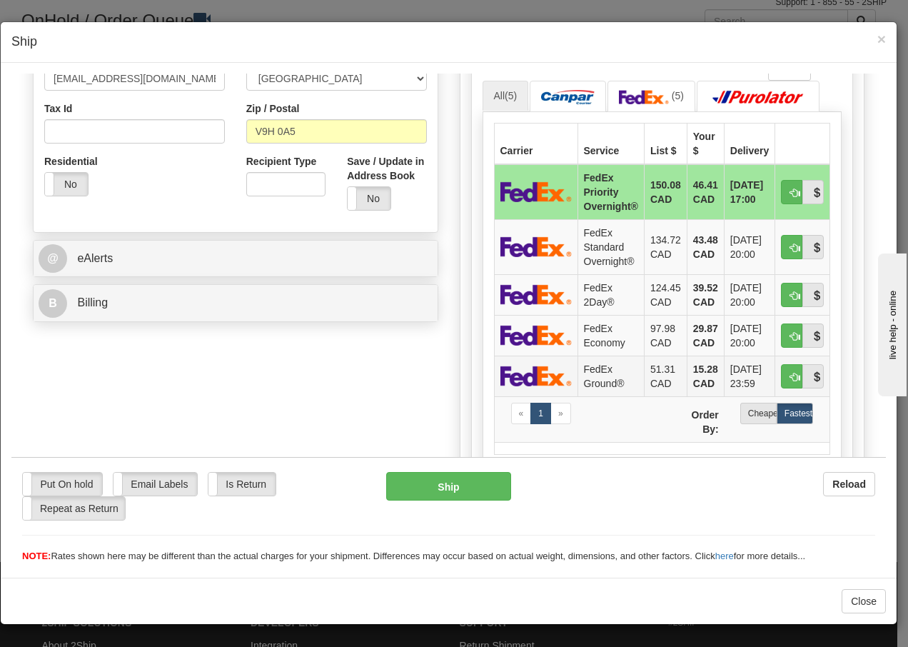
click at [619, 374] on td "FedEx Ground®" at bounding box center [611, 375] width 66 height 41
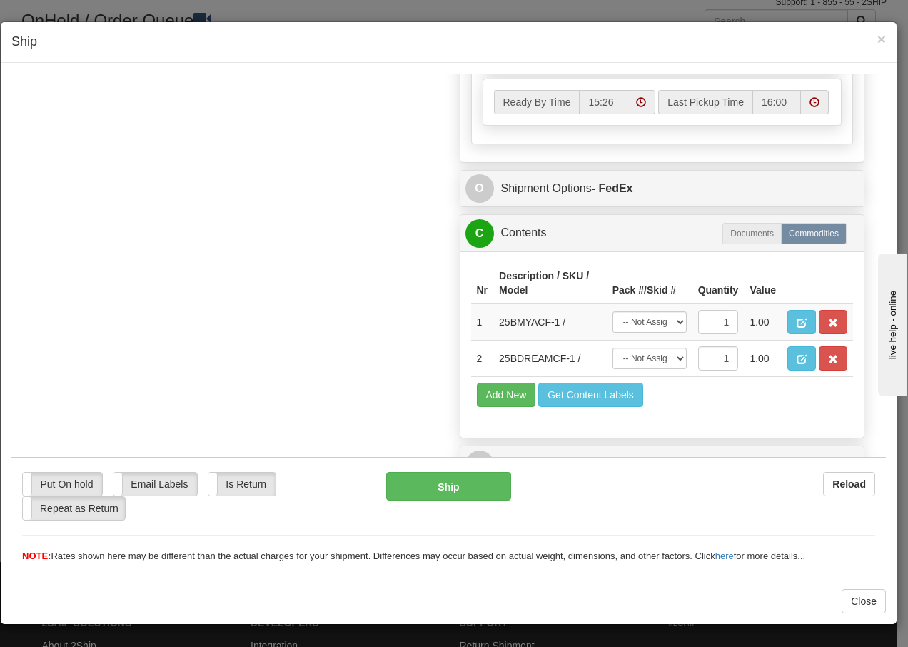
scroll to position [862, 0]
drag, startPoint x: 671, startPoint y: 360, endPoint x: 668, endPoint y: 368, distance: 8.1
click at [671, 360] on select "-- Not Assigned -- Package 1 Package 2" at bounding box center [650, 357] width 74 height 21
select select "0"
click at [613, 347] on select "-- Not Assigned -- Package 1 Package 2" at bounding box center [650, 357] width 74 height 21
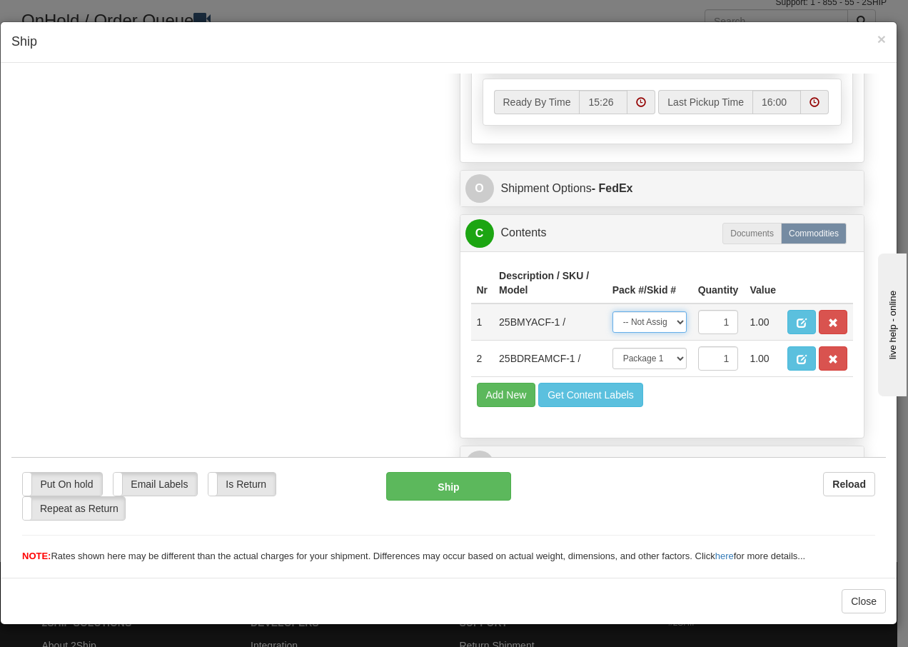
drag, startPoint x: 666, startPoint y: 323, endPoint x: 663, endPoint y: 333, distance: 10.9
click at [666, 323] on select "-- Not Assigned -- Package 1 Package 2" at bounding box center [650, 321] width 74 height 21
select select "1"
click at [613, 311] on select "-- Not Assigned -- Package 1 Package 2" at bounding box center [650, 321] width 74 height 21
click at [444, 484] on button "Ship" at bounding box center [448, 485] width 124 height 29
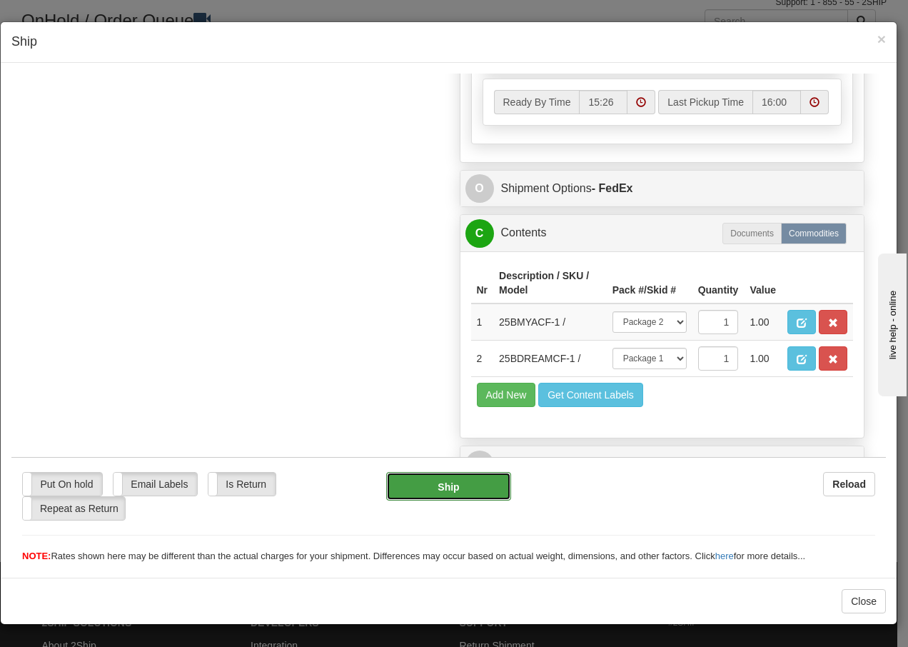
type input "92"
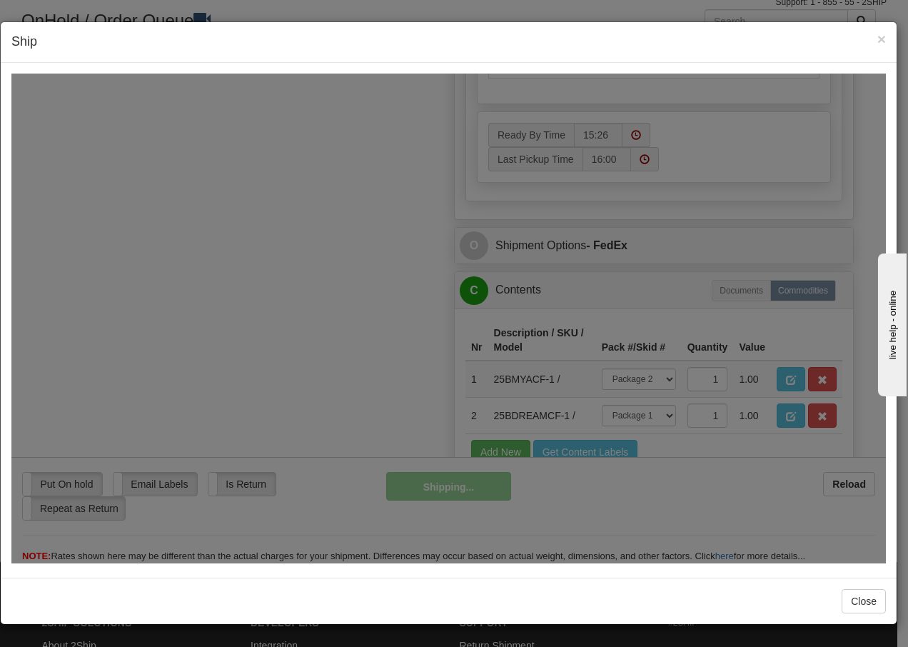
scroll to position [919, 0]
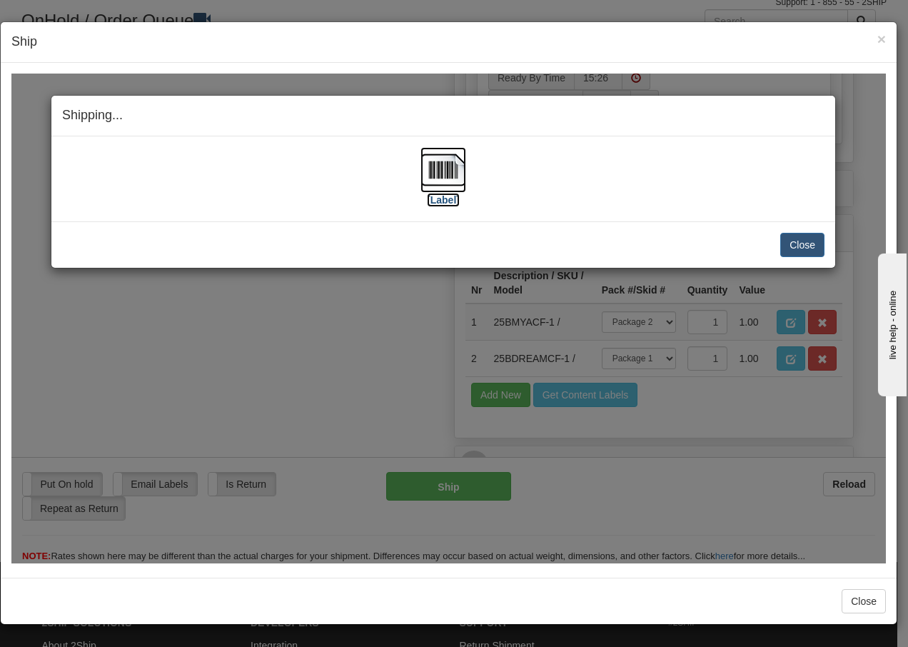
click at [448, 173] on img at bounding box center [444, 169] width 46 height 46
click at [805, 246] on button "Close" at bounding box center [802, 244] width 44 height 24
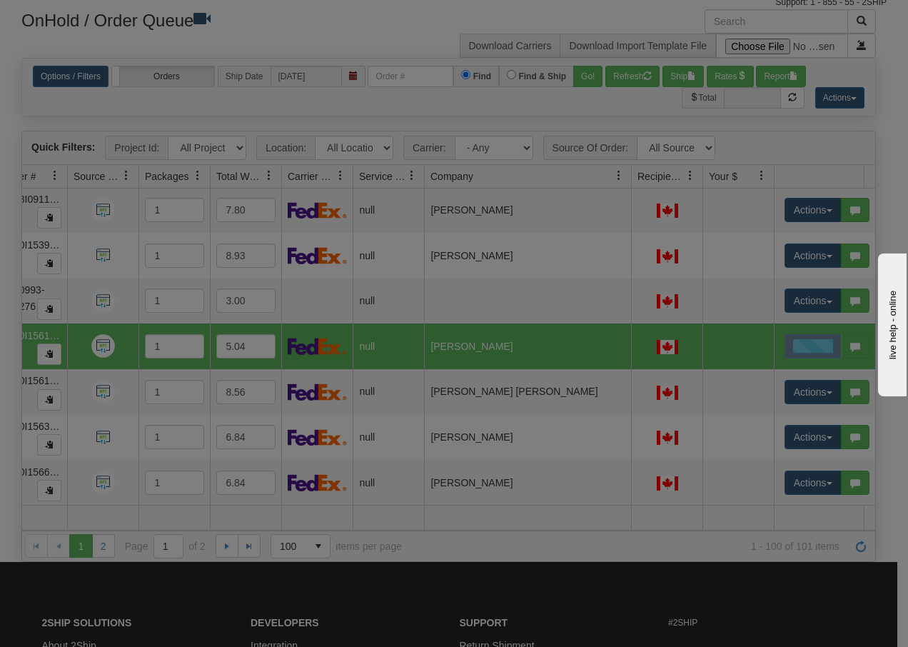
scroll to position [0, 0]
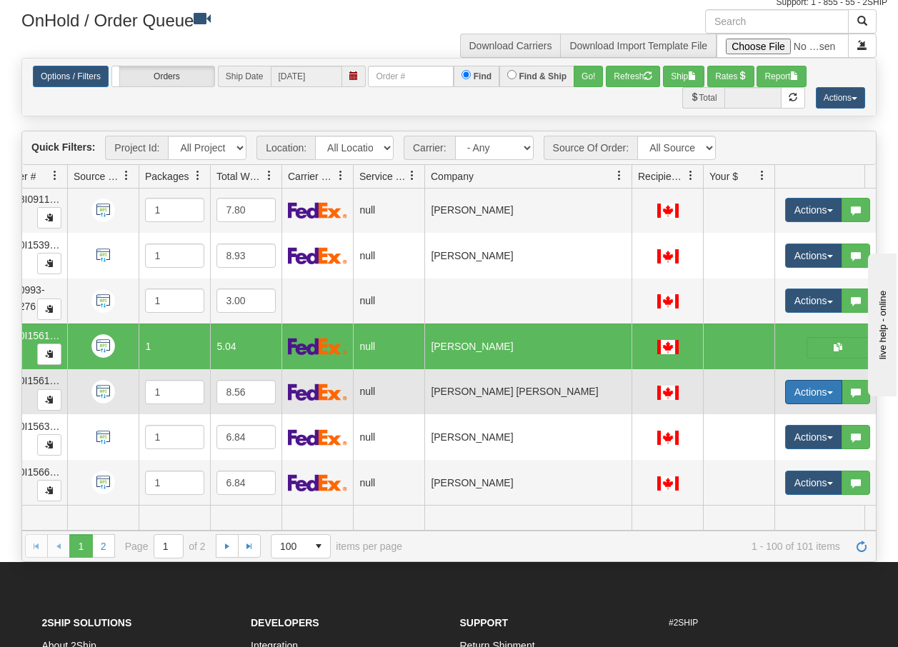
click at [827, 383] on button "Actions" at bounding box center [813, 392] width 57 height 24
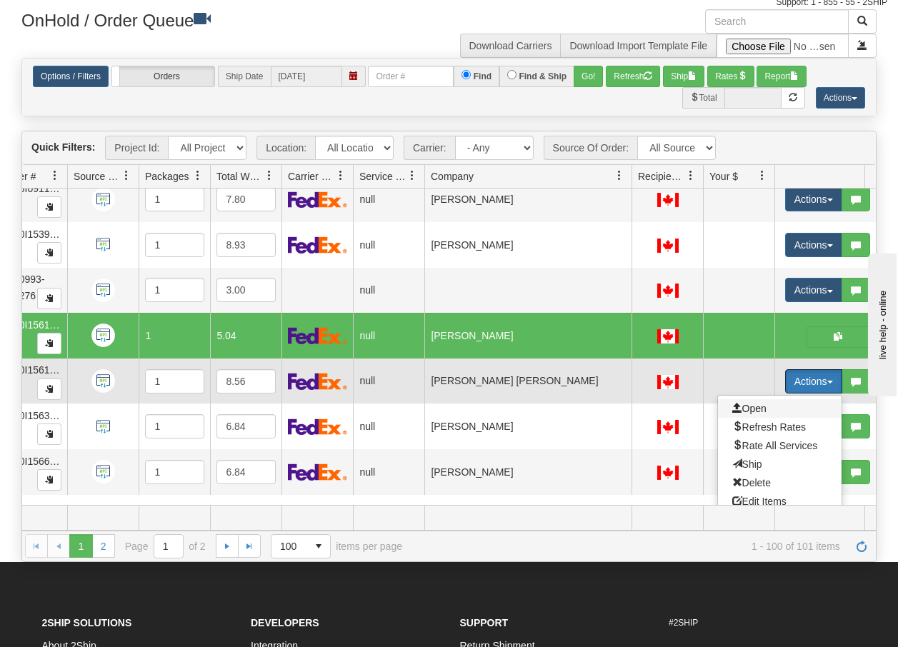
click at [761, 408] on span "Open" at bounding box center [749, 408] width 34 height 11
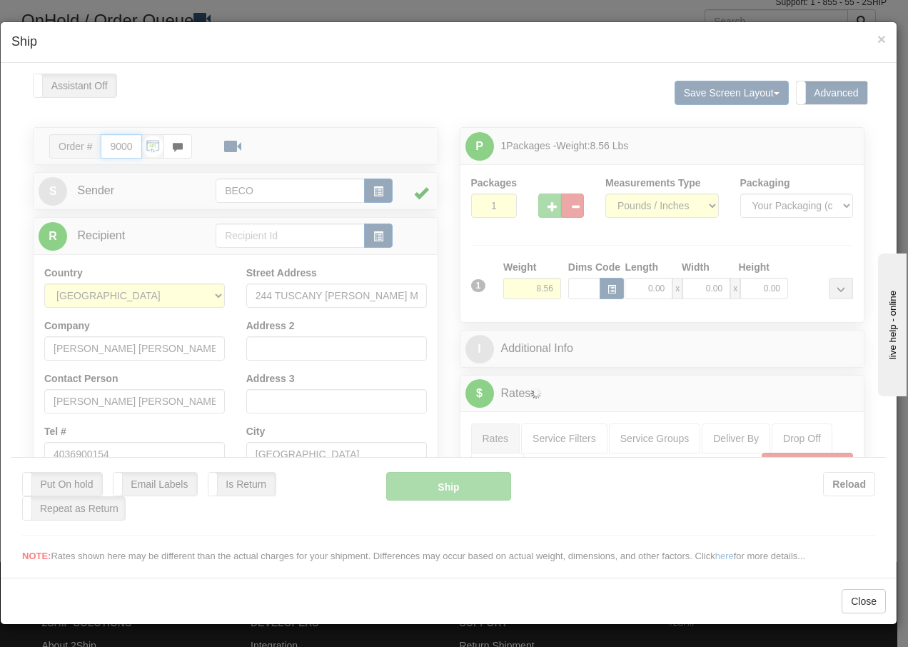
type input "15:27"
type input "16:00"
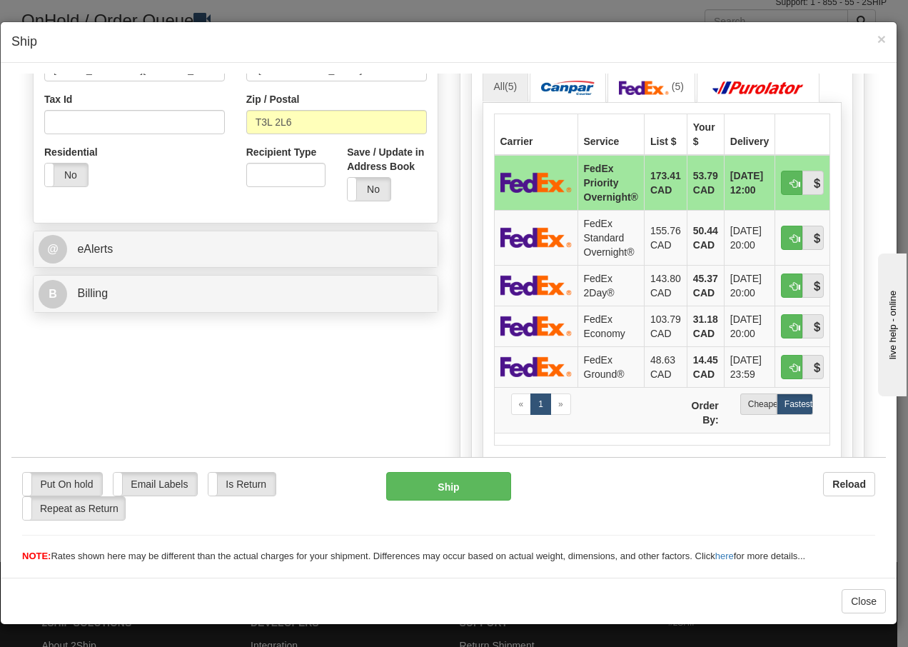
scroll to position [476, 0]
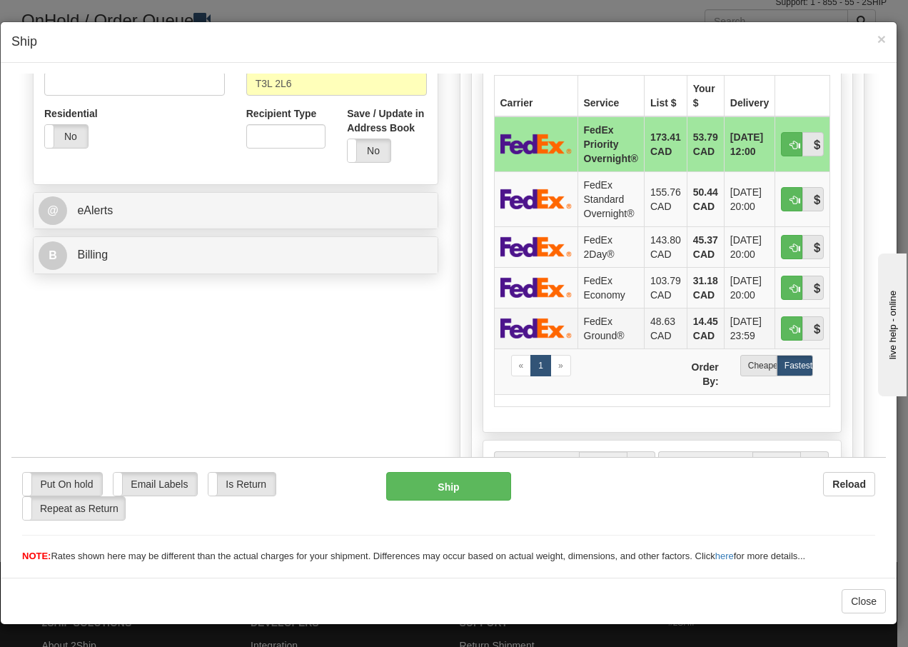
click at [590, 324] on td "FedEx Ground®" at bounding box center [611, 327] width 66 height 41
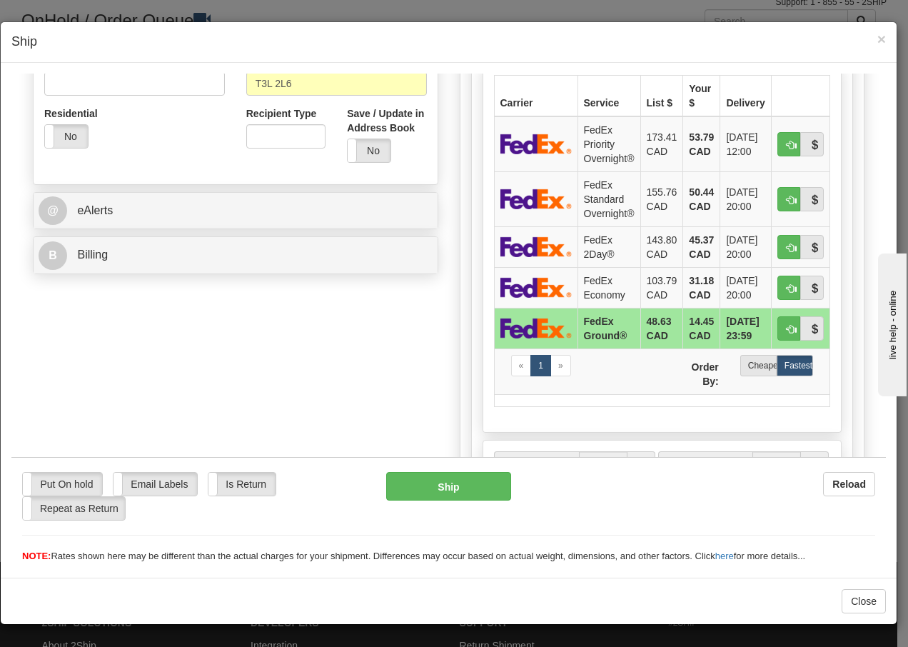
scroll to position [825, 0]
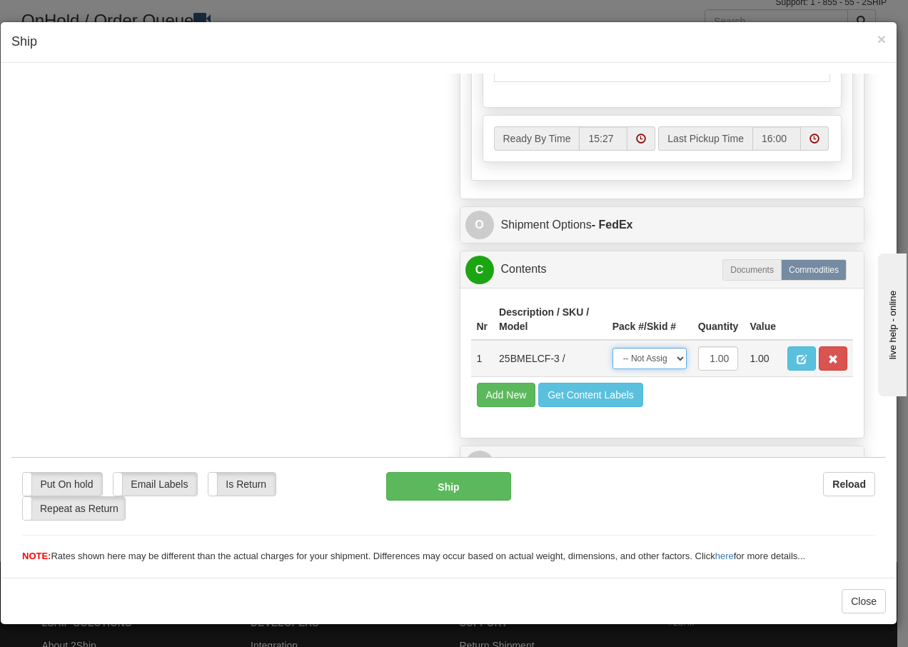
click at [673, 363] on select "-- Not Assigned -- Package 1" at bounding box center [650, 357] width 74 height 21
select select "0"
click at [613, 347] on select "-- Not Assigned -- Package 1" at bounding box center [650, 357] width 74 height 21
click at [439, 478] on button "Ship" at bounding box center [448, 485] width 124 height 29
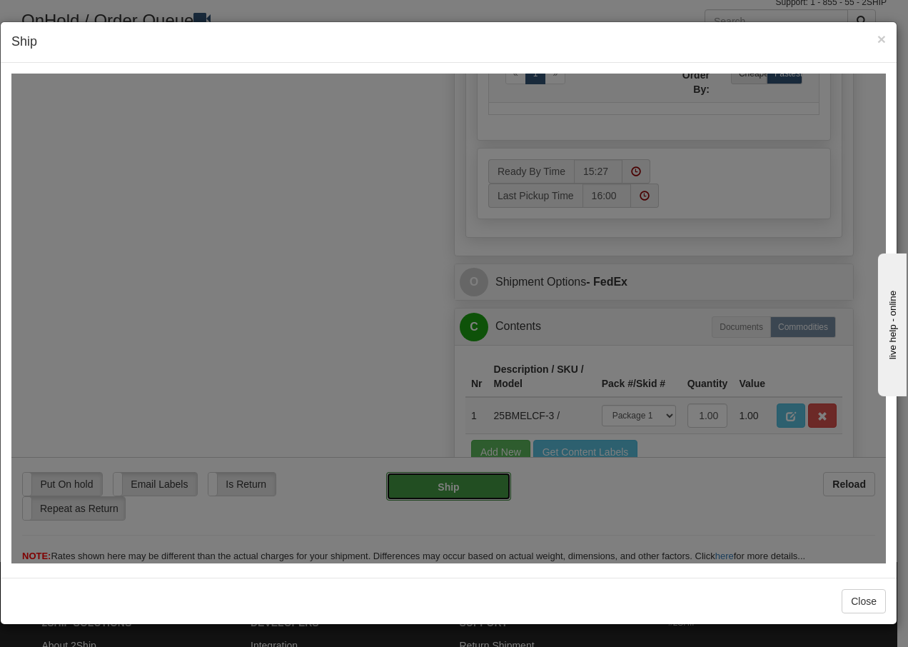
type input "92"
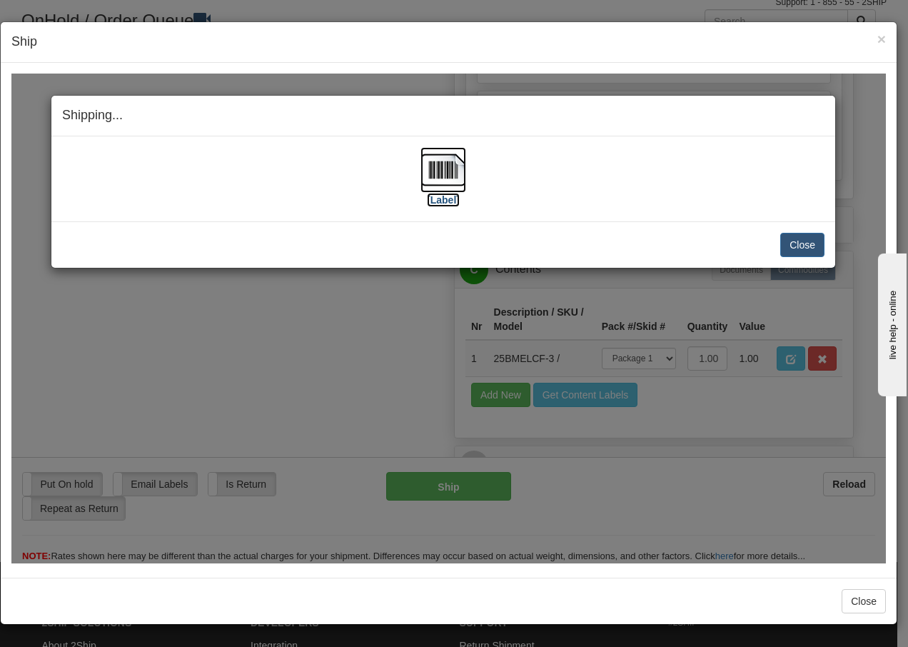
click at [441, 173] on img at bounding box center [444, 169] width 46 height 46
click at [803, 242] on button "Close" at bounding box center [802, 244] width 44 height 24
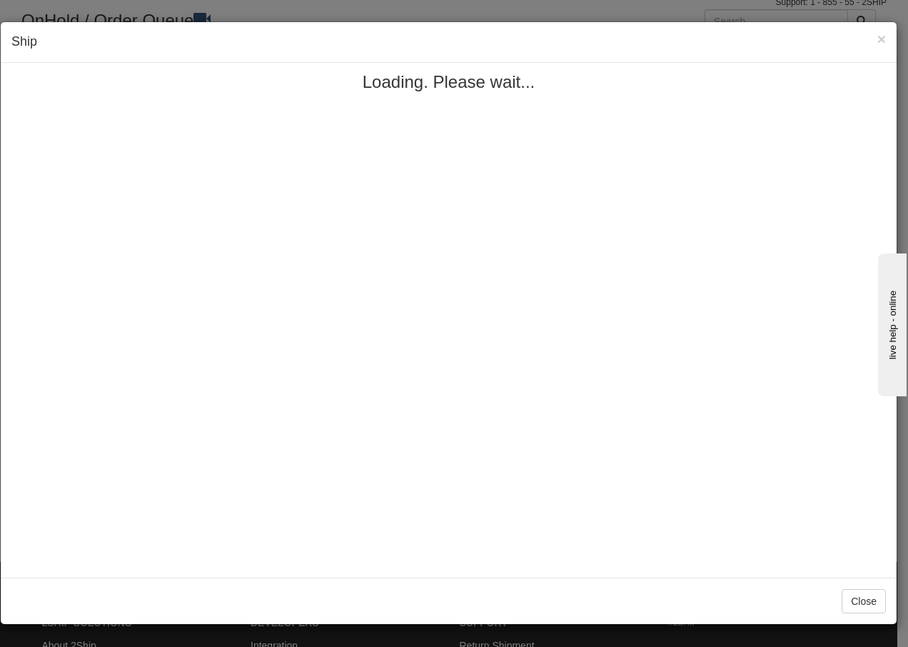
scroll to position [0, 0]
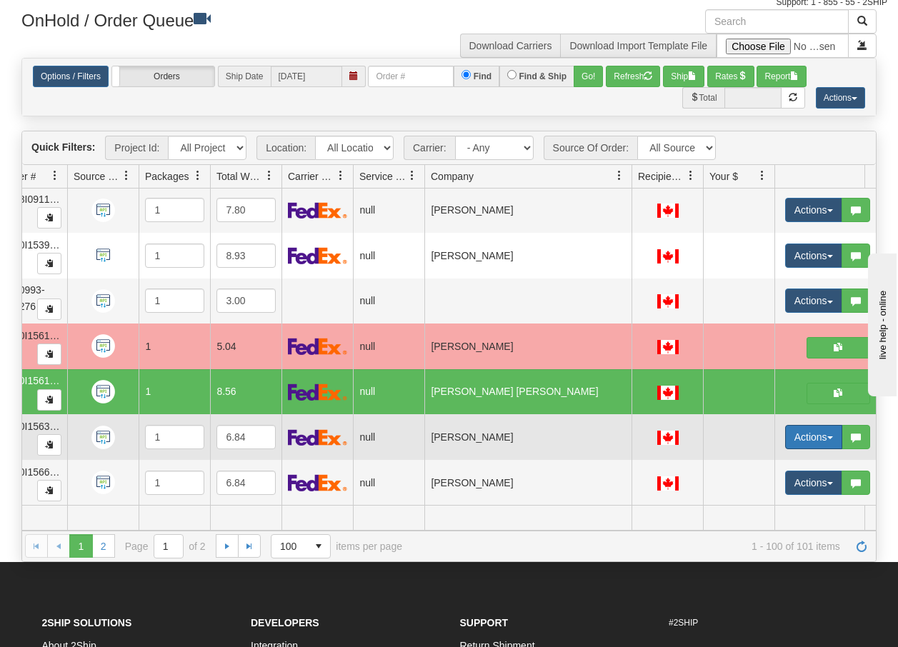
click at [833, 428] on button "Actions" at bounding box center [813, 437] width 57 height 24
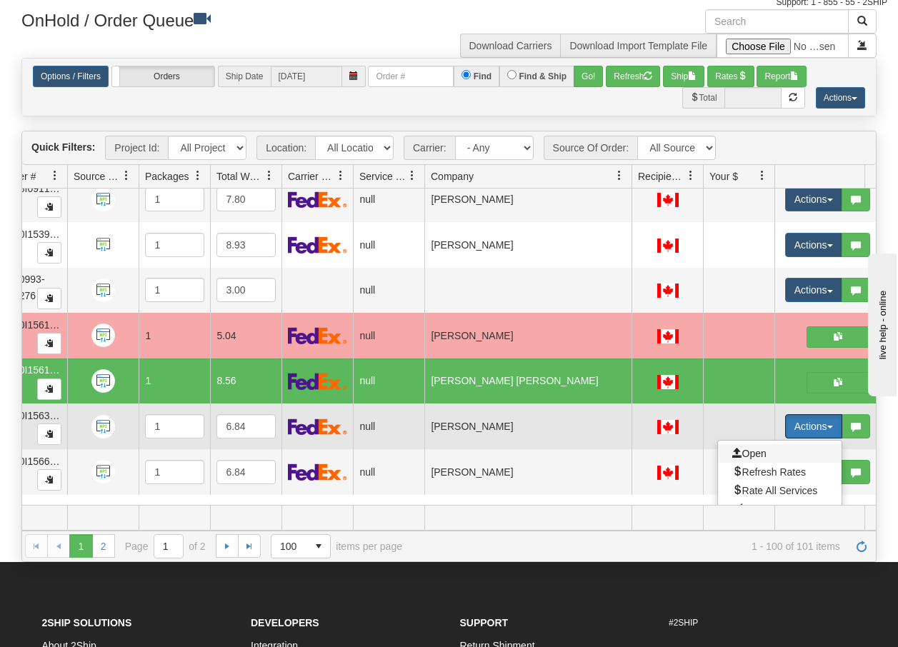
click at [753, 451] on span "Open" at bounding box center [749, 453] width 34 height 11
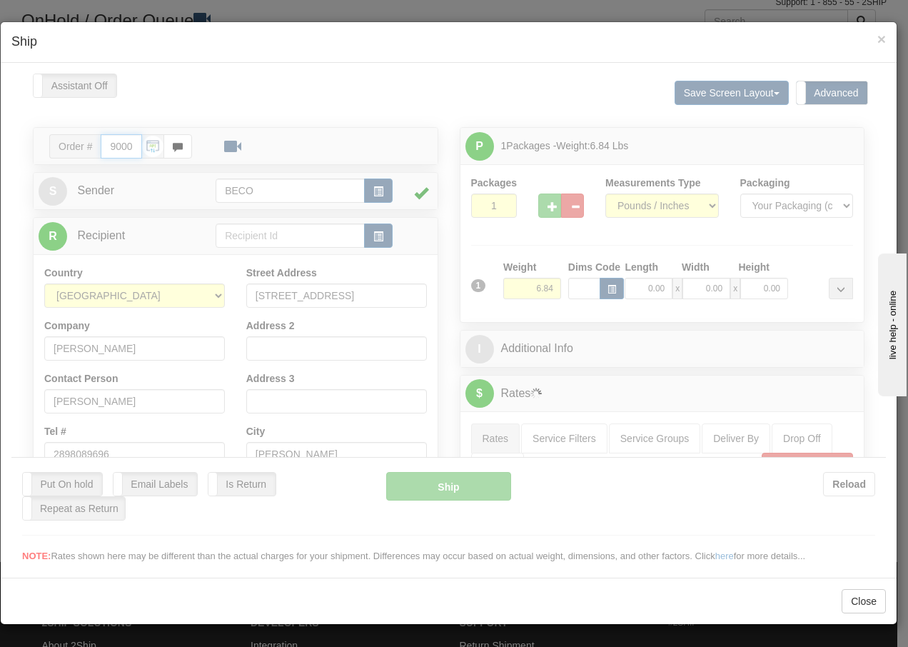
type input "15:27"
type input "16:00"
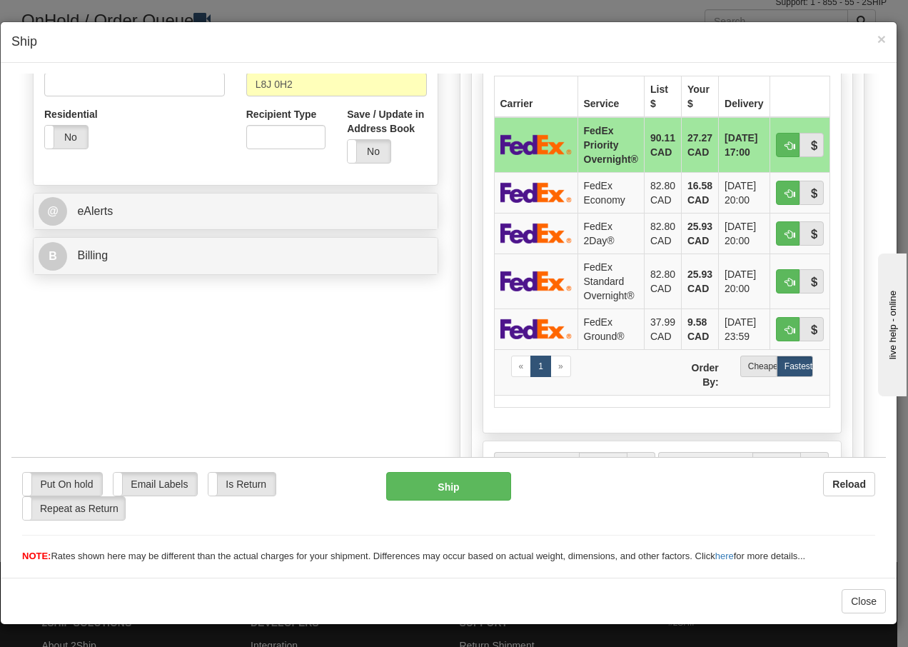
scroll to position [495, 0]
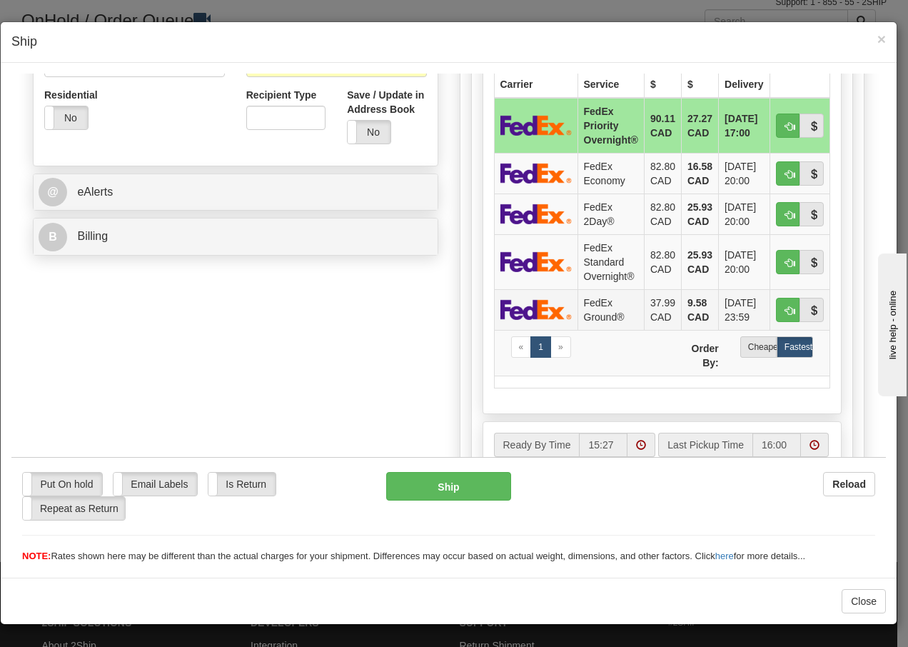
click at [590, 309] on td "FedEx Ground®" at bounding box center [611, 308] width 66 height 41
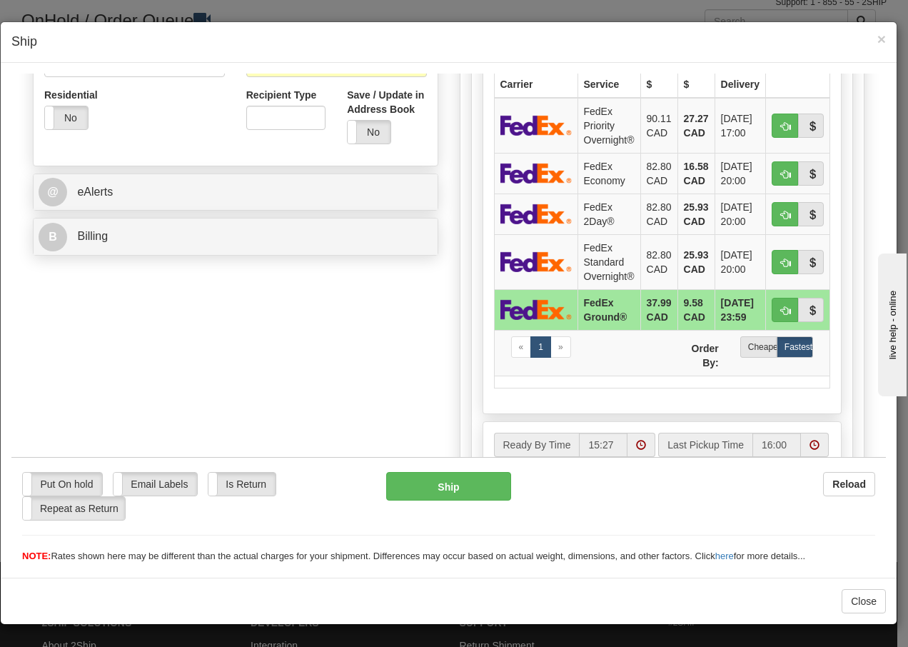
scroll to position [825, 0]
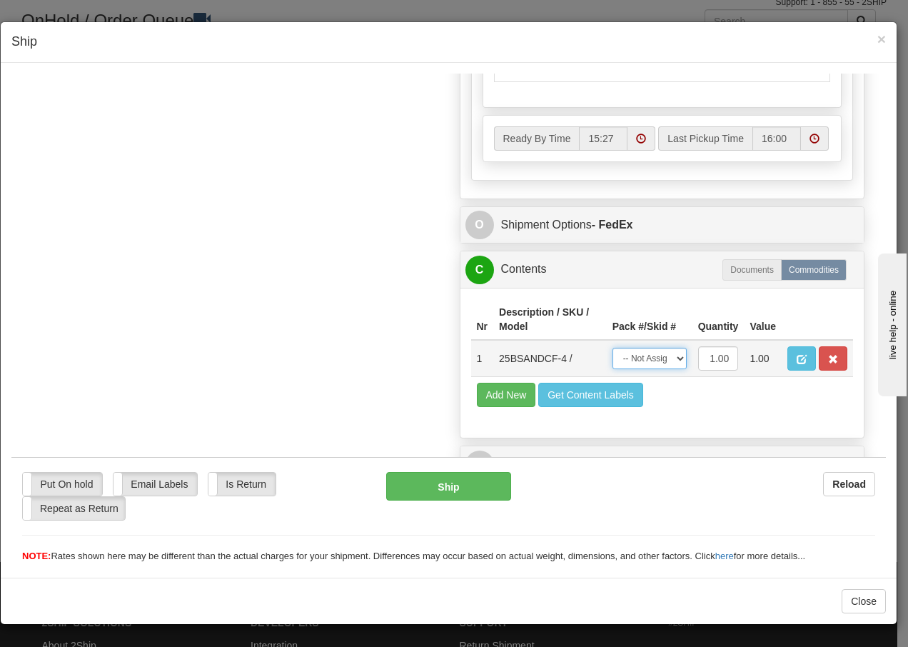
click at [658, 365] on select "-- Not Assigned -- Package 1" at bounding box center [650, 357] width 74 height 21
select select "0"
click at [613, 347] on select "-- Not Assigned -- Package 1" at bounding box center [650, 357] width 74 height 21
click at [473, 484] on button "Ship" at bounding box center [448, 485] width 124 height 29
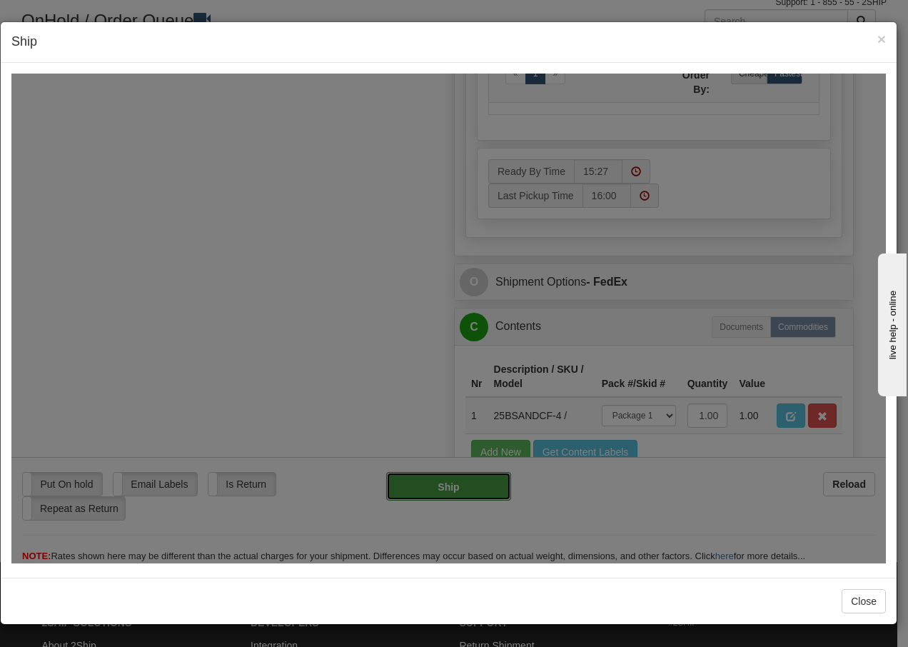
type input "92"
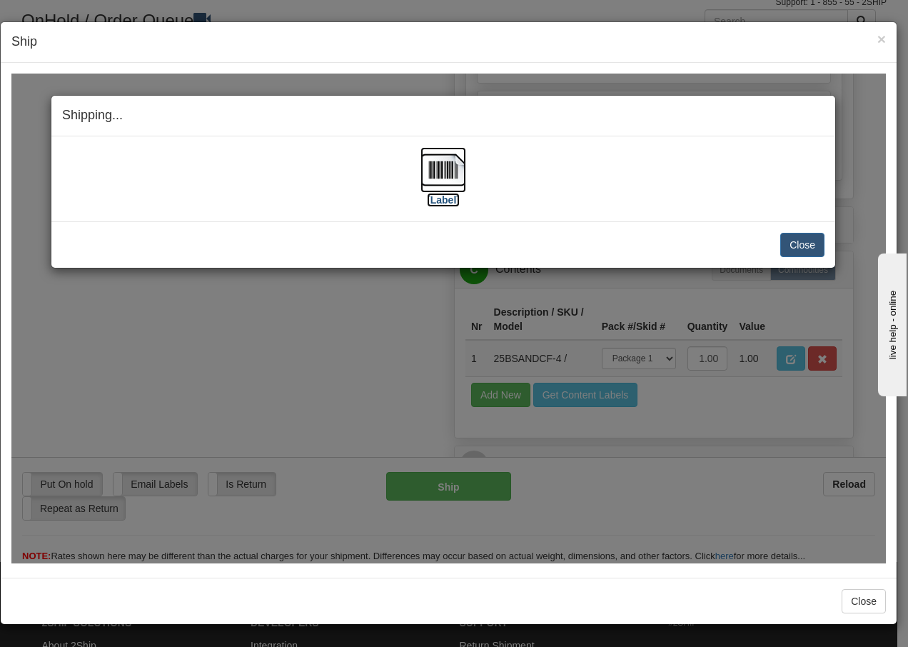
click at [437, 164] on img at bounding box center [444, 169] width 46 height 46
click at [816, 241] on button "Close" at bounding box center [802, 244] width 44 height 24
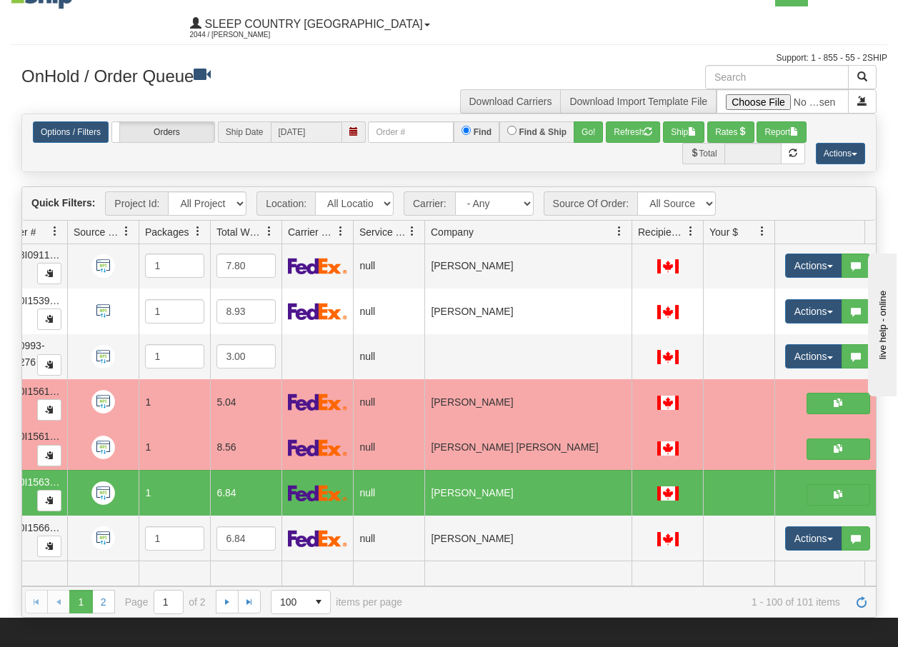
scroll to position [0, 0]
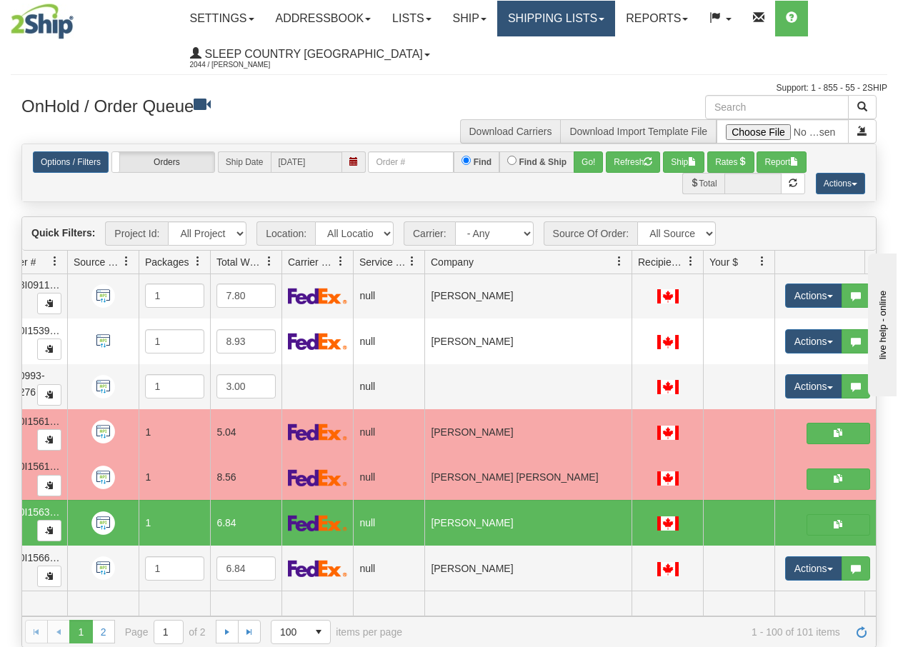
click at [568, 19] on link "Shipping lists" at bounding box center [556, 19] width 118 height 36
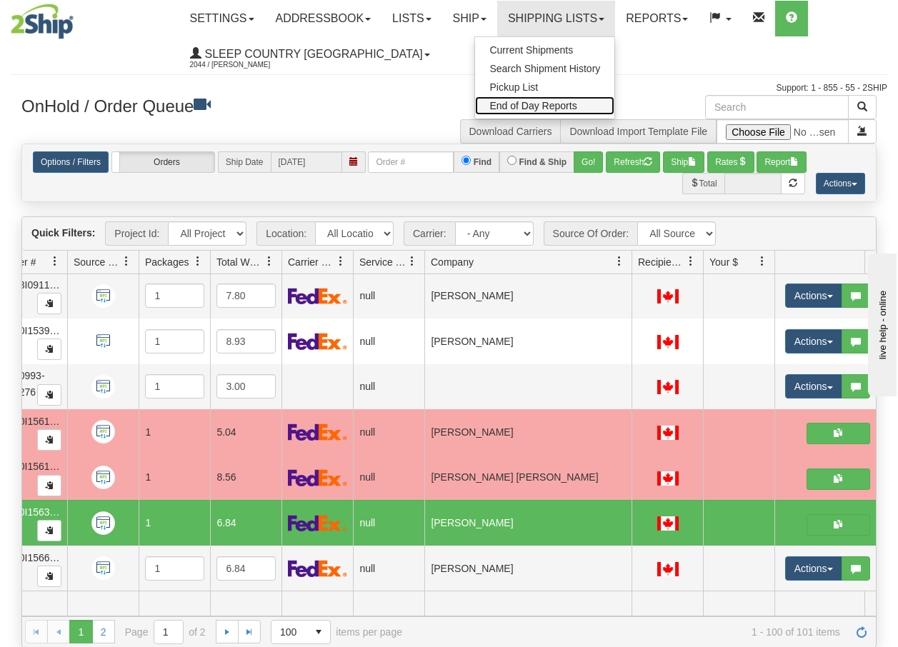
click at [551, 109] on span "End of Day Reports" at bounding box center [532, 105] width 87 height 11
